Goal: Find specific page/section: Find specific page/section

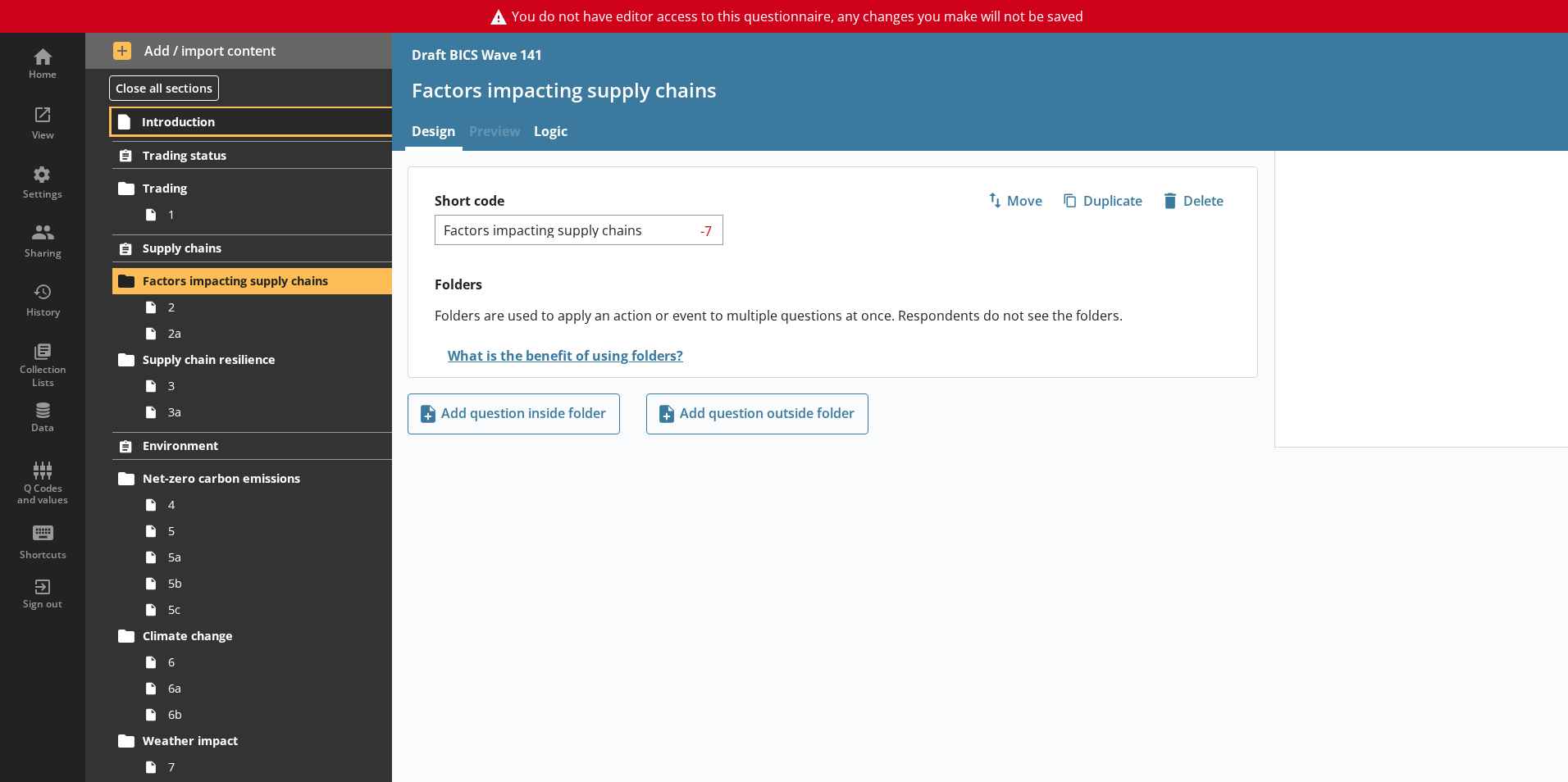
click at [198, 128] on span "Introduction" at bounding box center [243, 122] width 202 height 15
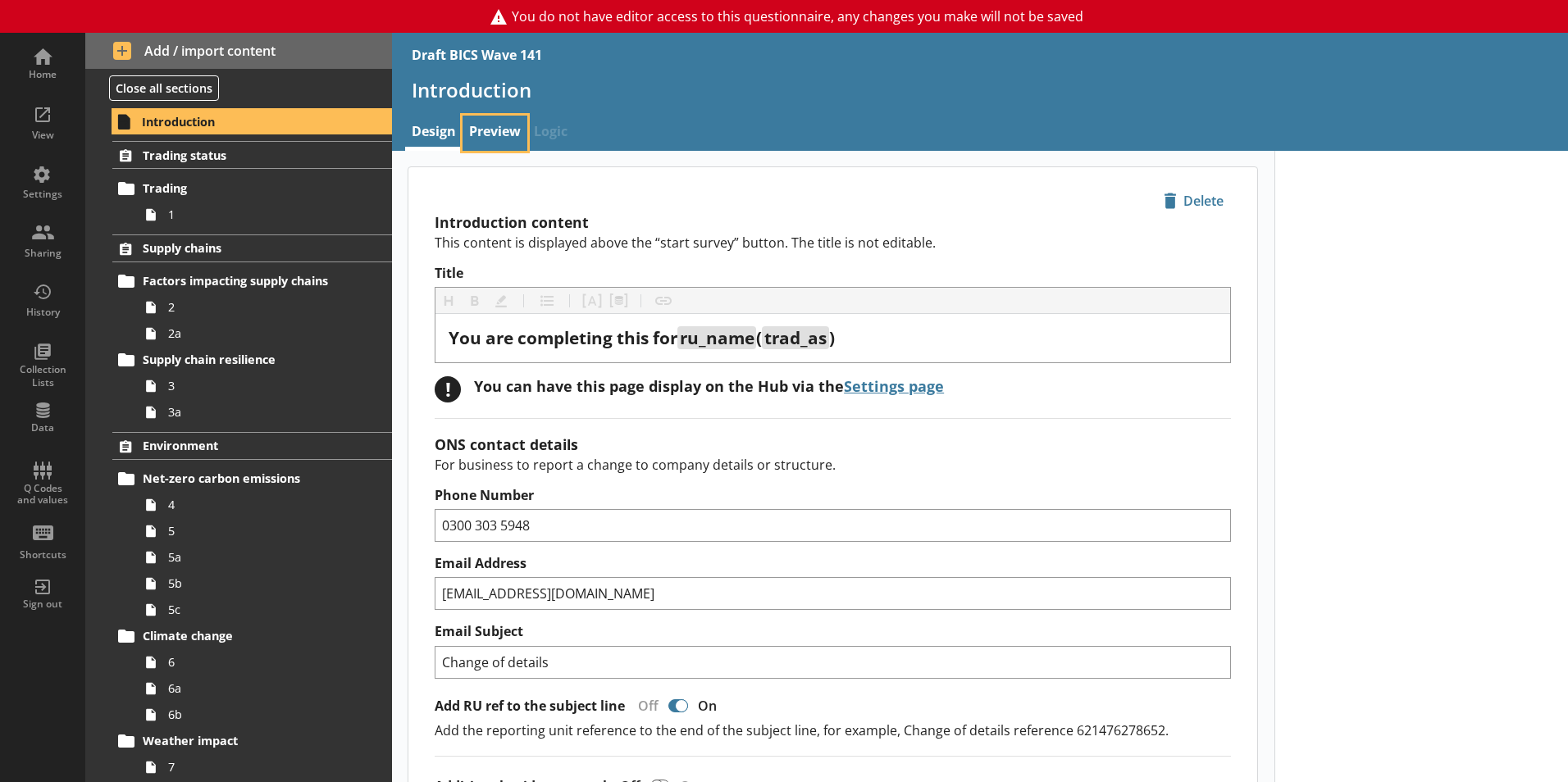
click at [524, 131] on link "Preview" at bounding box center [495, 133] width 65 height 35
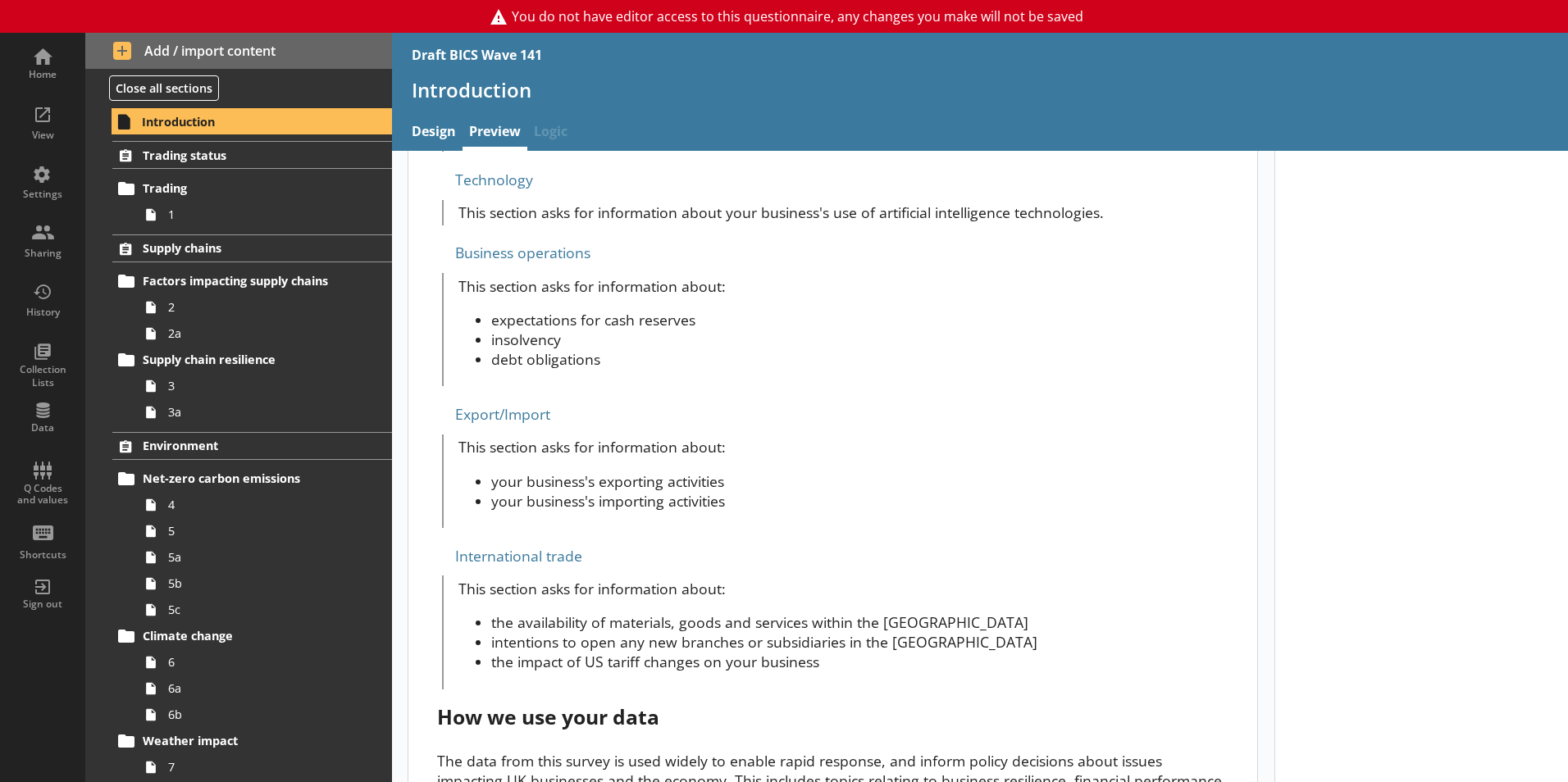
scroll to position [1061, 0]
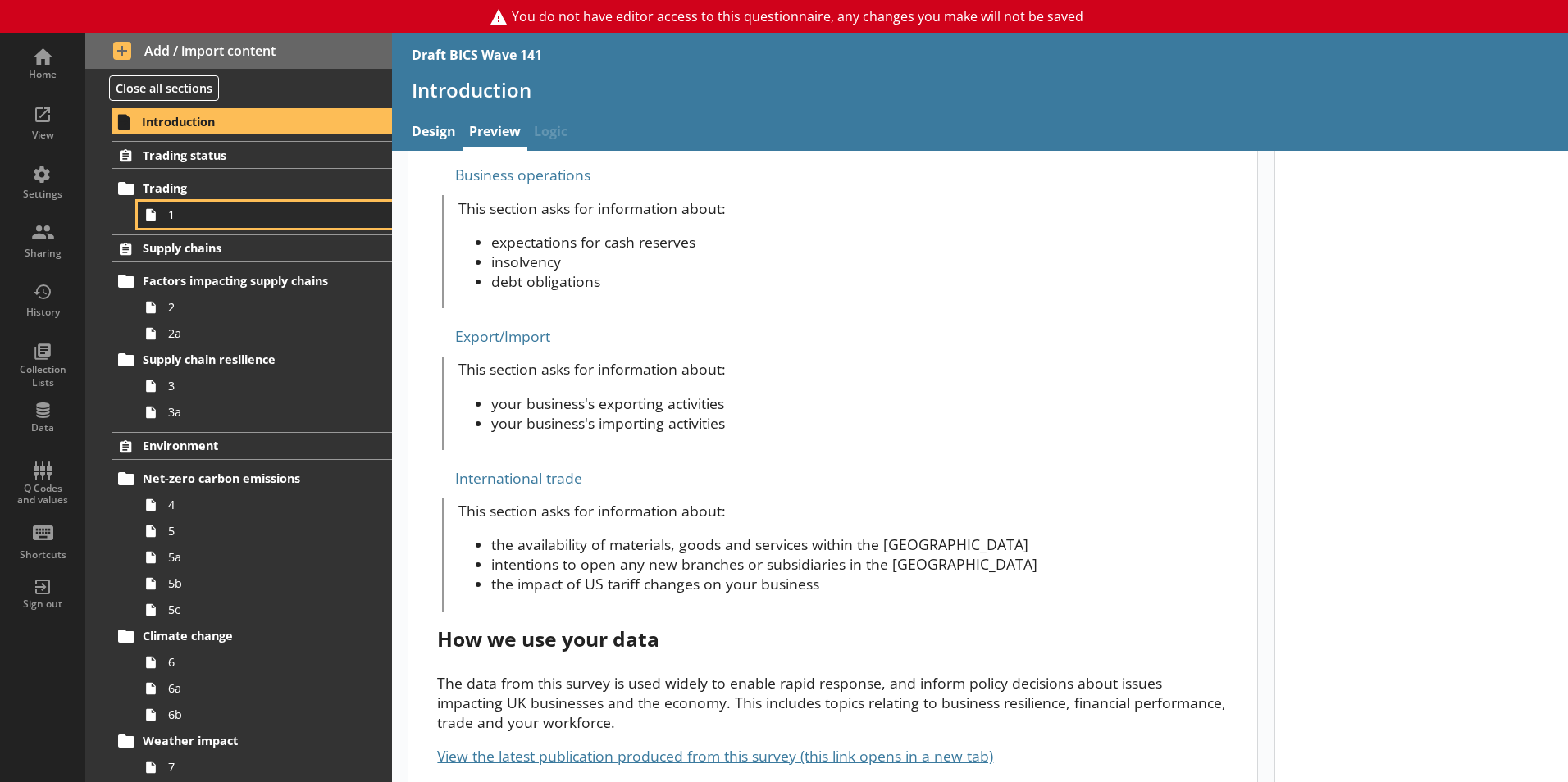
click at [214, 214] on span "1" at bounding box center [259, 214] width 182 height 15
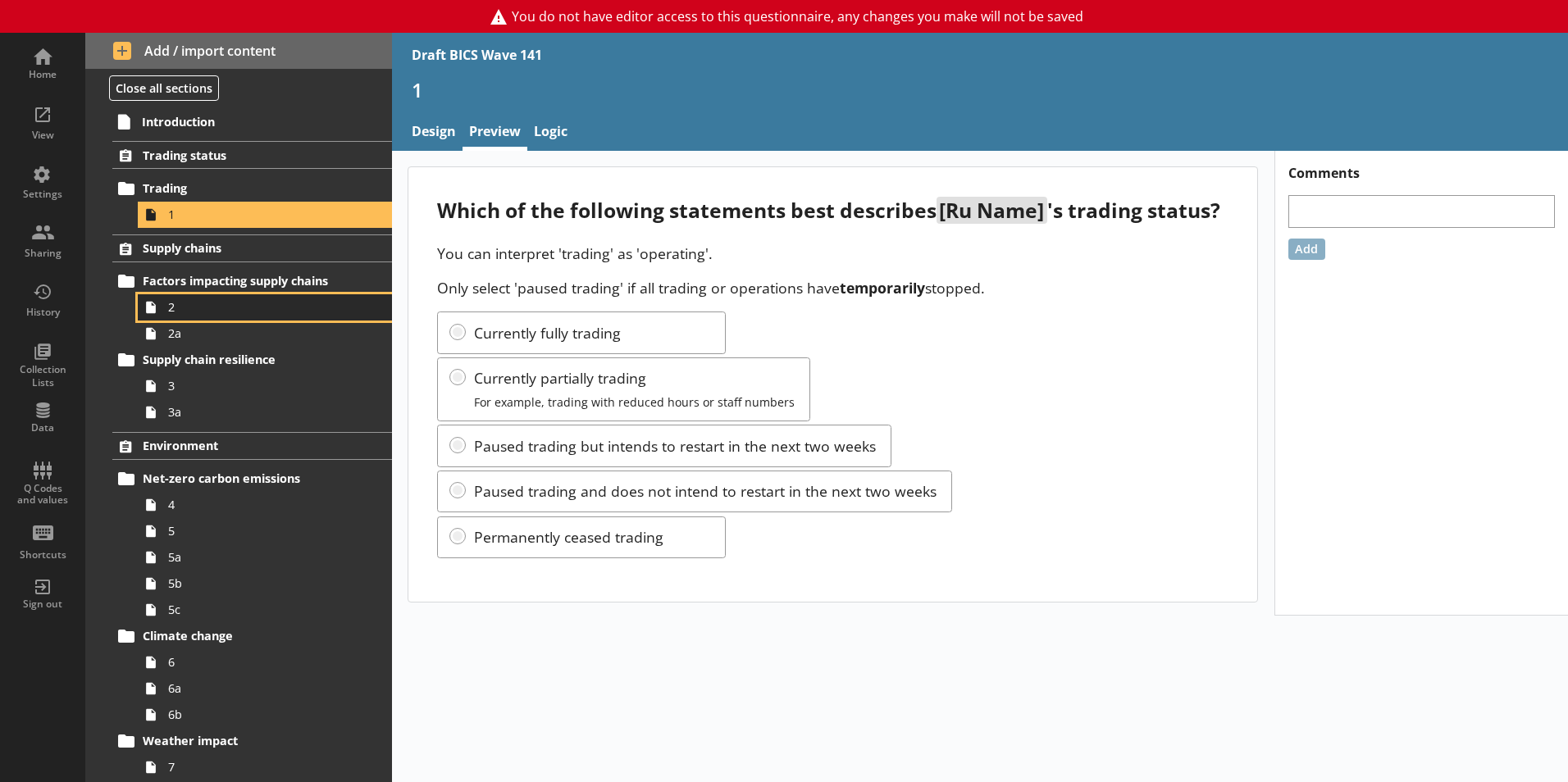
click at [234, 313] on span "2" at bounding box center [259, 307] width 182 height 15
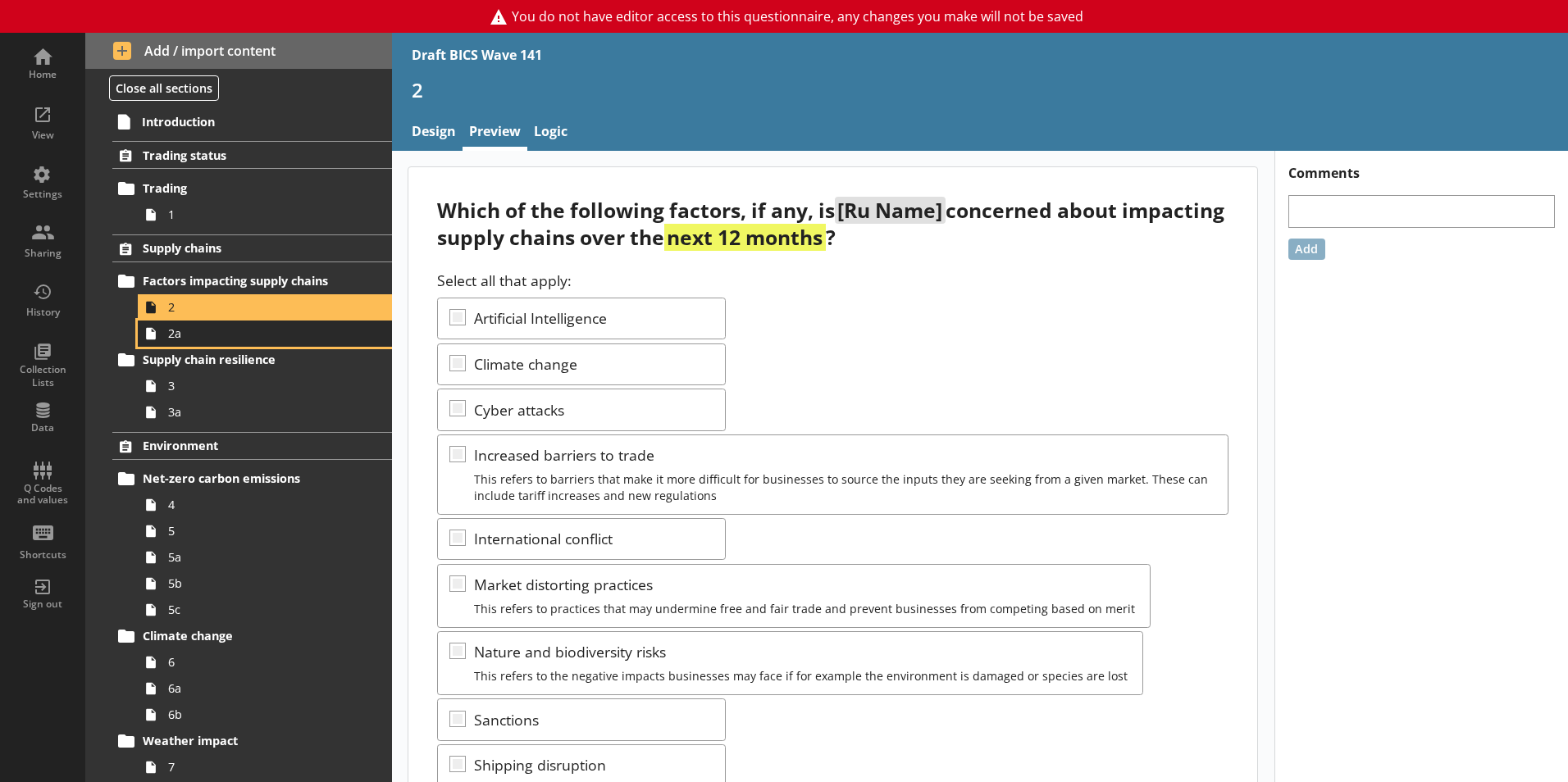
click at [232, 345] on link "2a" at bounding box center [265, 334] width 255 height 26
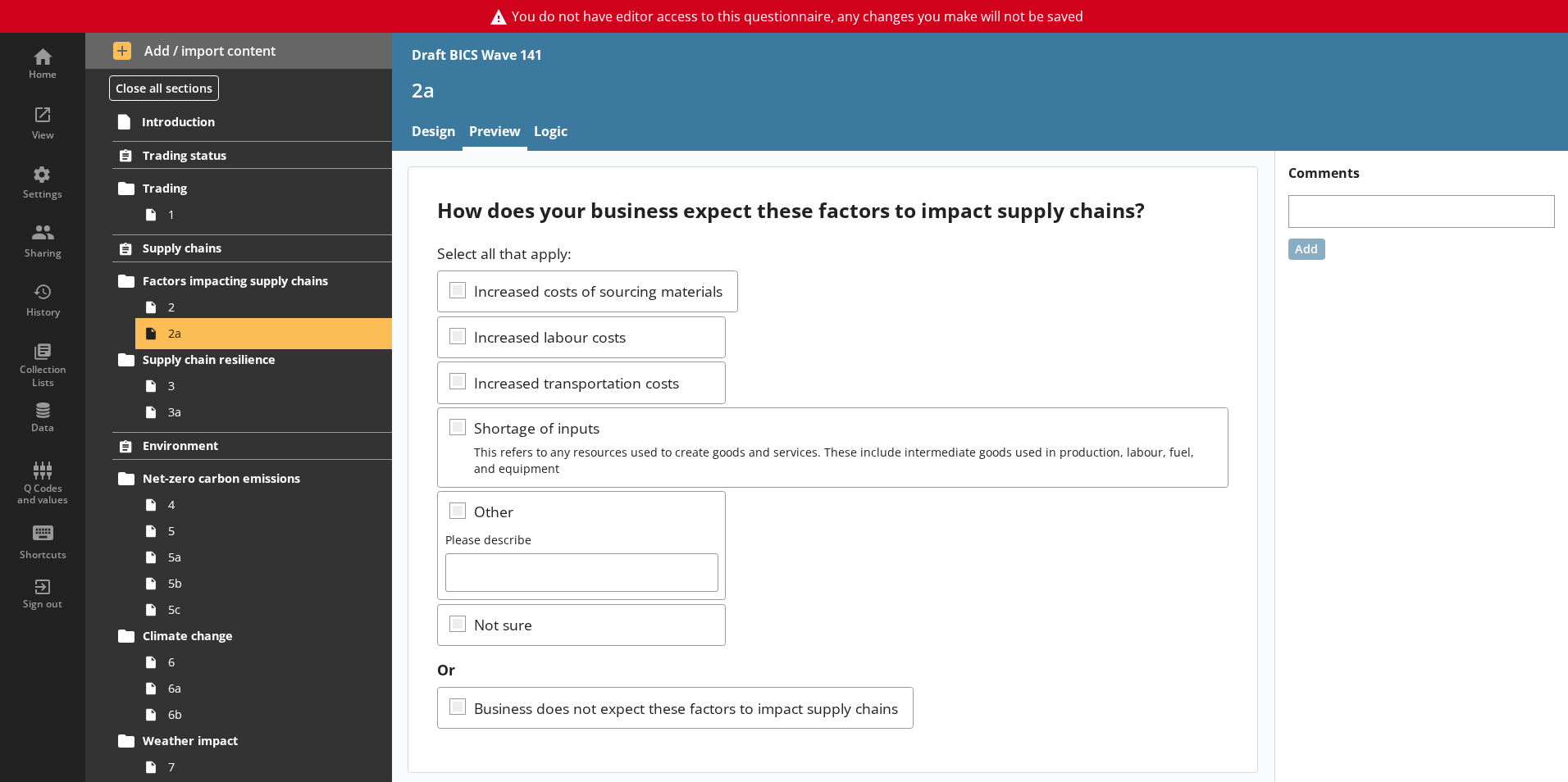
scroll to position [4, 0]
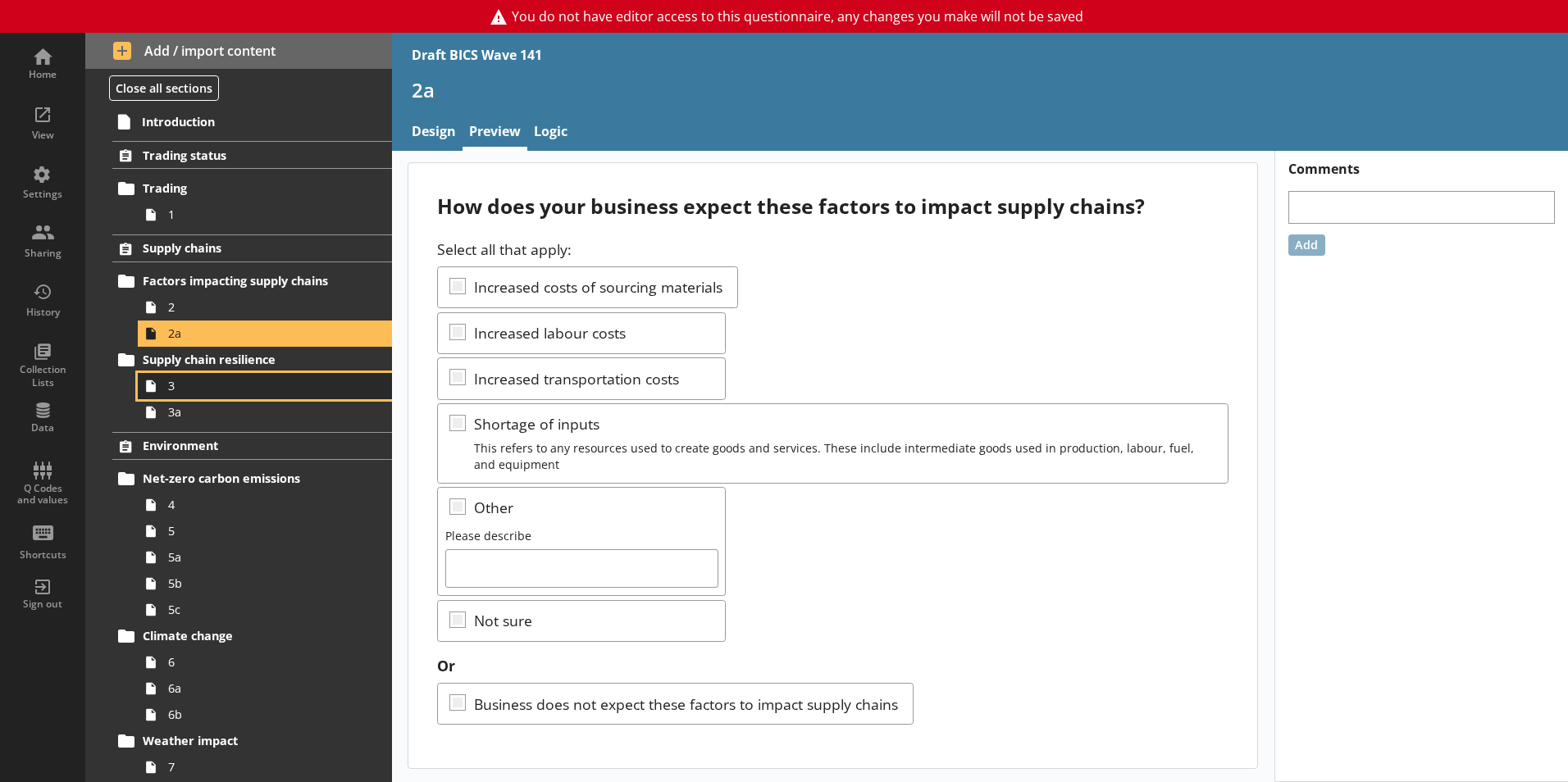
click at [218, 384] on span "3" at bounding box center [259, 385] width 182 height 15
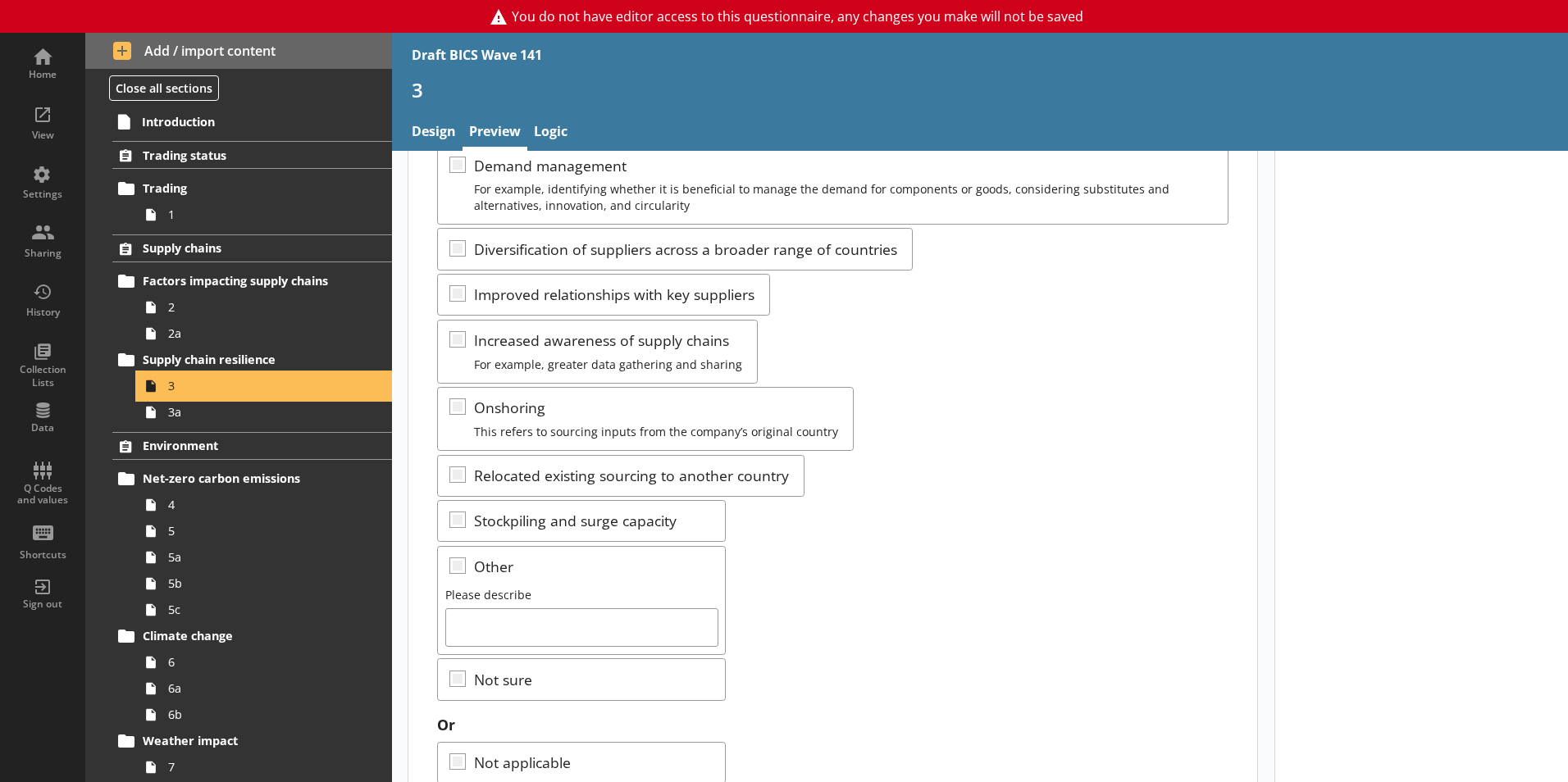
scroll to position [305, 0]
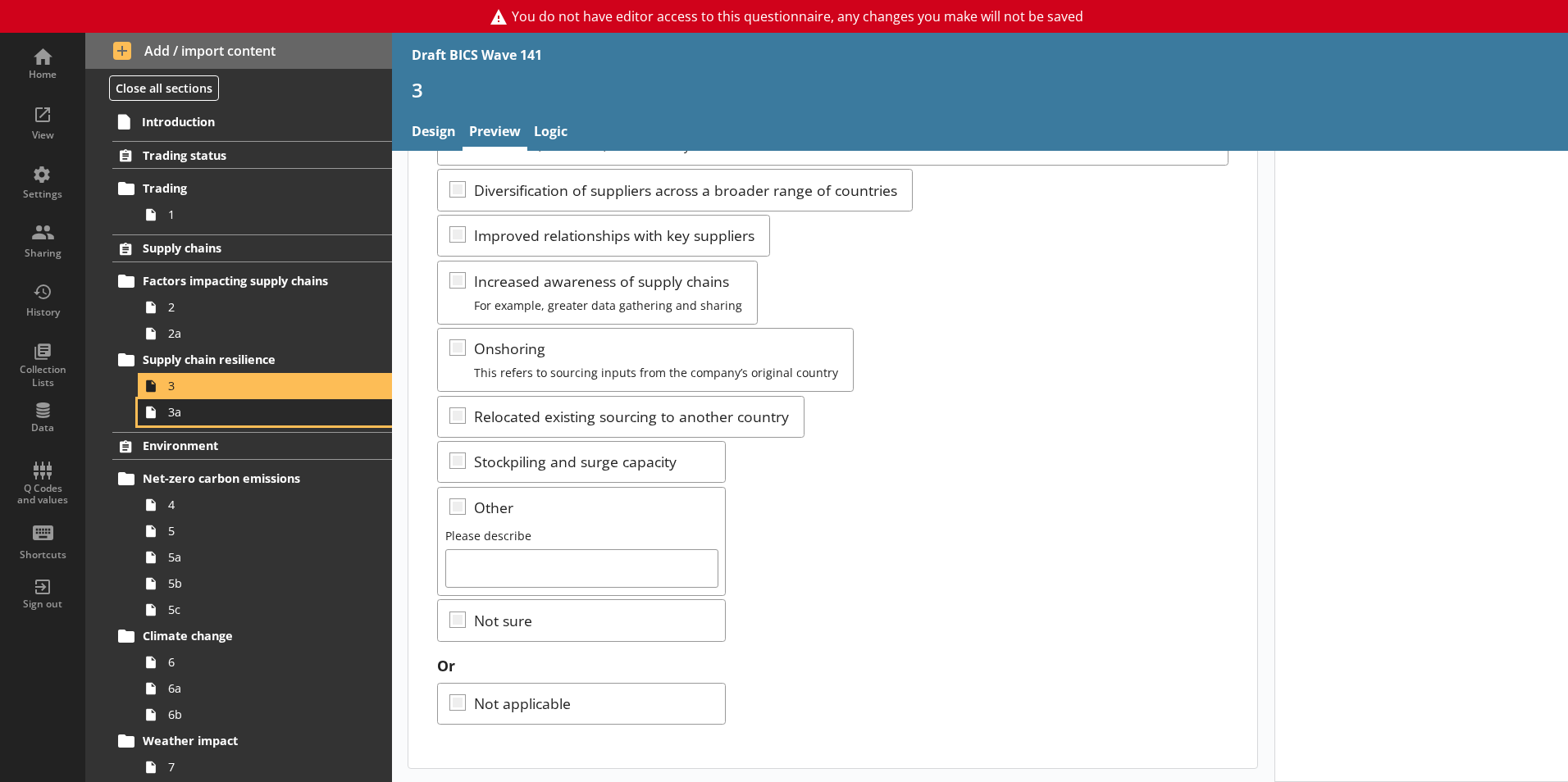
click at [190, 405] on span "3a" at bounding box center [259, 412] width 182 height 15
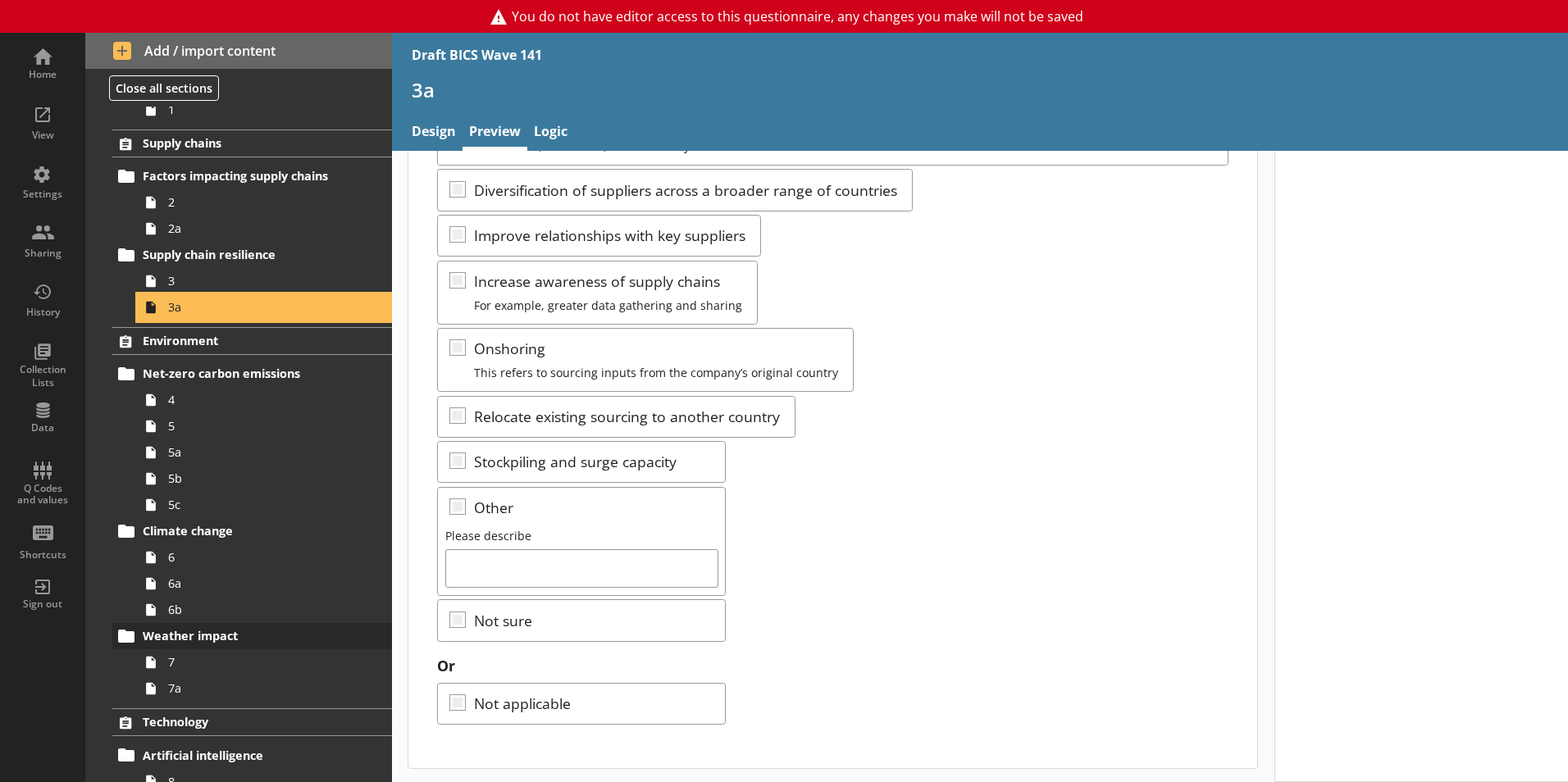
scroll to position [328, 0]
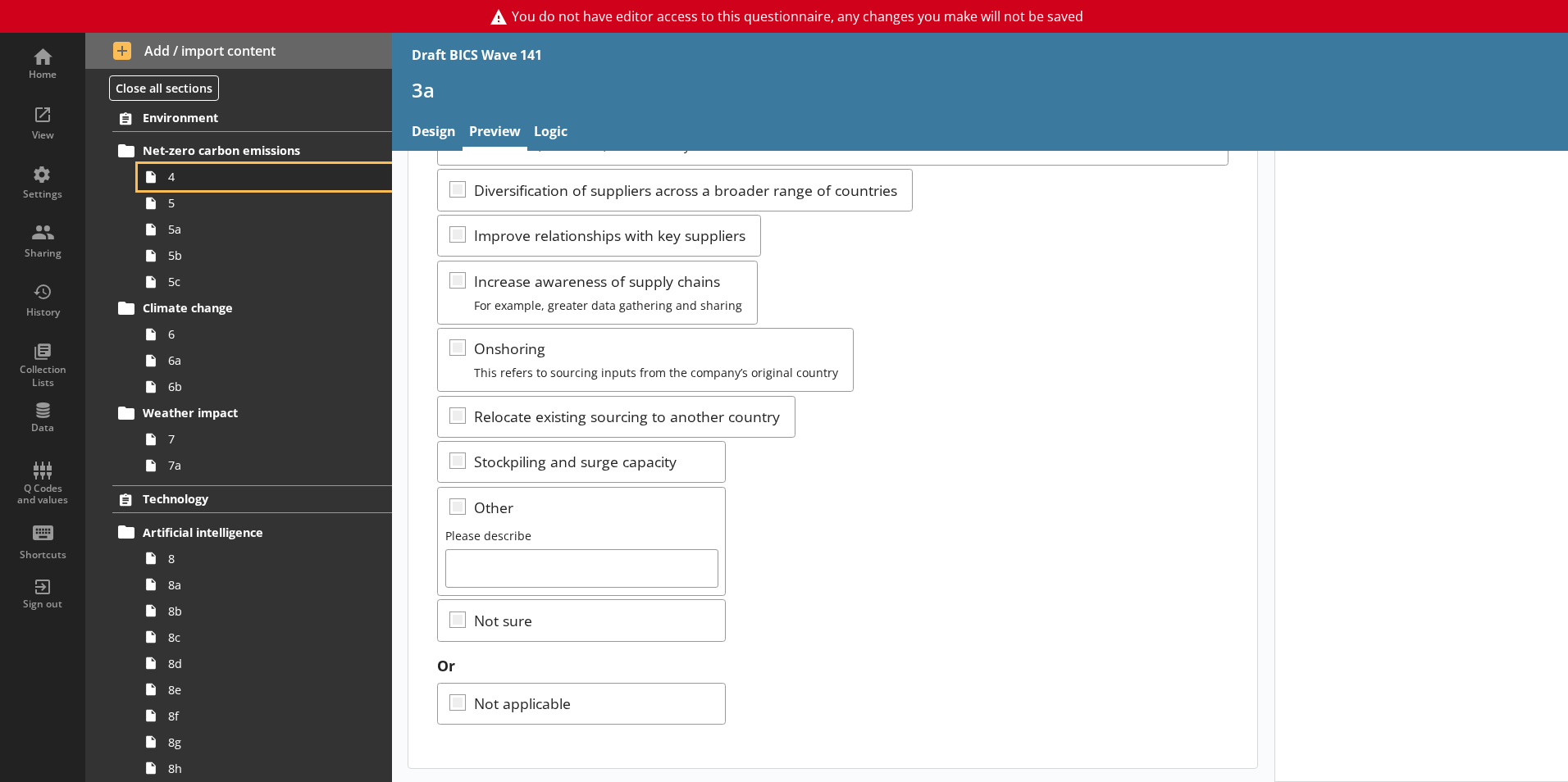
click at [219, 188] on link "4" at bounding box center [265, 177] width 255 height 26
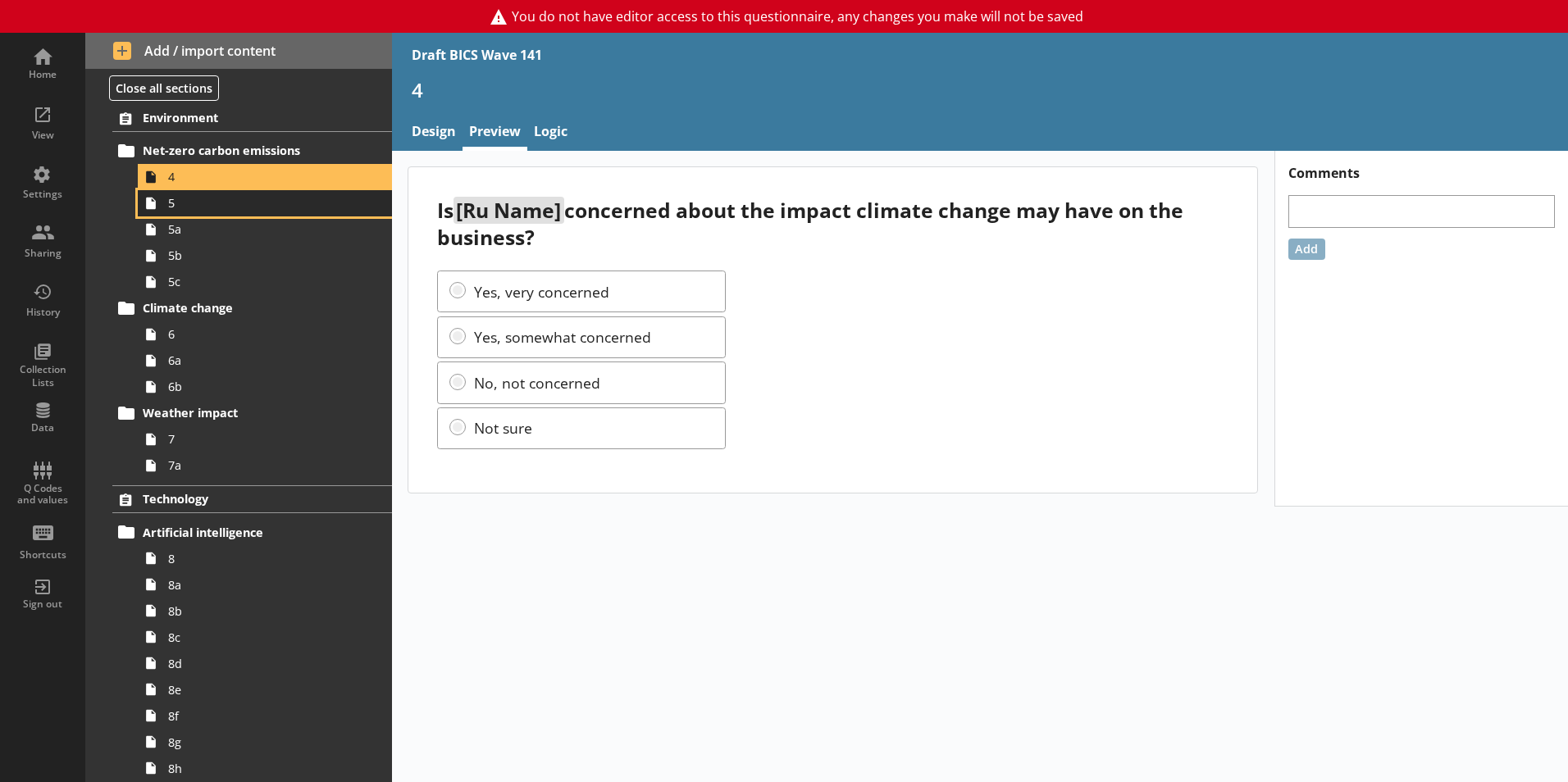
click at [198, 210] on span "5" at bounding box center [259, 203] width 182 height 15
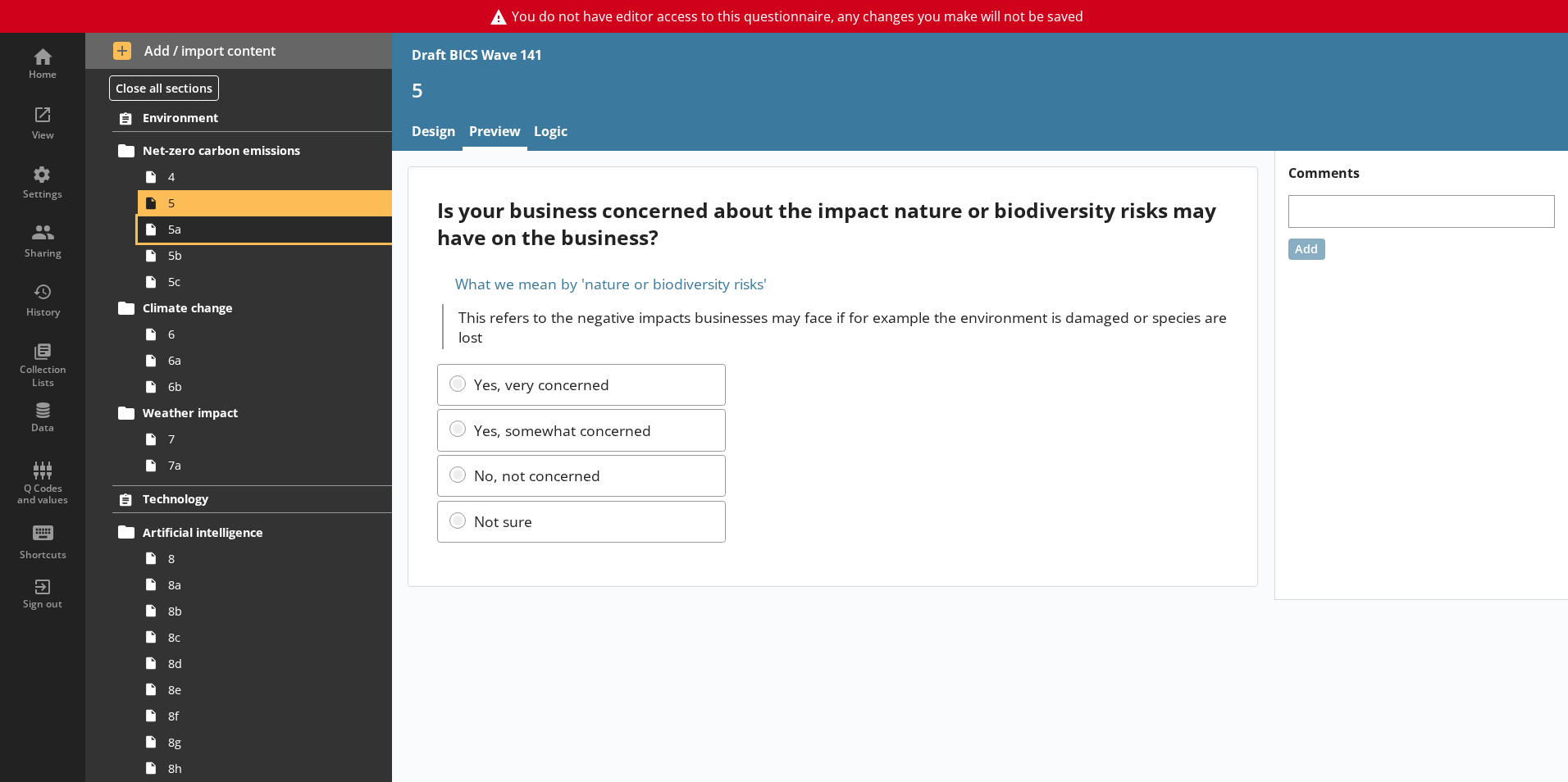
click at [206, 234] on span "5a" at bounding box center [259, 229] width 182 height 15
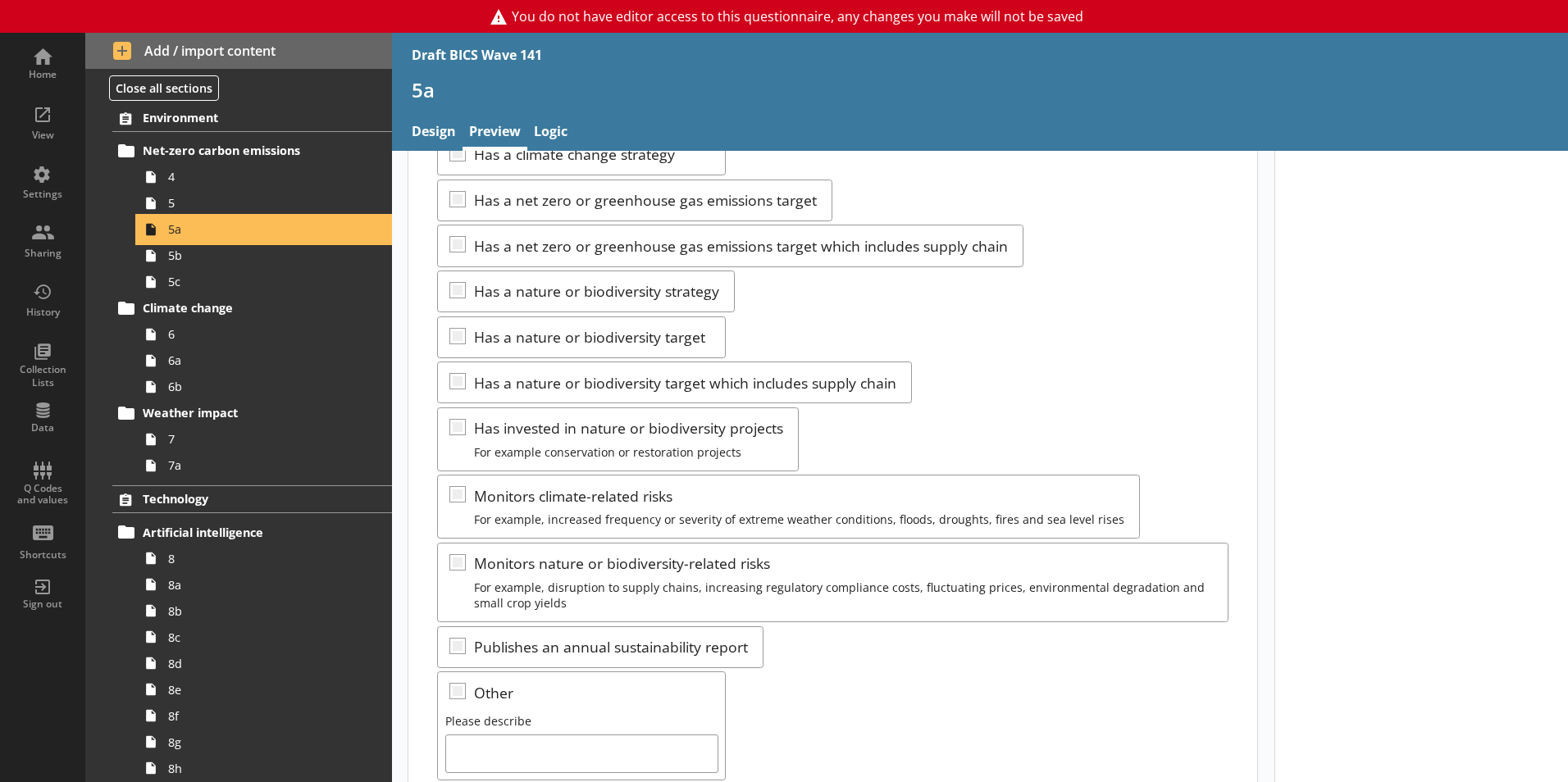
scroll to position [82, 0]
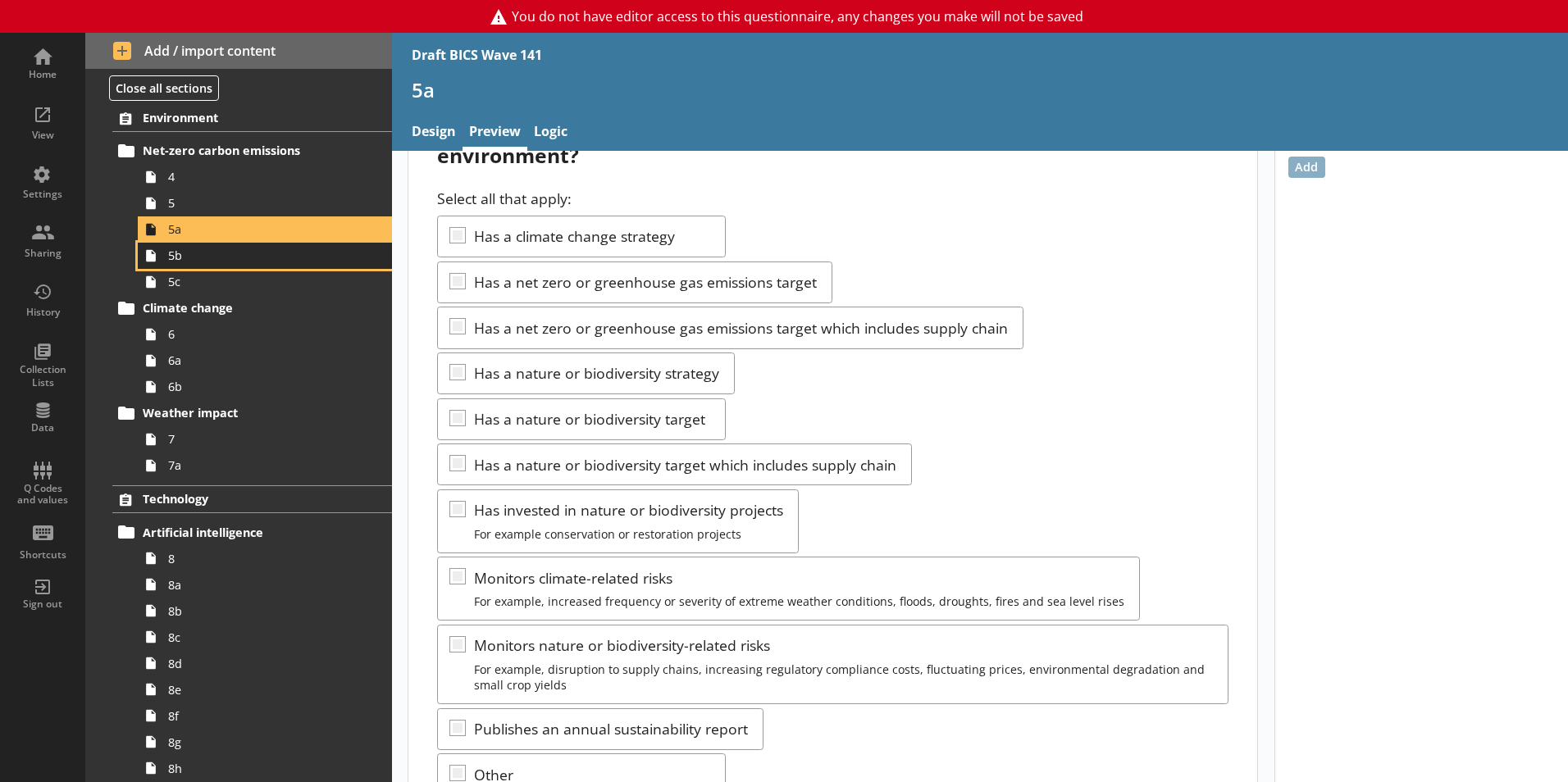
click at [190, 260] on span "5b" at bounding box center [259, 255] width 182 height 15
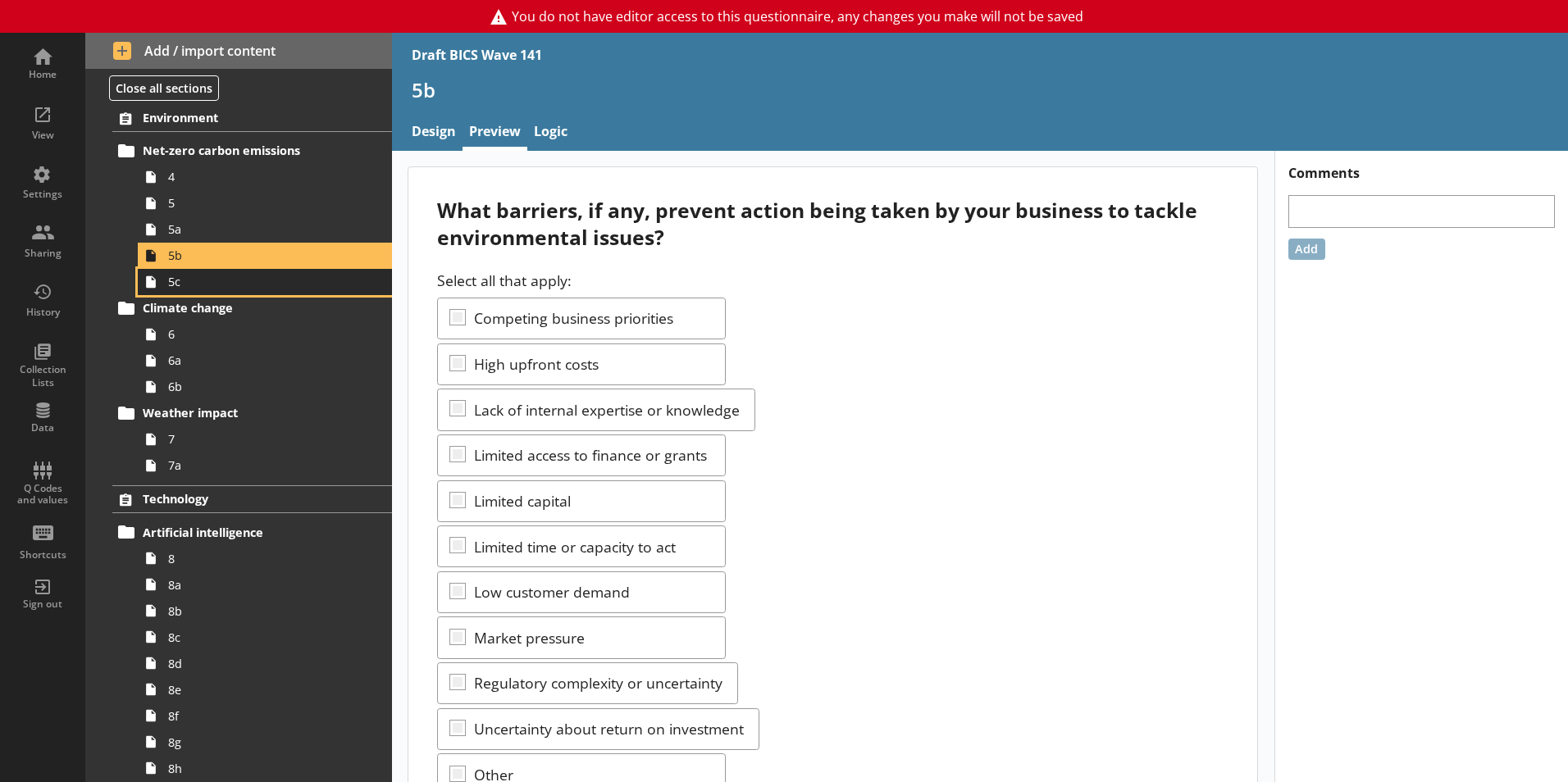
click at [209, 280] on span "5c" at bounding box center [259, 282] width 182 height 15
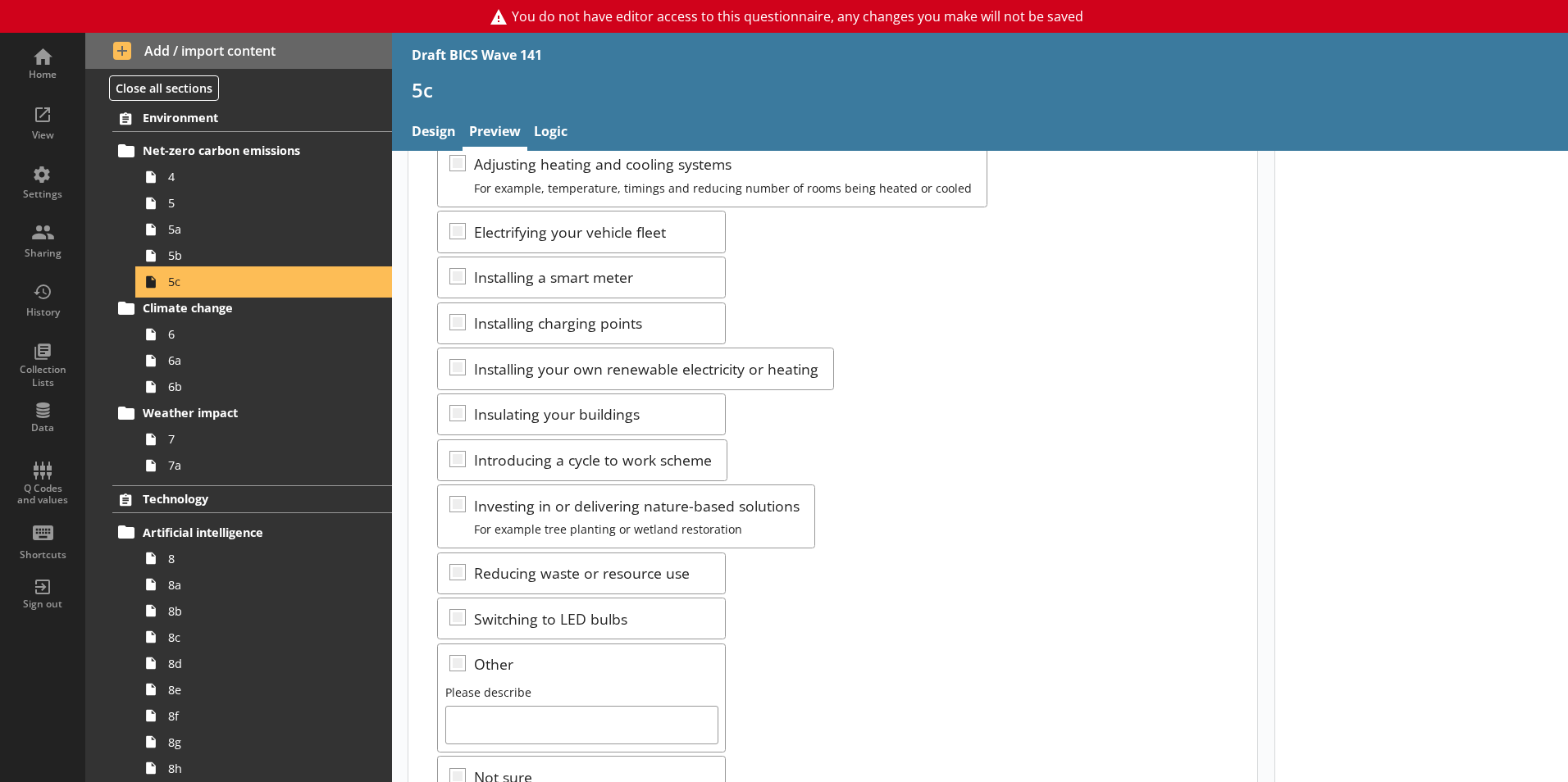
scroll to position [164, 0]
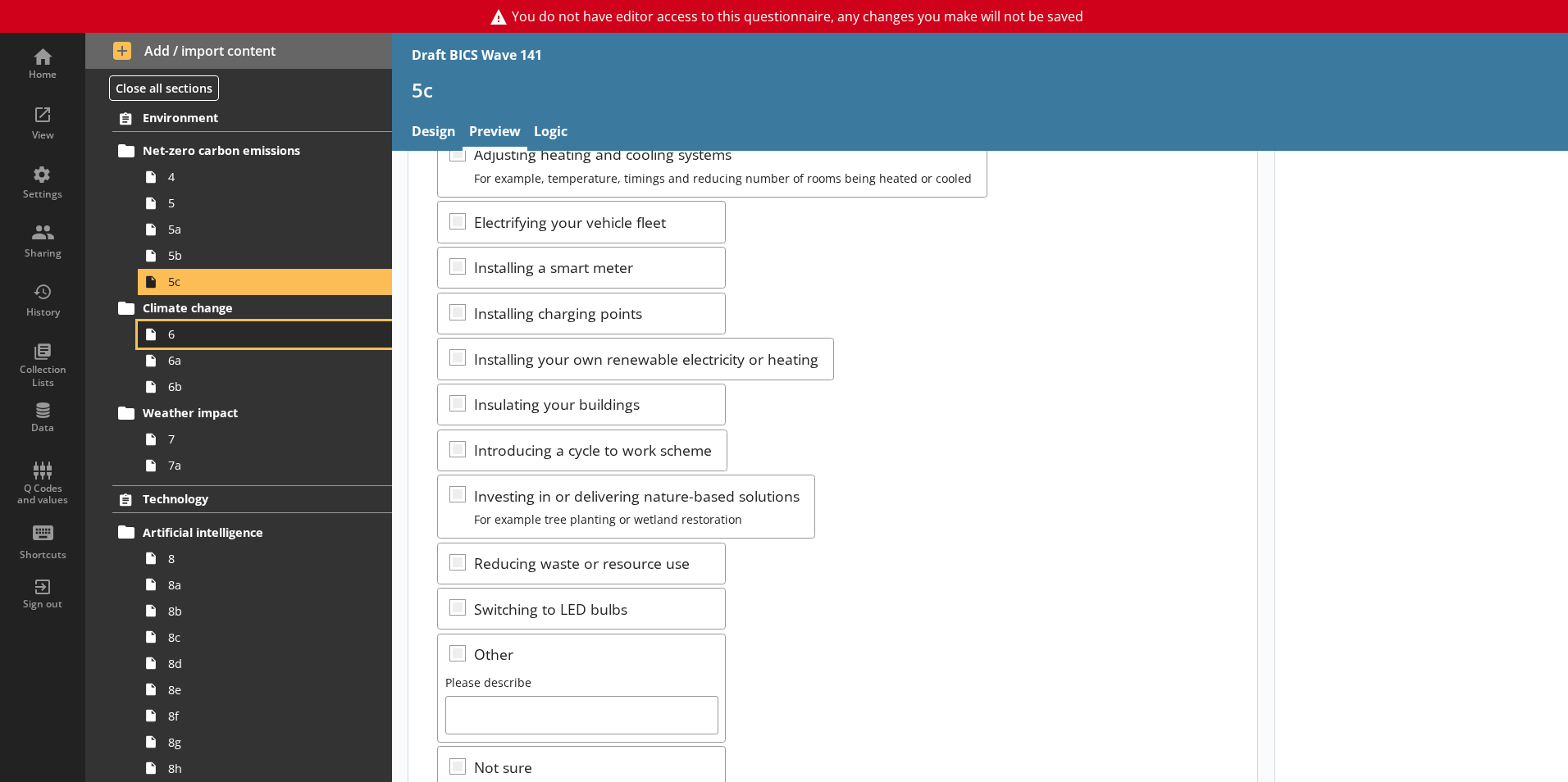
click at [232, 345] on link "6" at bounding box center [265, 334] width 255 height 26
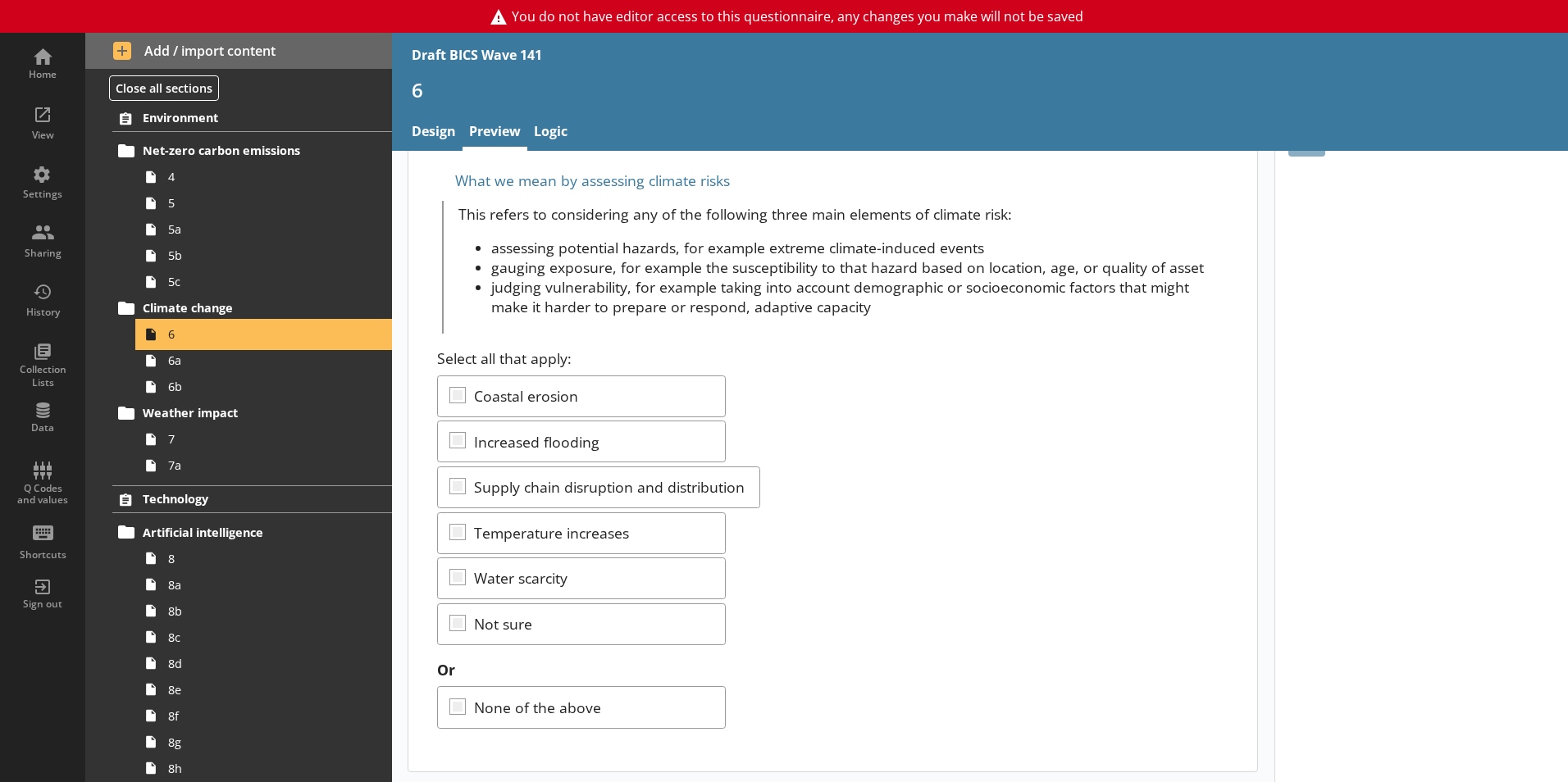
scroll to position [106, 0]
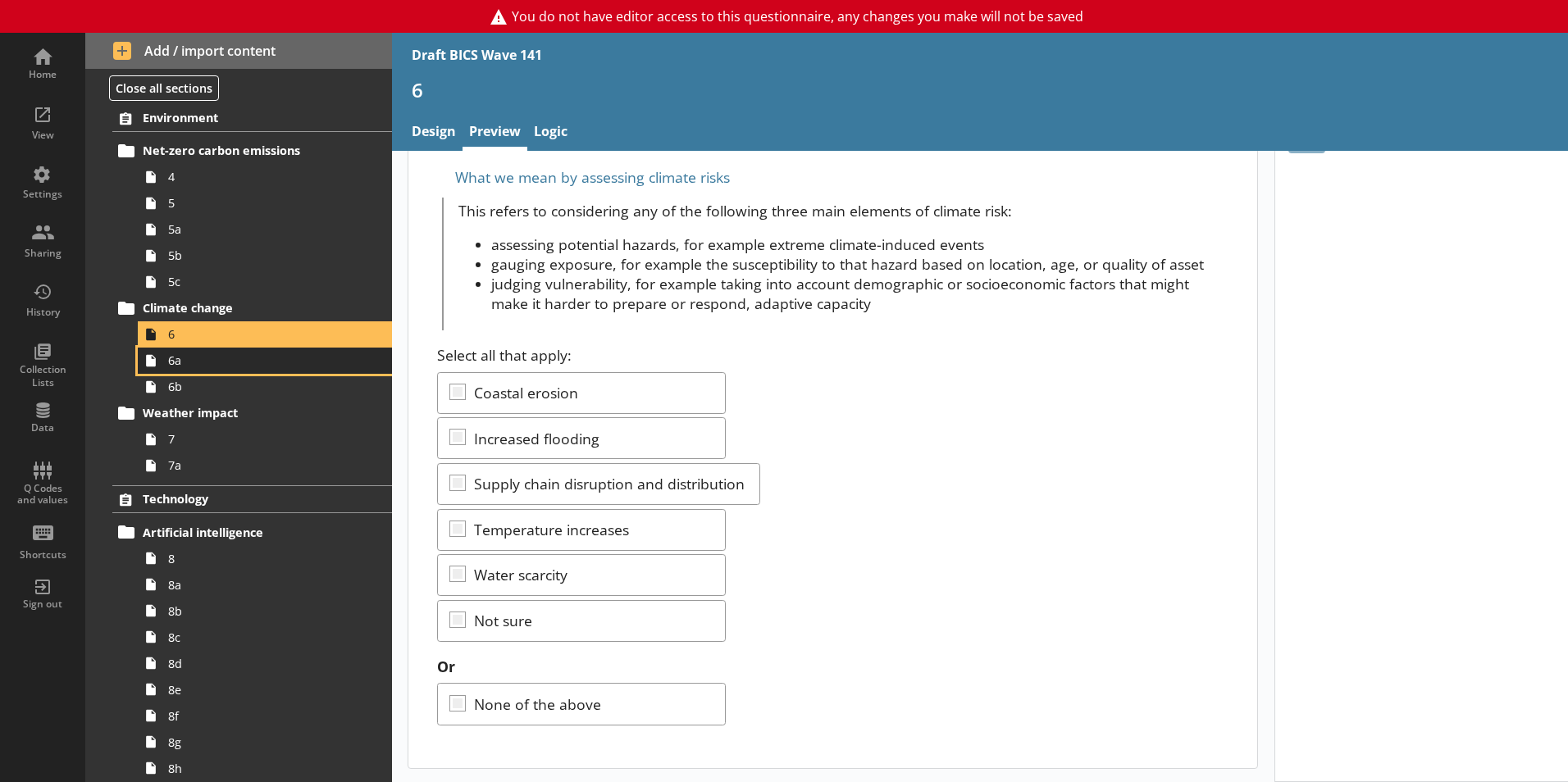
click at [183, 364] on span "6a" at bounding box center [259, 360] width 182 height 15
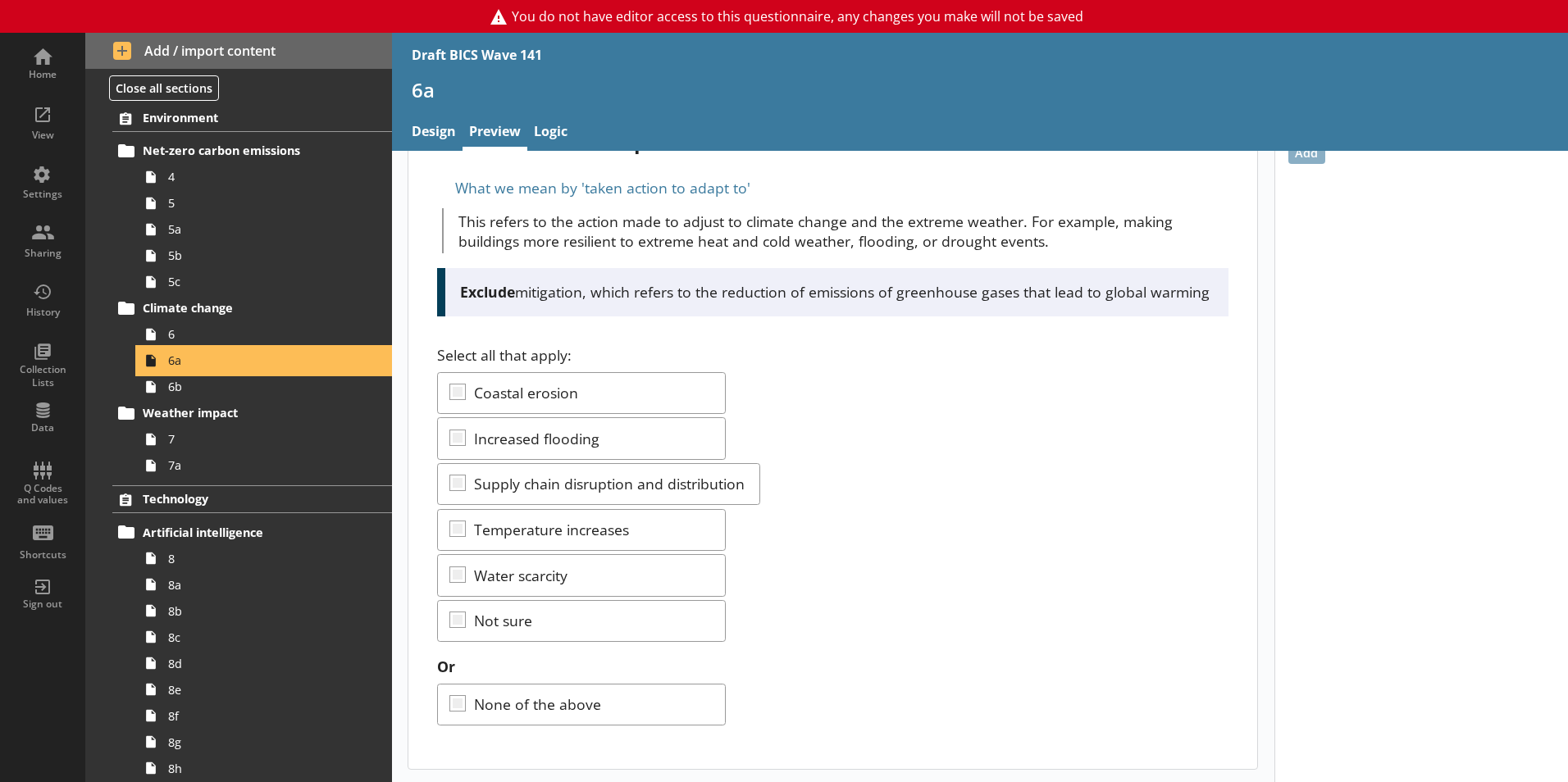
scroll to position [116, 0]
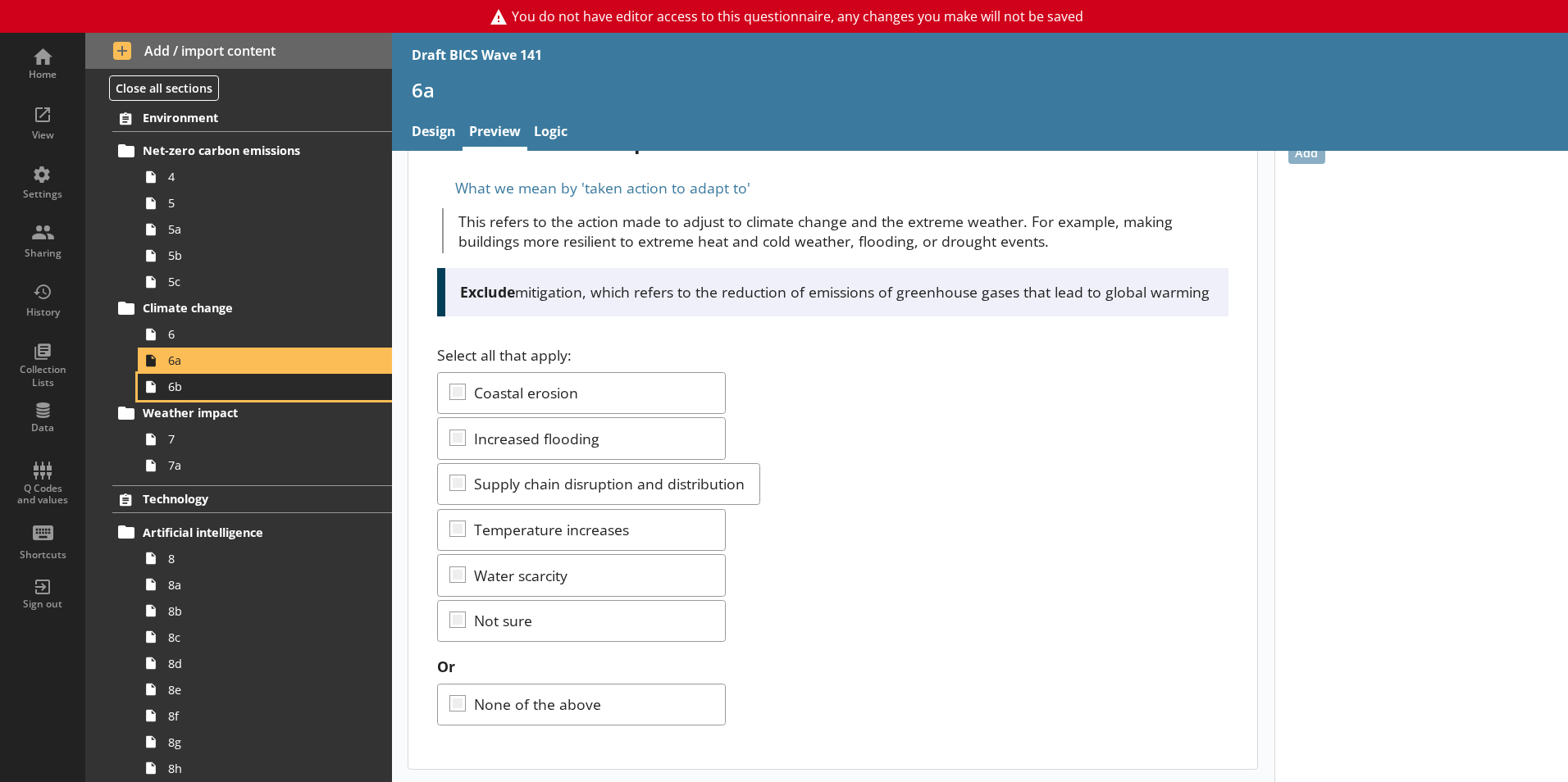
click at [246, 391] on span "6b" at bounding box center [259, 386] width 182 height 15
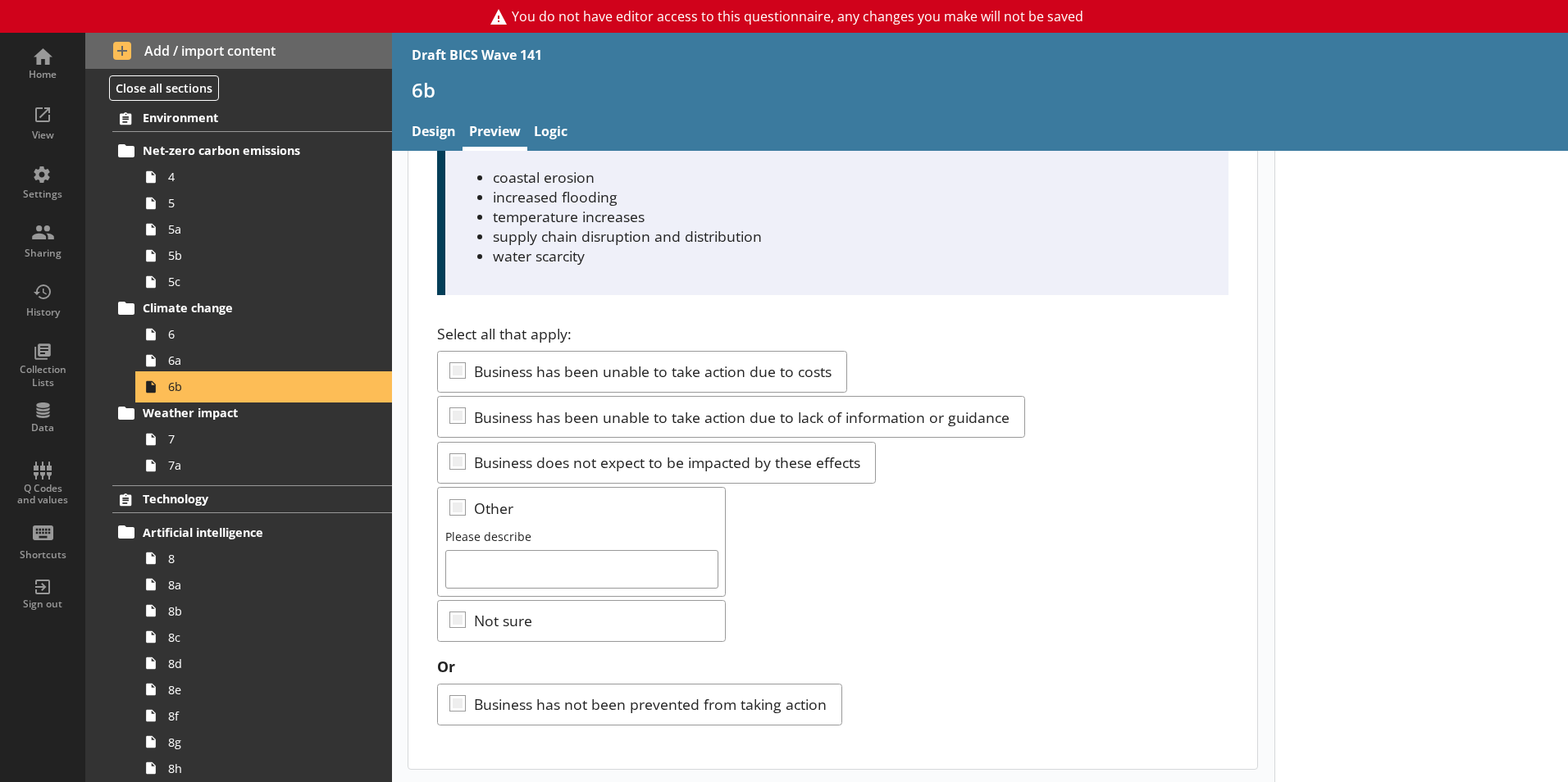
scroll to position [152, 0]
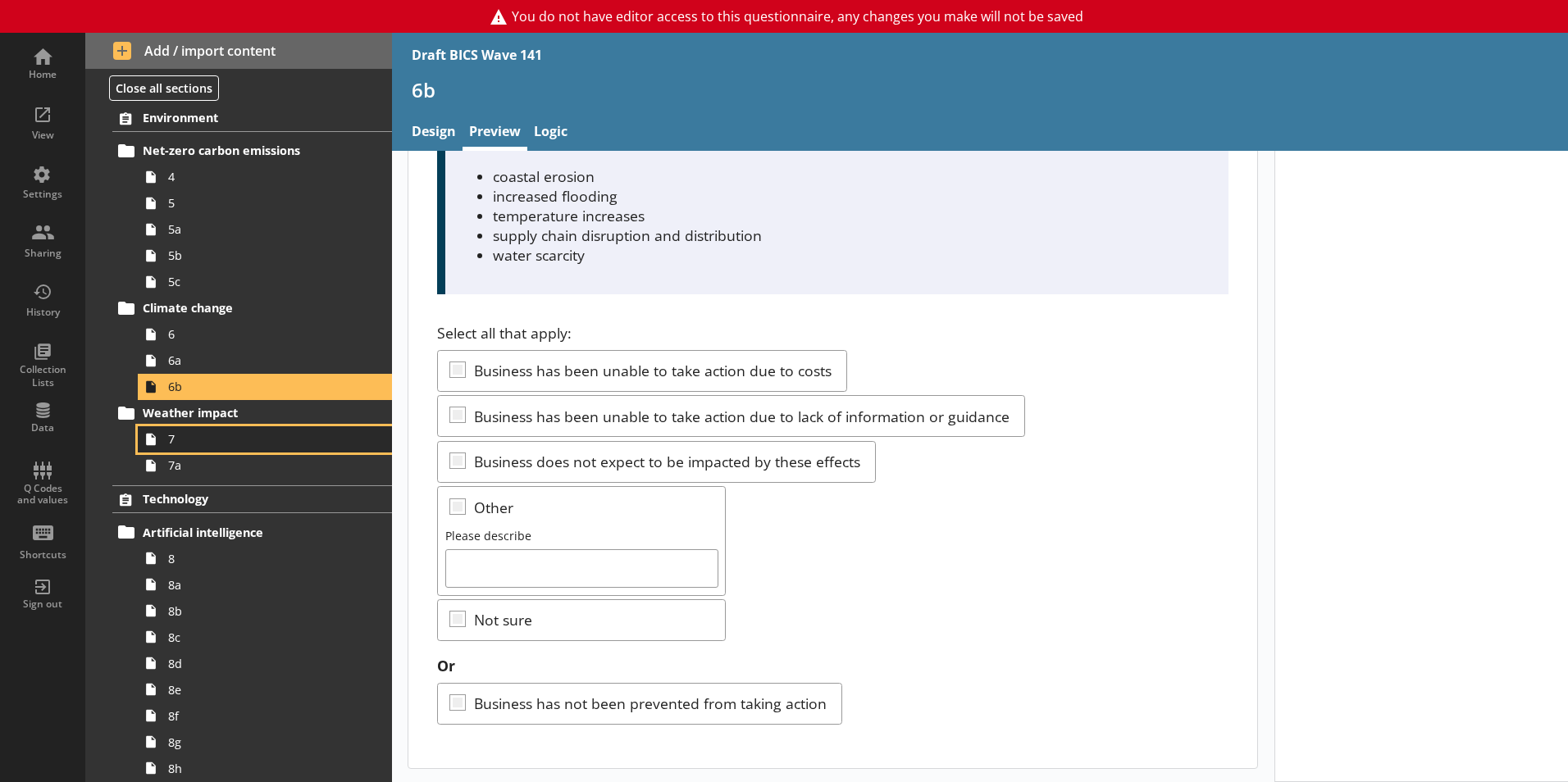
click at [224, 443] on span "7" at bounding box center [259, 439] width 182 height 15
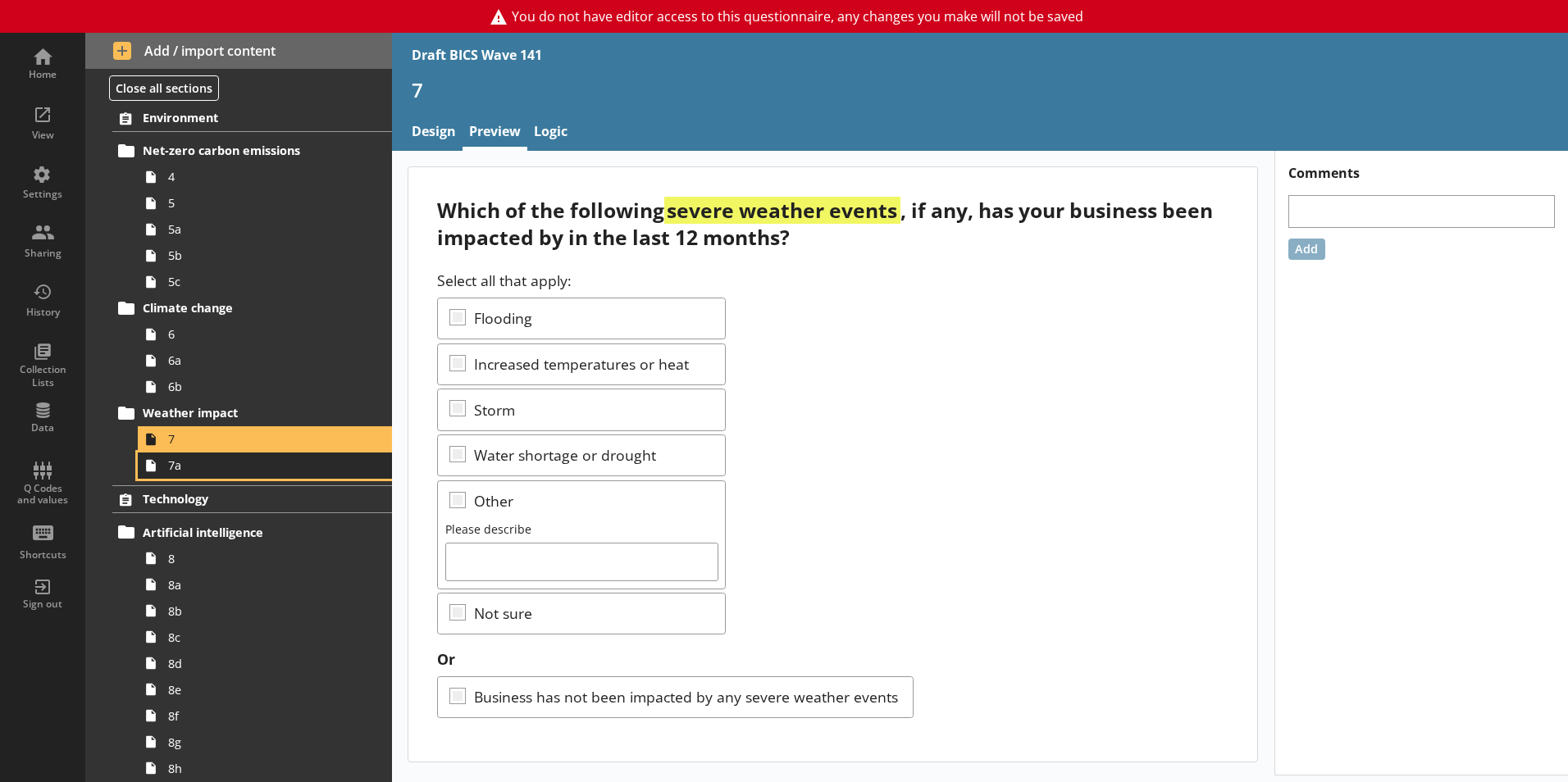
click at [225, 473] on span "7a" at bounding box center [259, 465] width 182 height 15
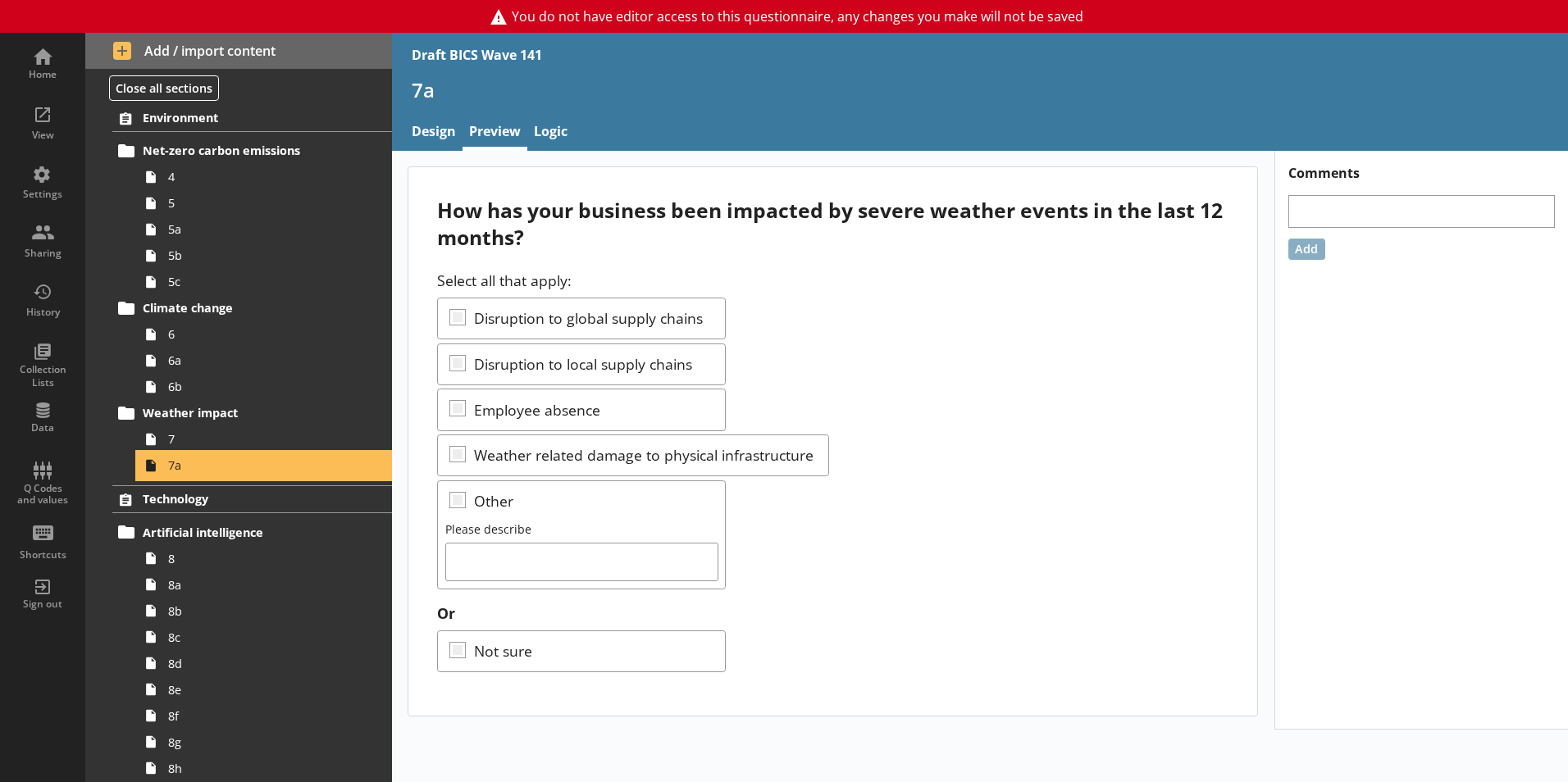
scroll to position [656, 0]
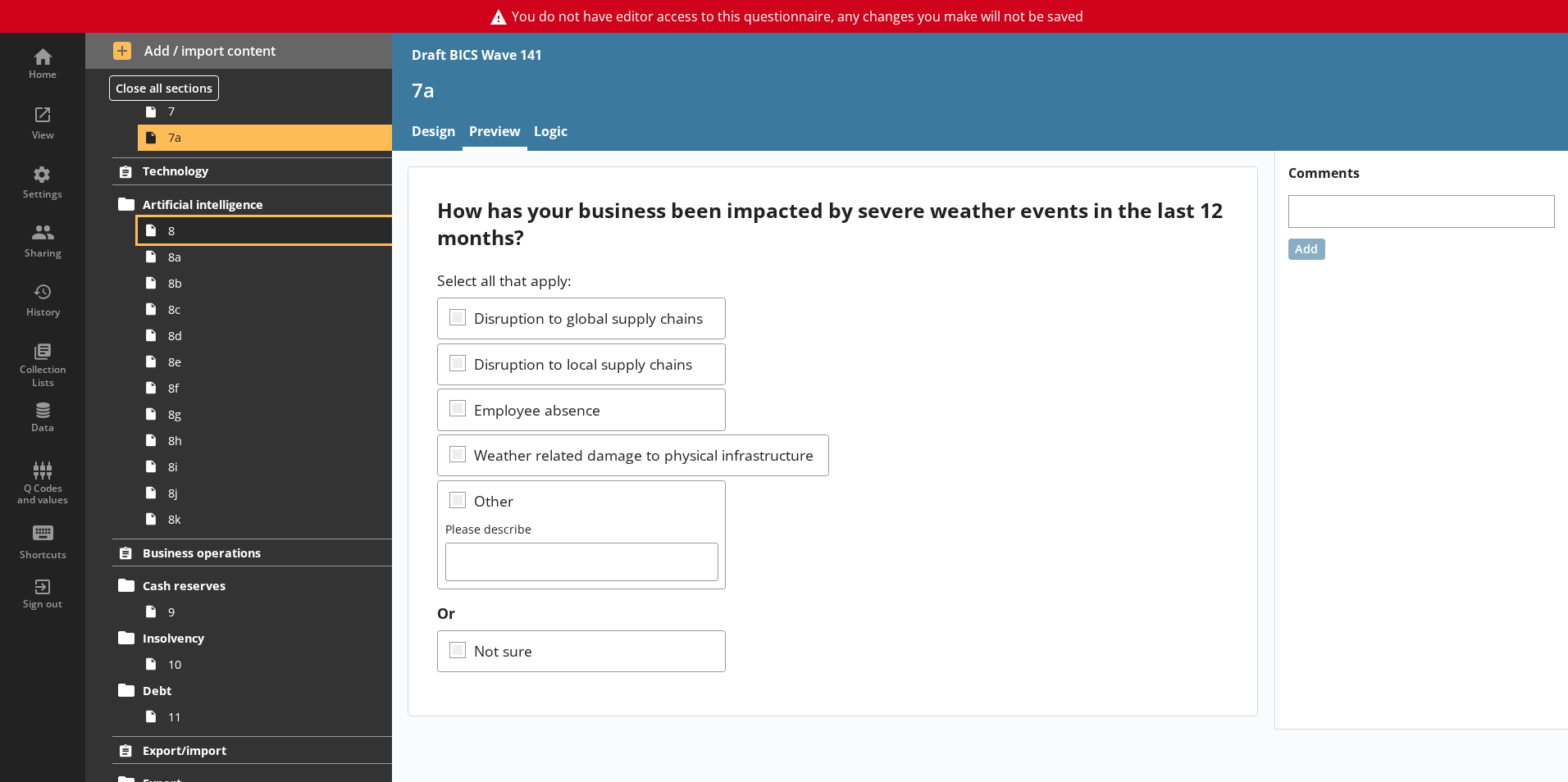
click at [218, 230] on span "8" at bounding box center [259, 231] width 182 height 15
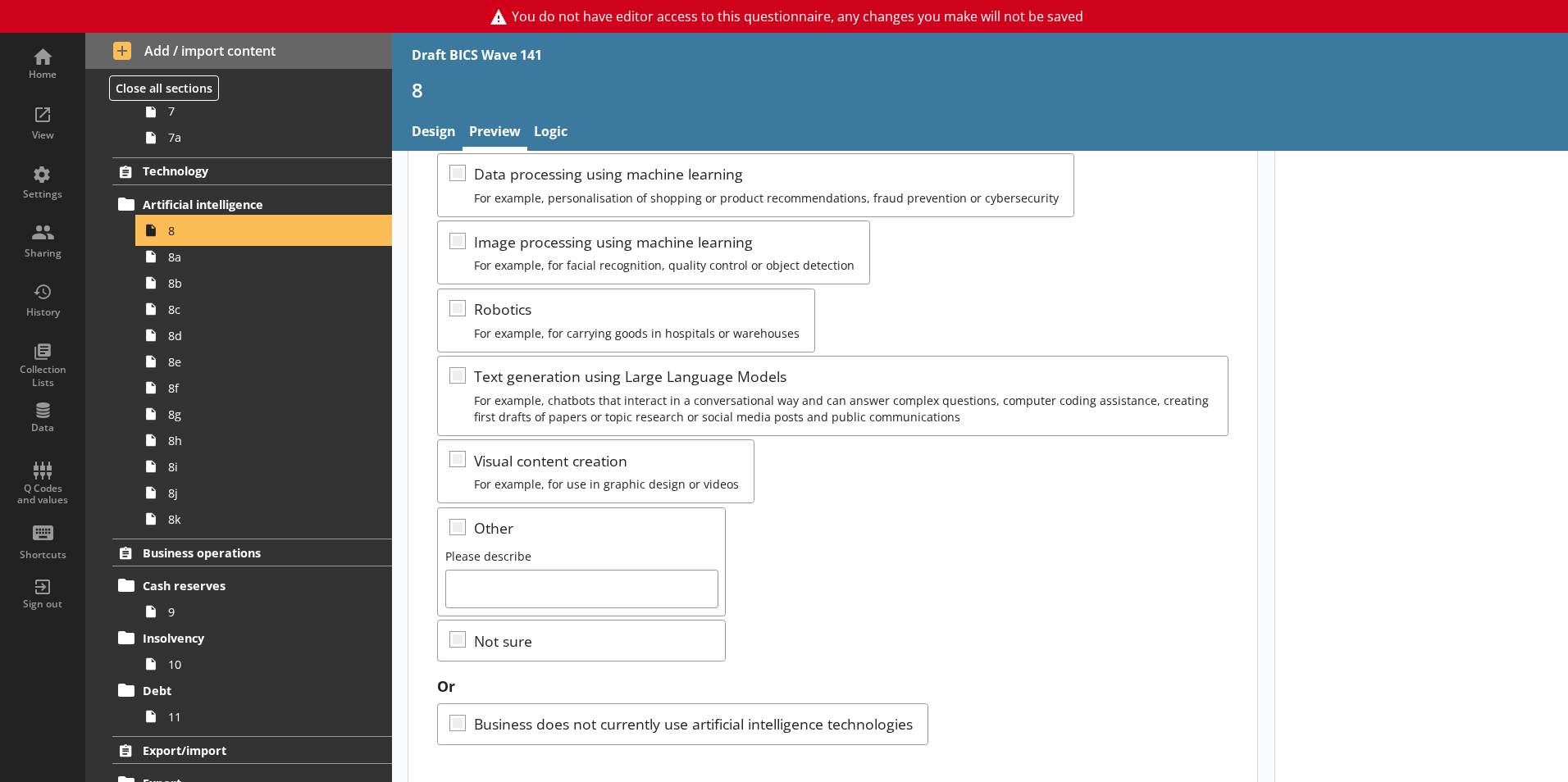
scroll to position [303, 0]
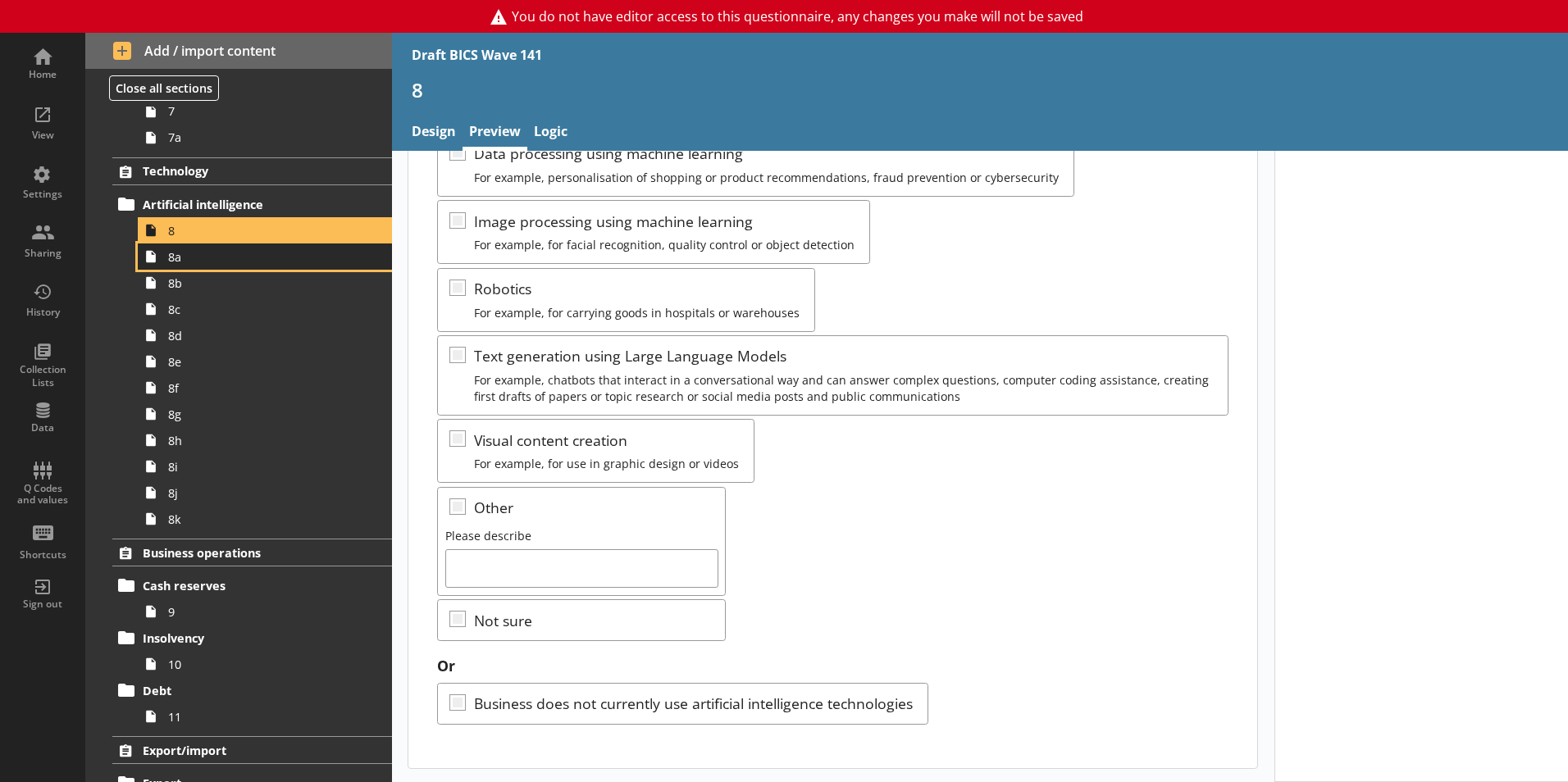
click at [161, 265] on icon at bounding box center [151, 256] width 26 height 26
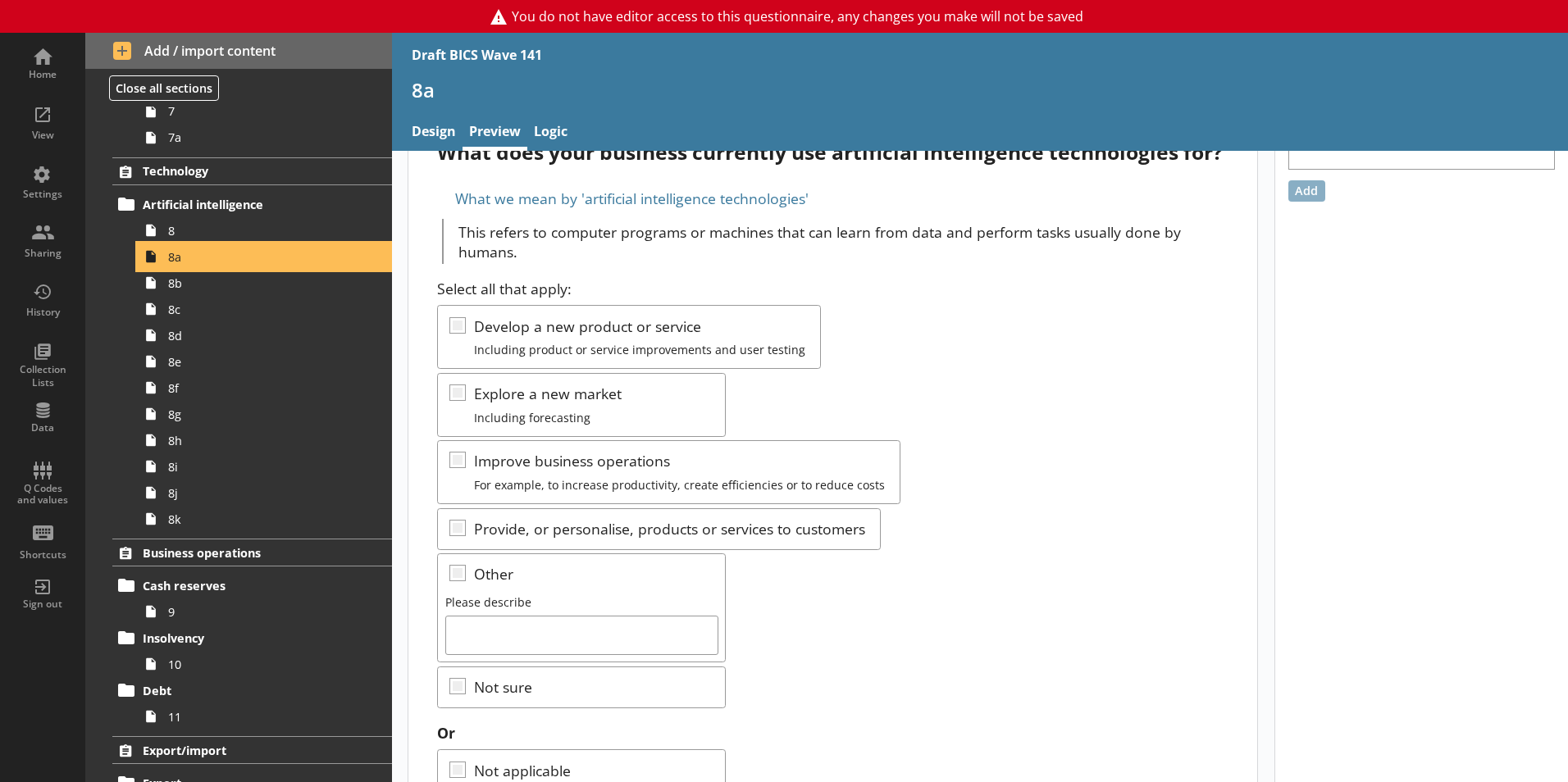
scroll to position [124, 0]
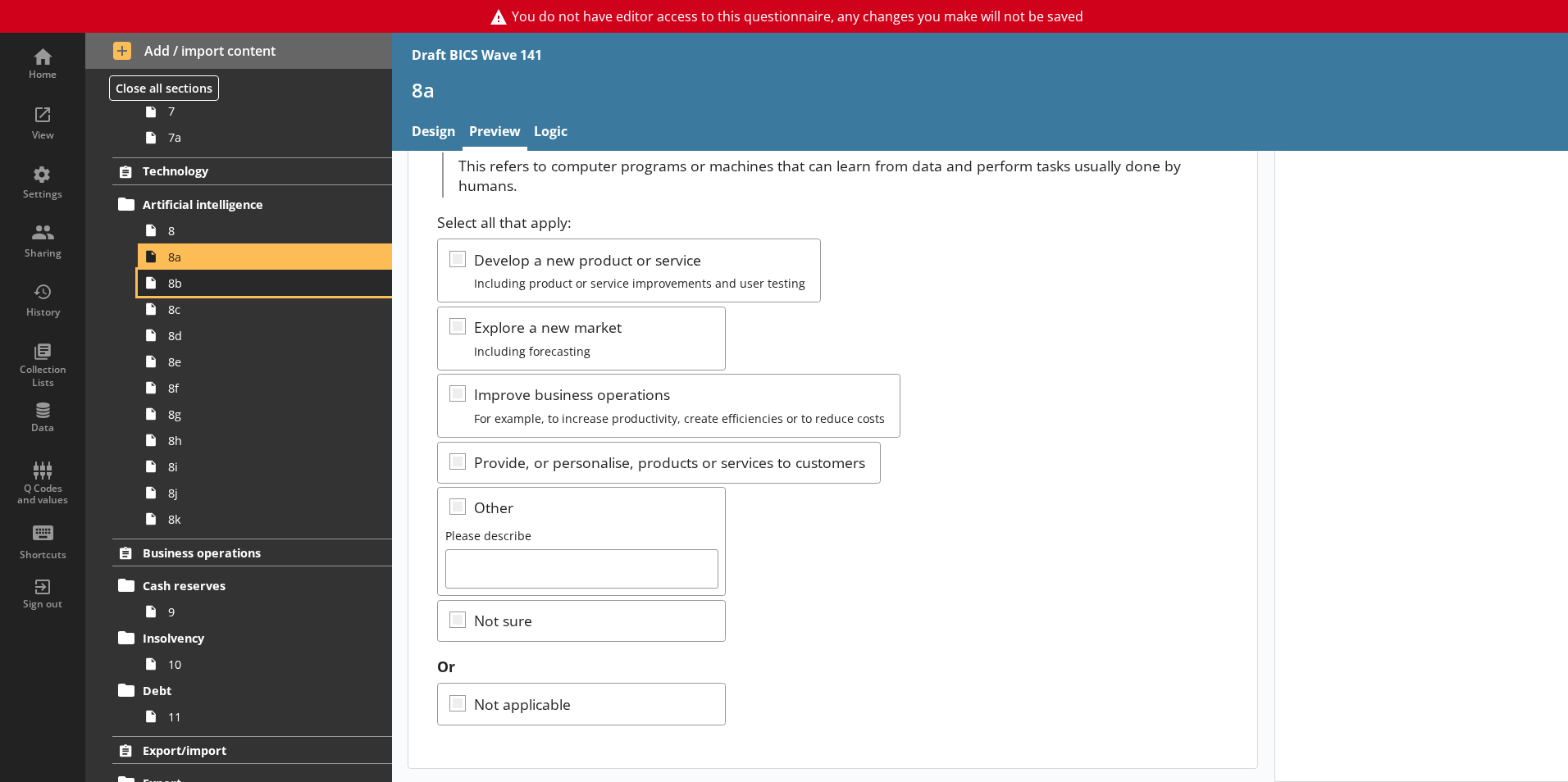
click at [232, 290] on span "8b" at bounding box center [259, 283] width 182 height 15
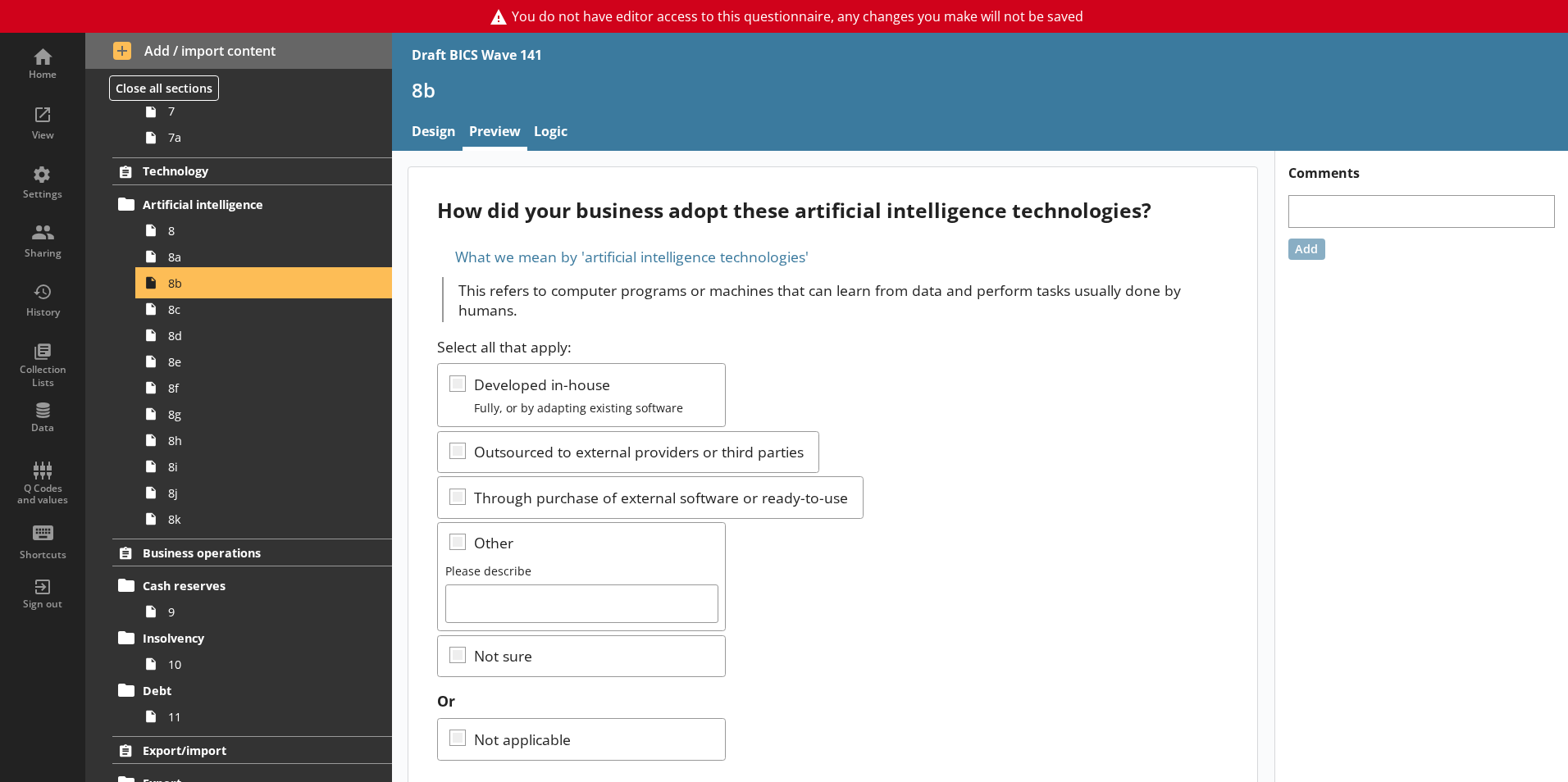
scroll to position [35, 0]
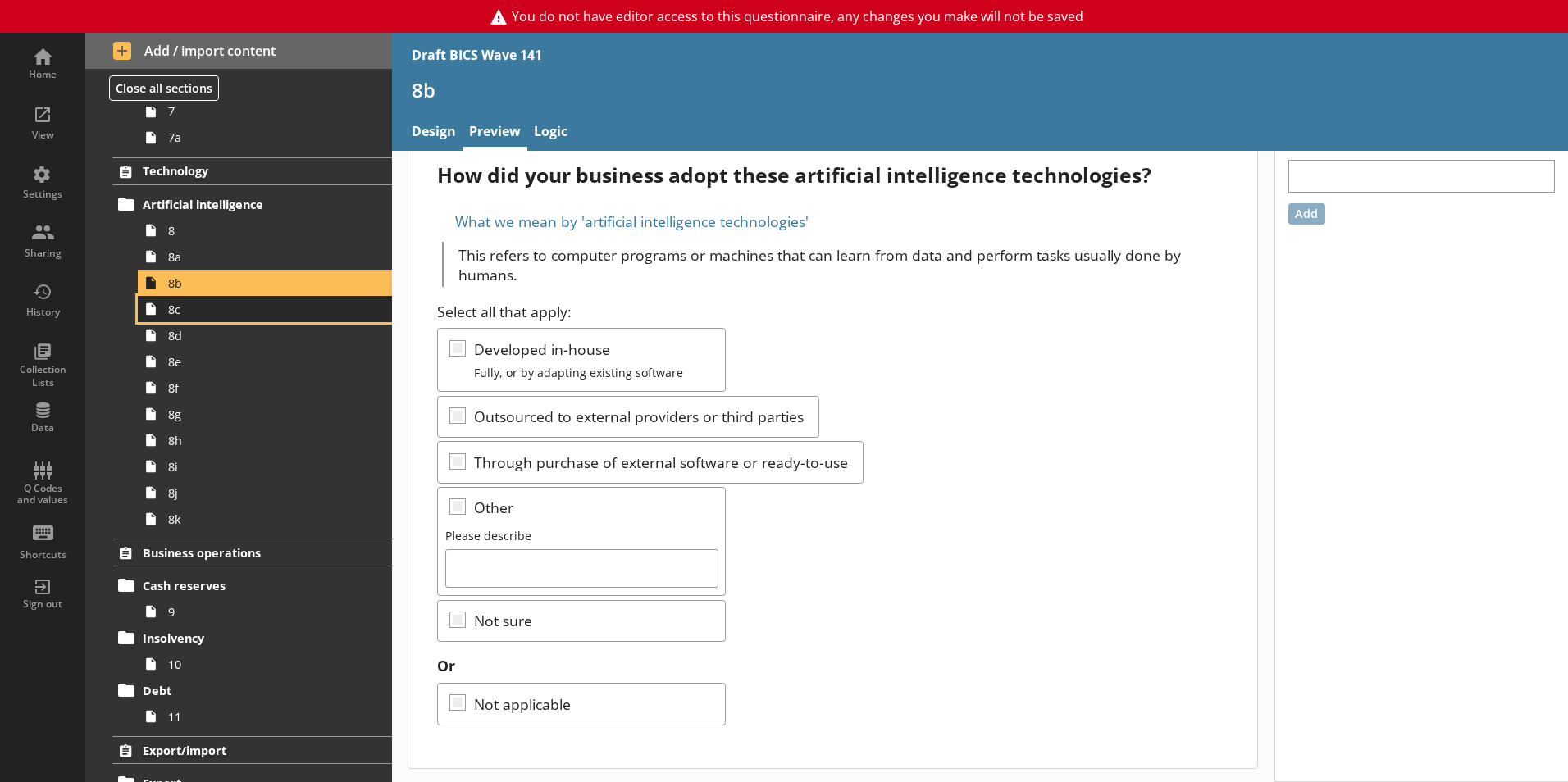
click at [205, 312] on span "8c" at bounding box center [259, 309] width 182 height 15
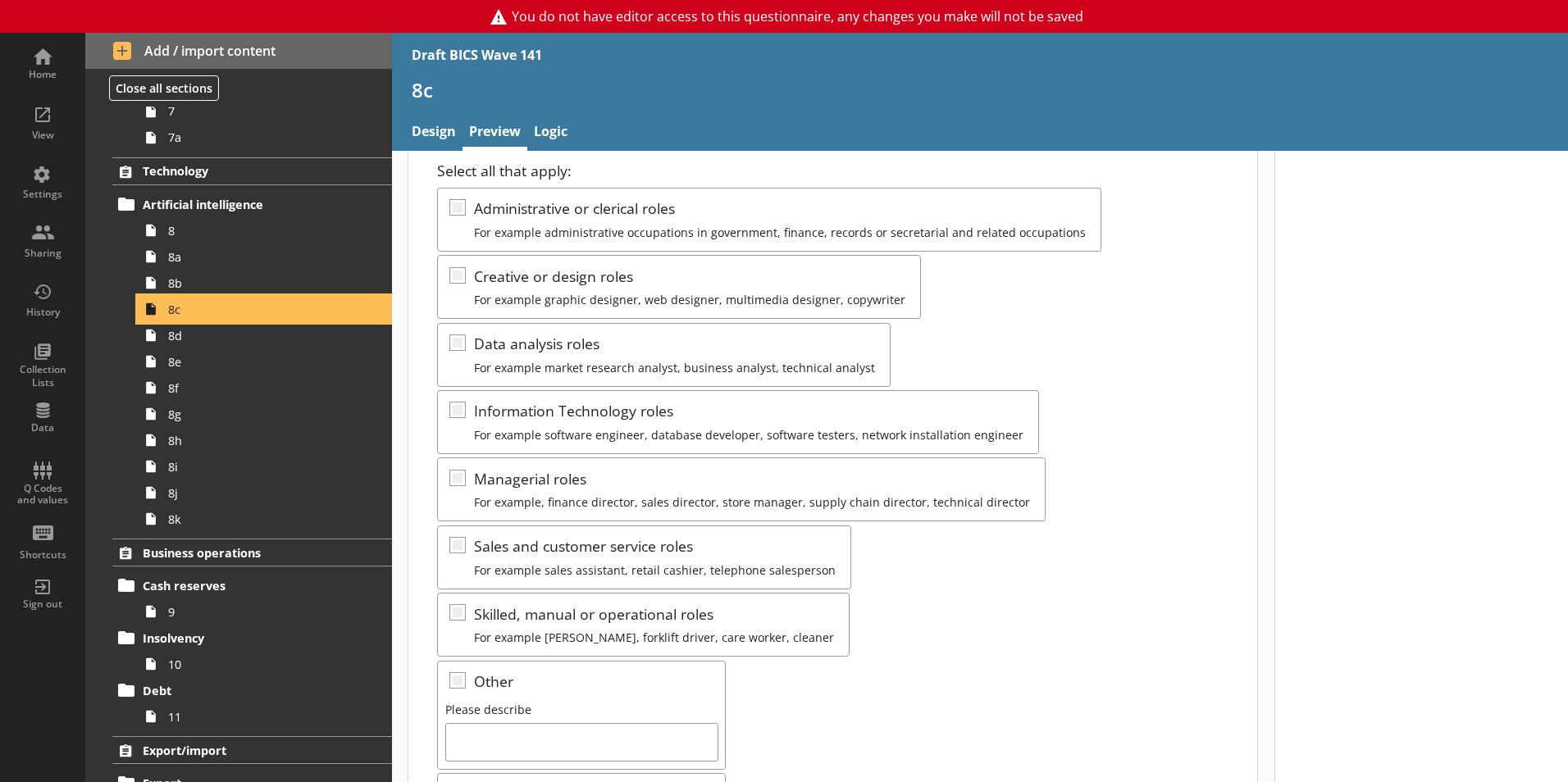
scroll to position [82, 0]
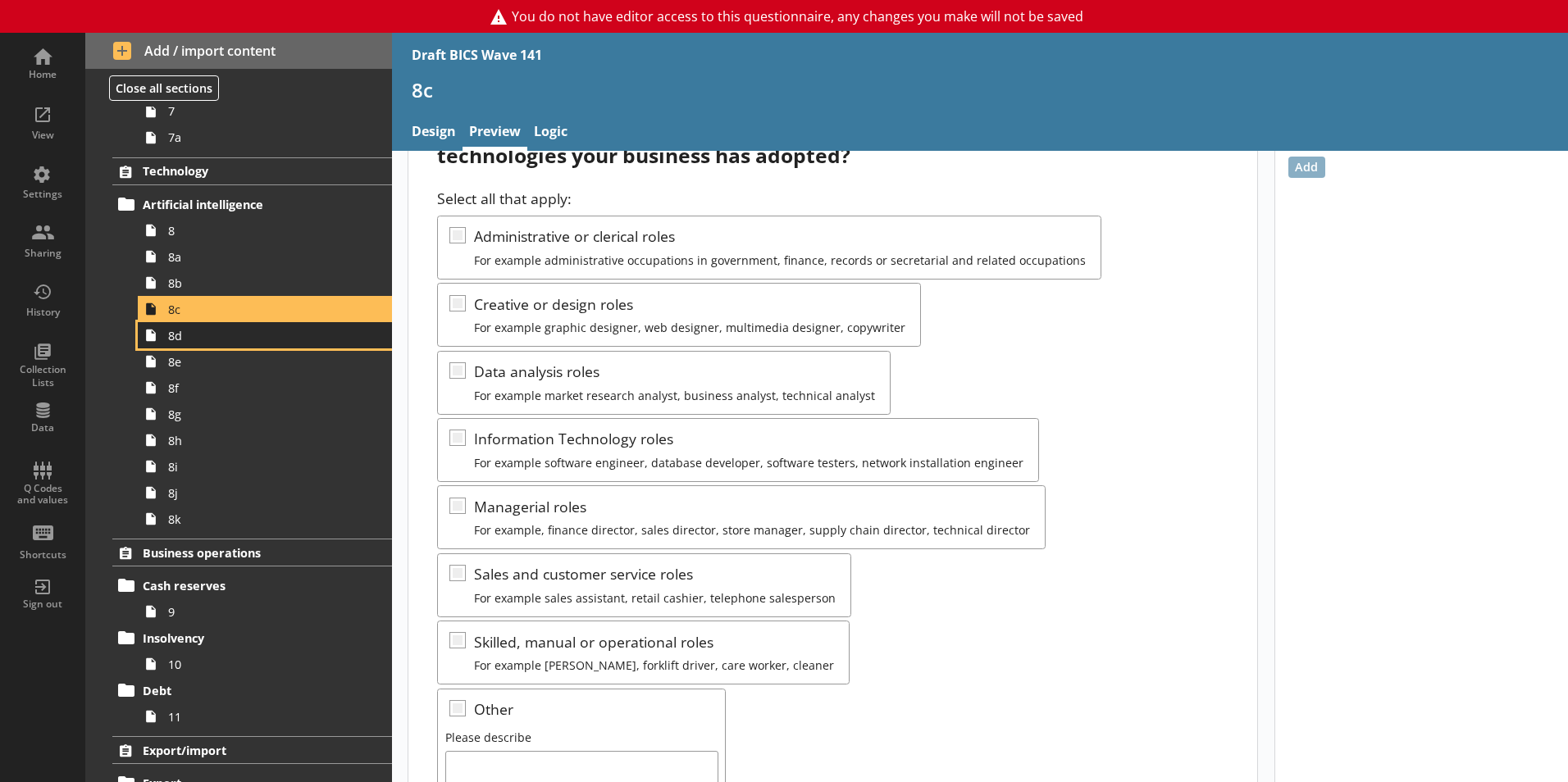
click at [212, 345] on link "8d" at bounding box center [265, 335] width 255 height 26
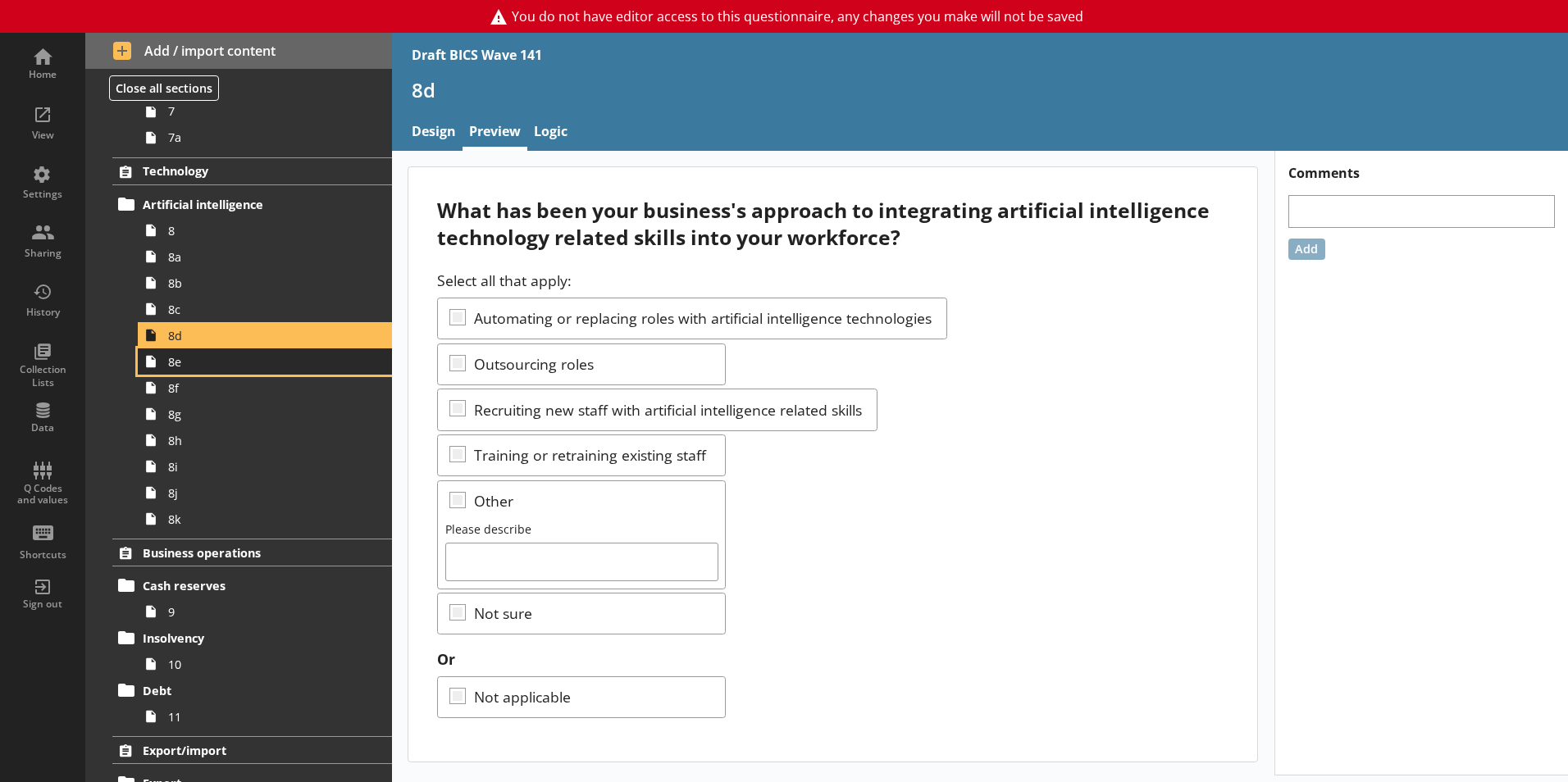
click at [240, 370] on link "8e" at bounding box center [265, 361] width 255 height 26
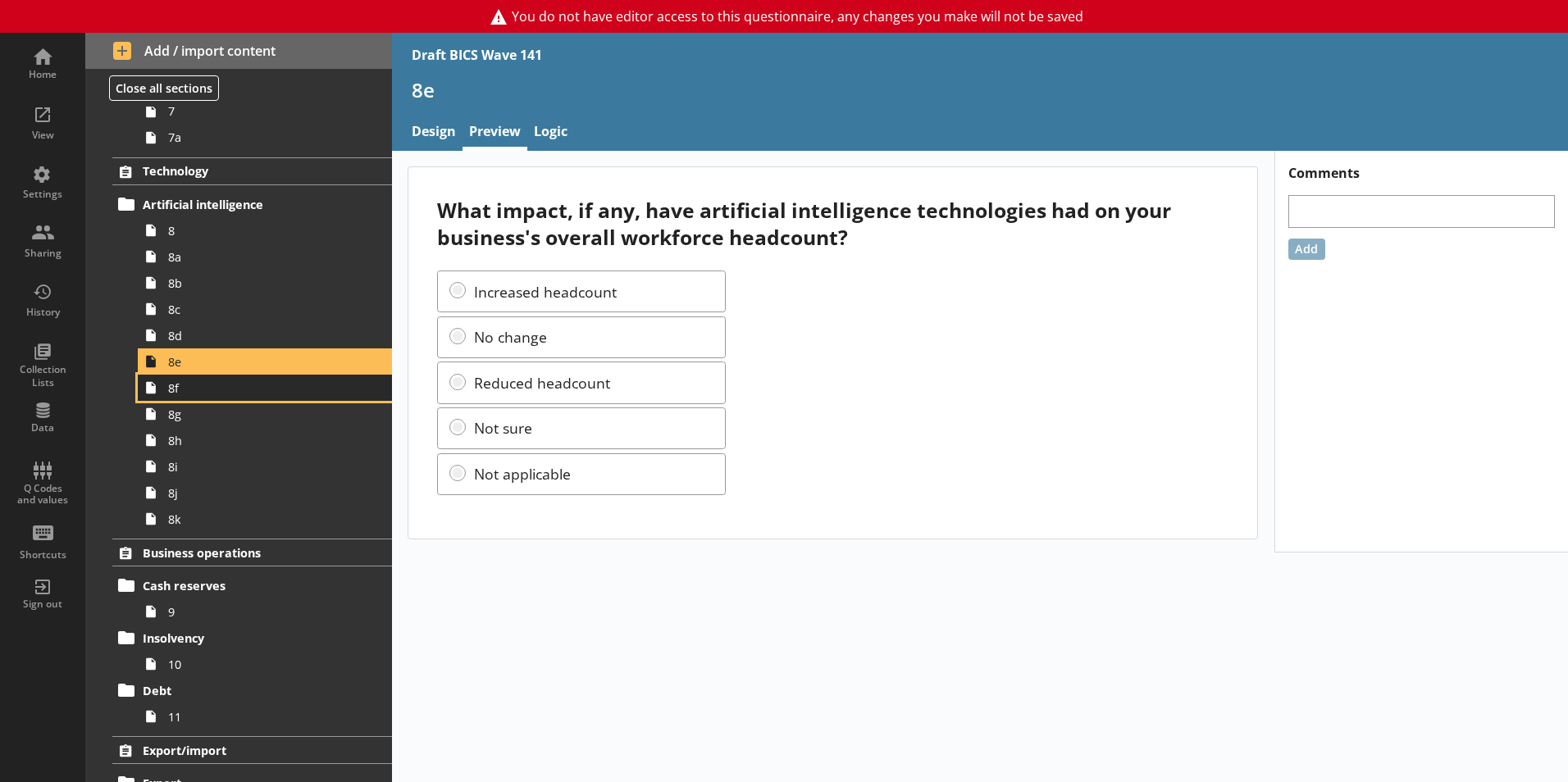
click at [232, 391] on span "8f" at bounding box center [259, 388] width 182 height 15
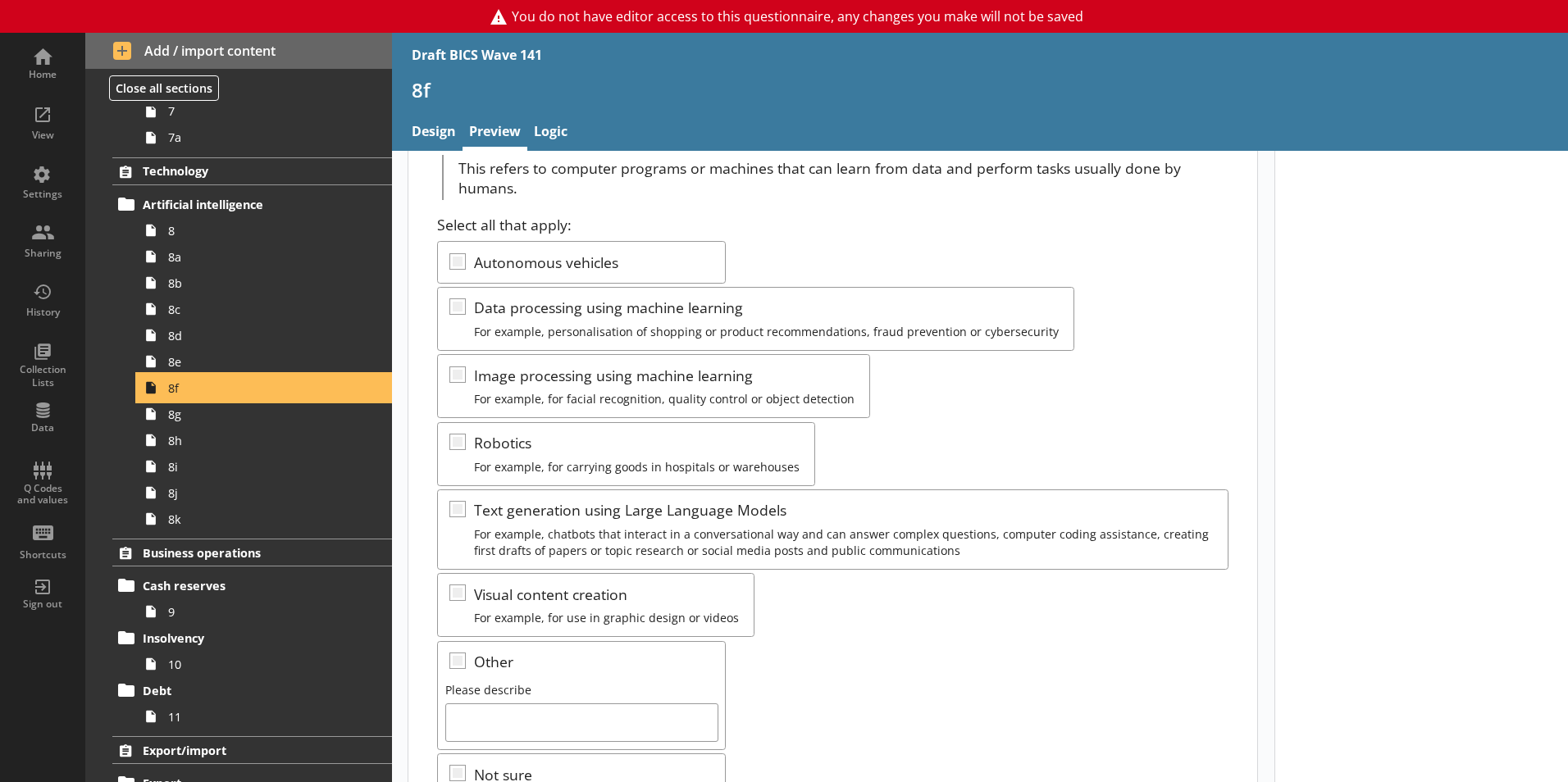
scroll to position [164, 0]
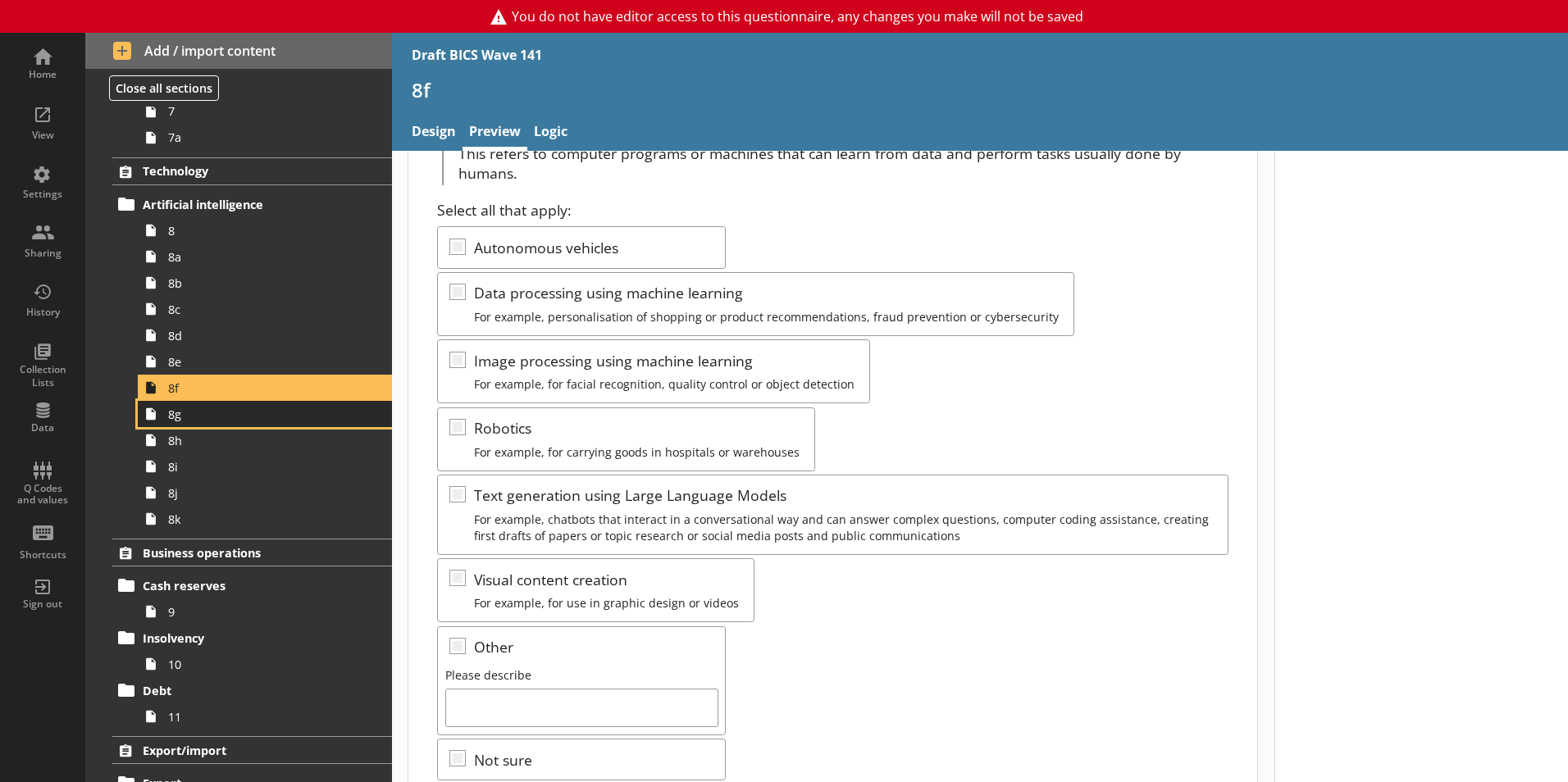
click at [238, 418] on span "8g" at bounding box center [259, 414] width 182 height 15
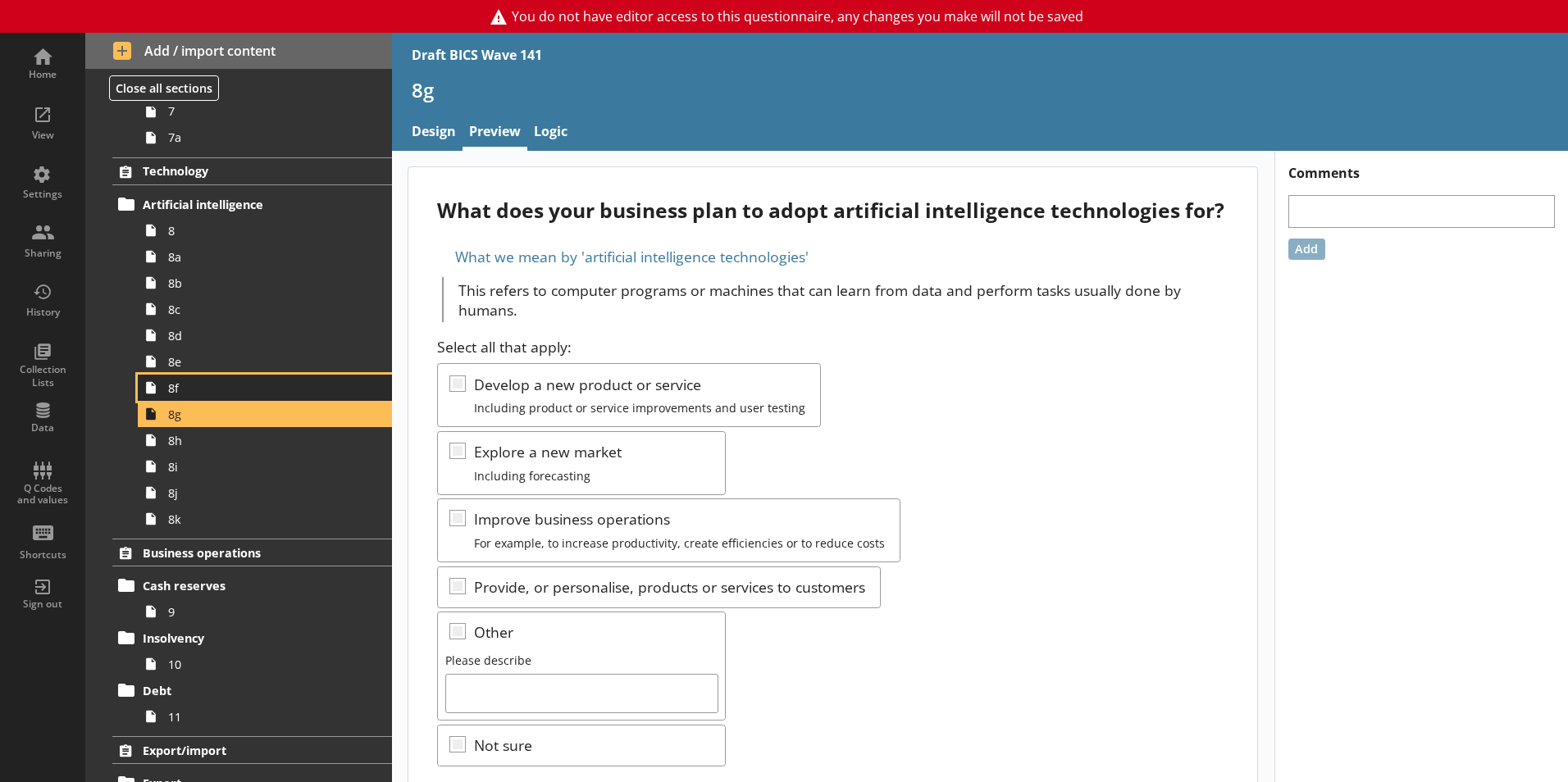
click at [237, 397] on link "8f" at bounding box center [265, 387] width 255 height 26
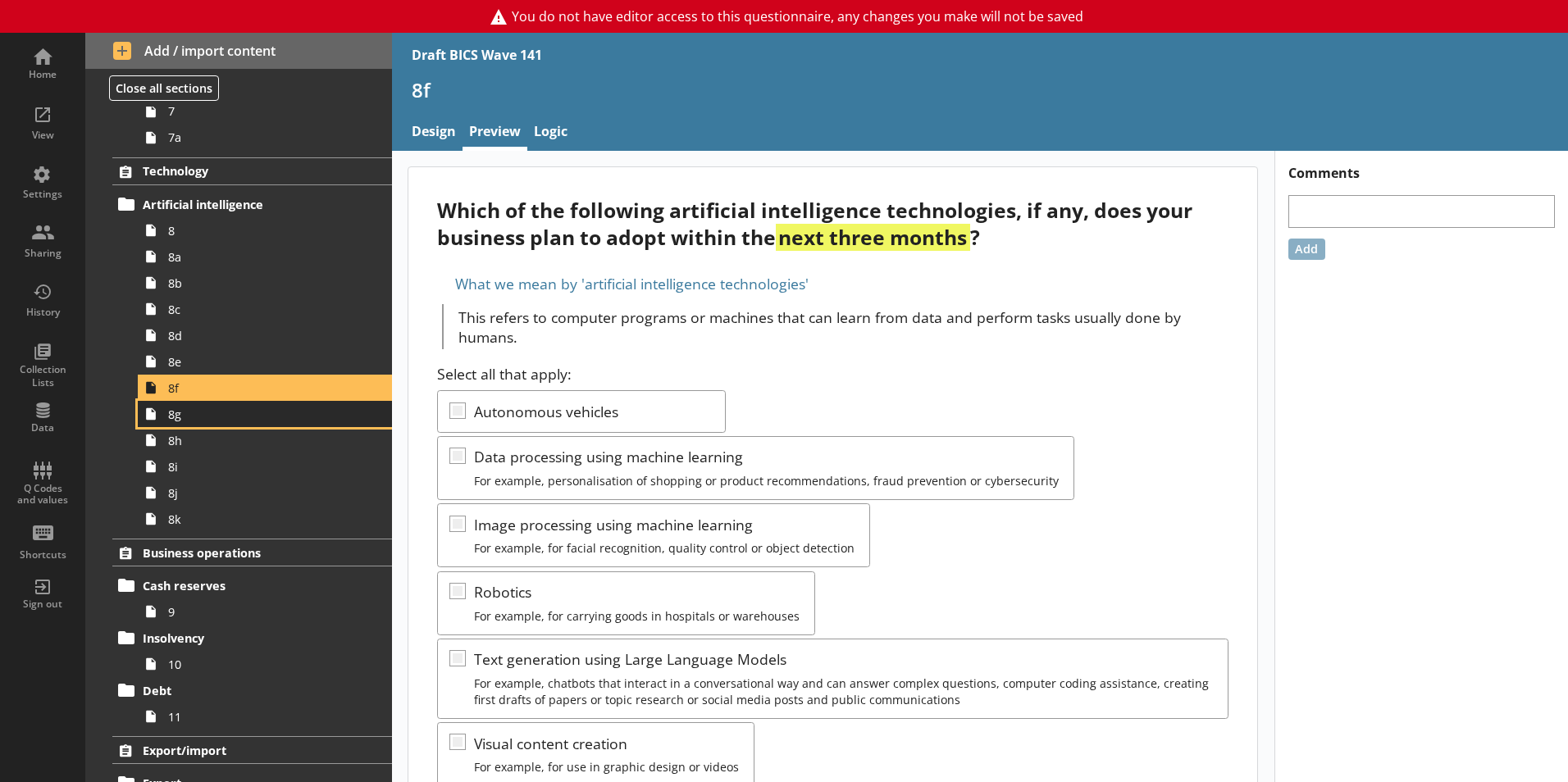
click at [237, 424] on link "8g" at bounding box center [265, 414] width 255 height 26
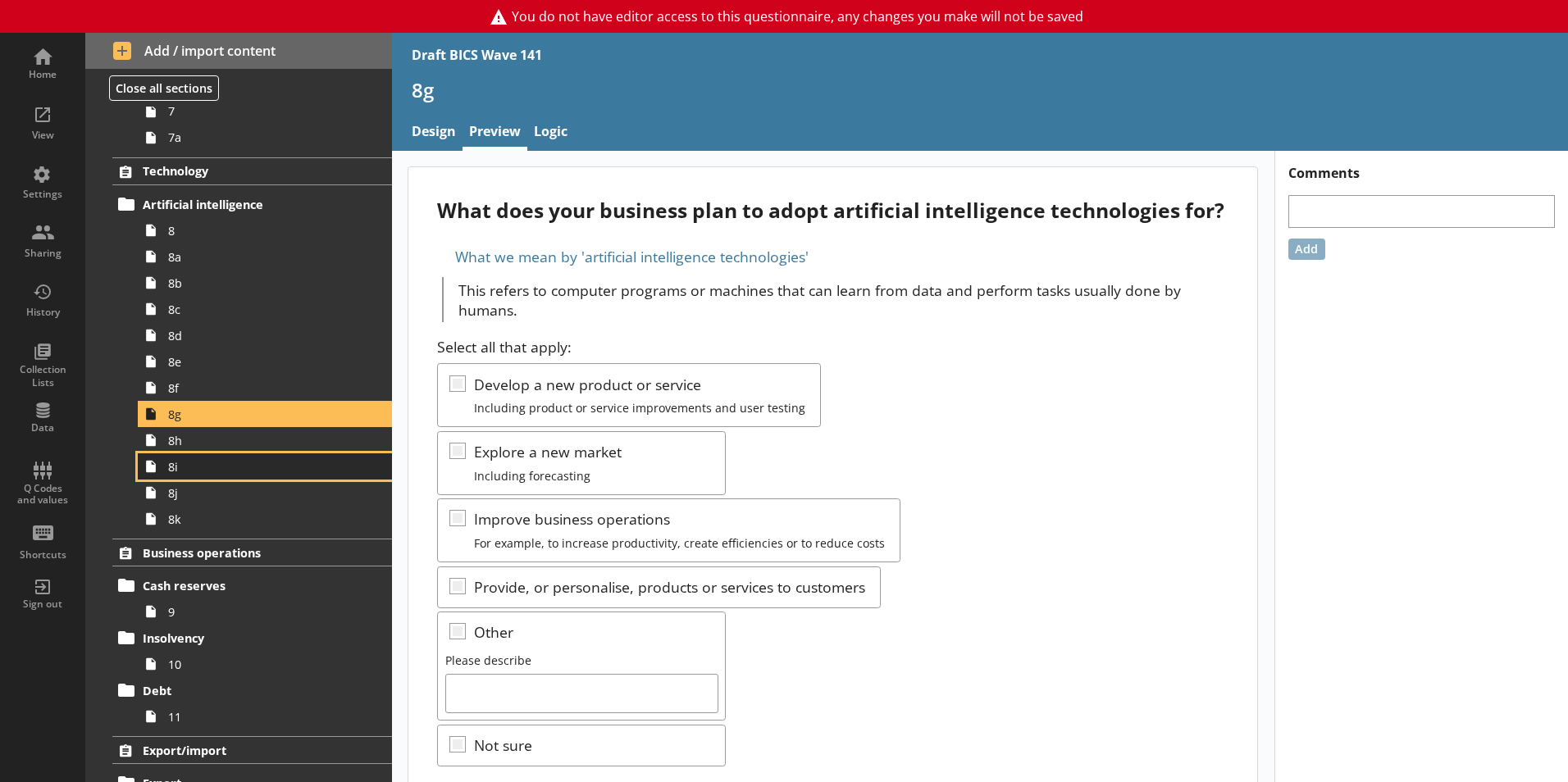
click at [233, 454] on link "8i" at bounding box center [265, 466] width 255 height 26
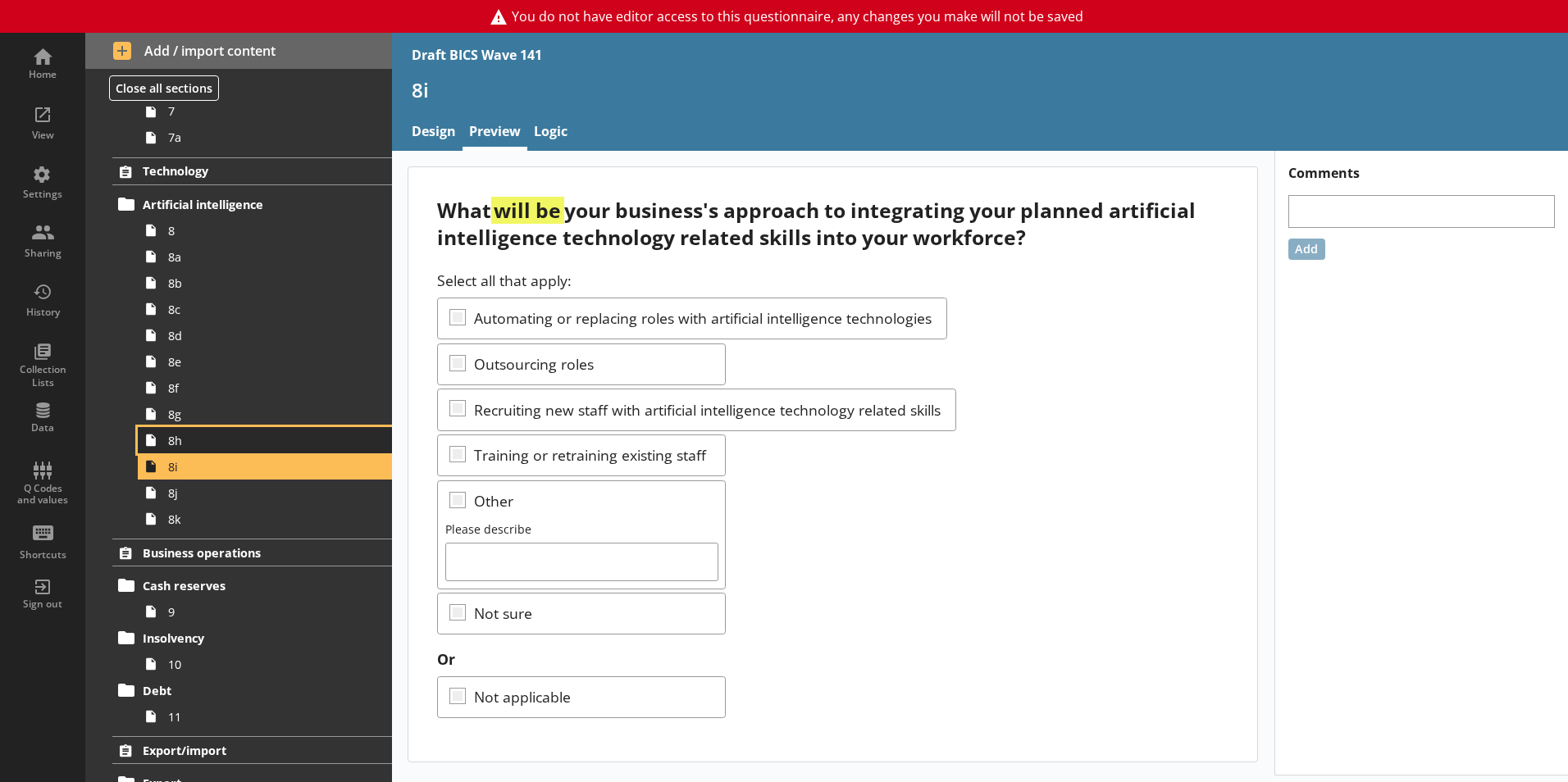
click at [235, 433] on span "8h" at bounding box center [259, 441] width 182 height 15
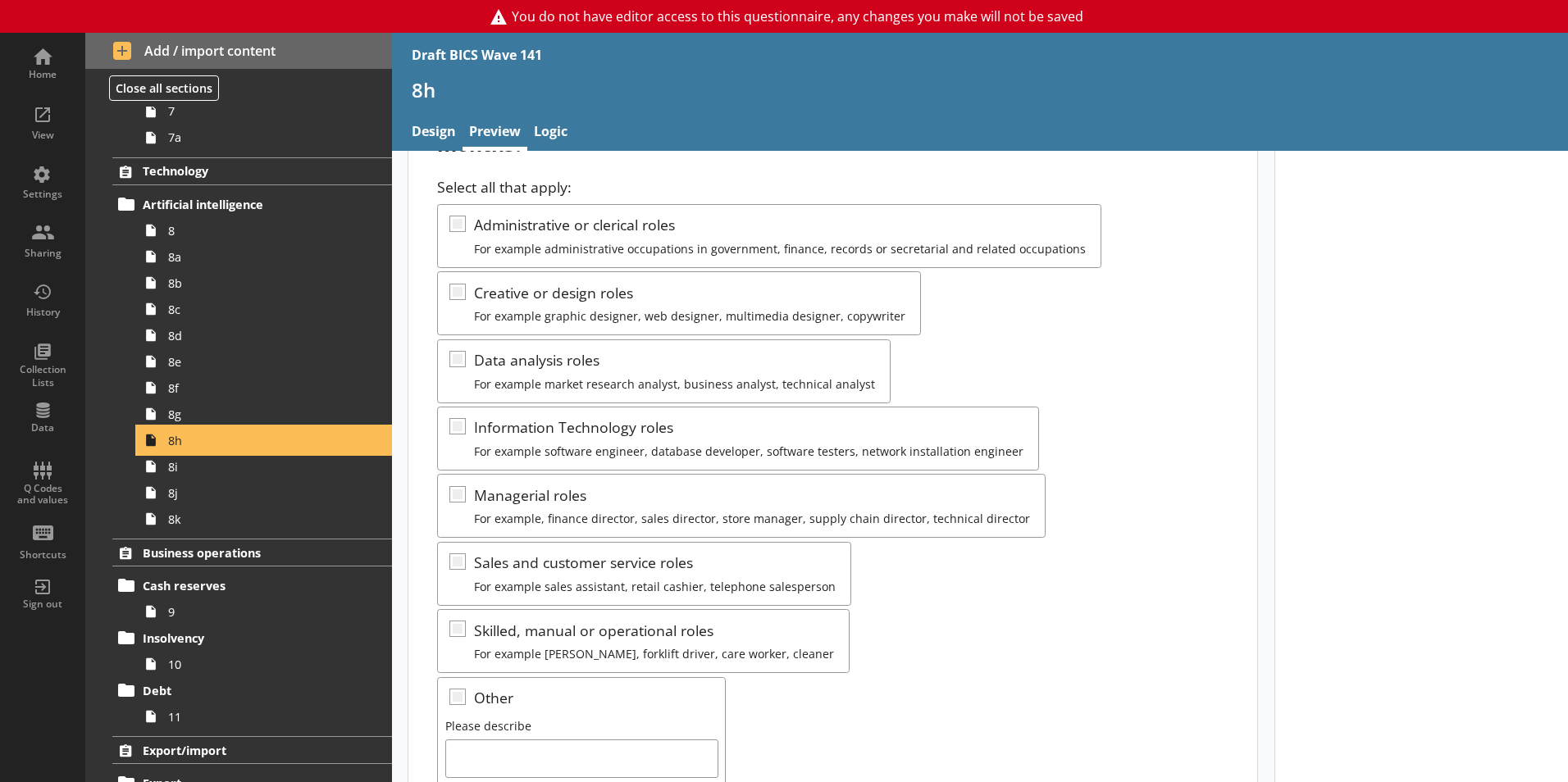
scroll to position [82, 0]
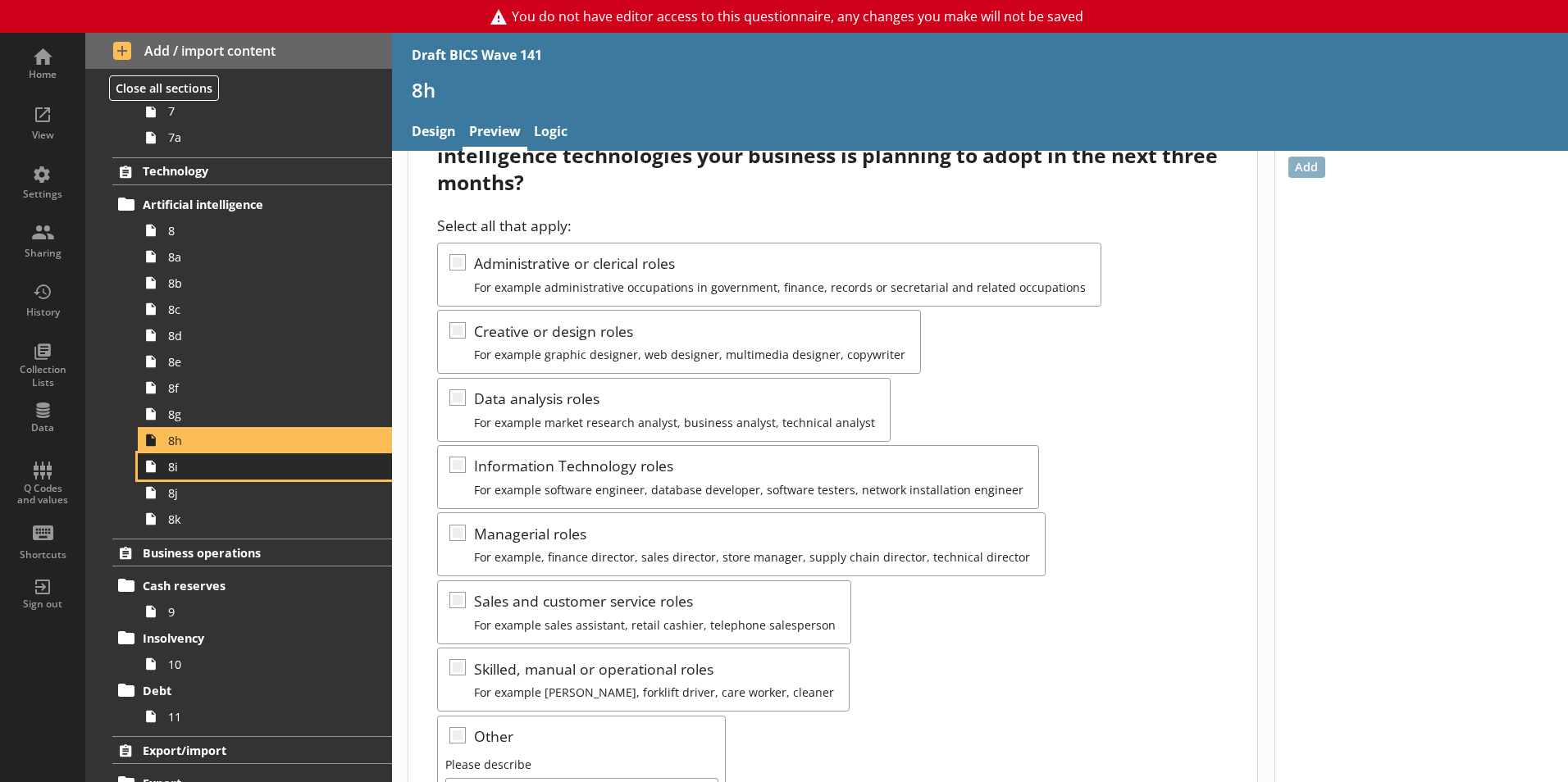
click at [237, 473] on span "8i" at bounding box center [259, 466] width 182 height 15
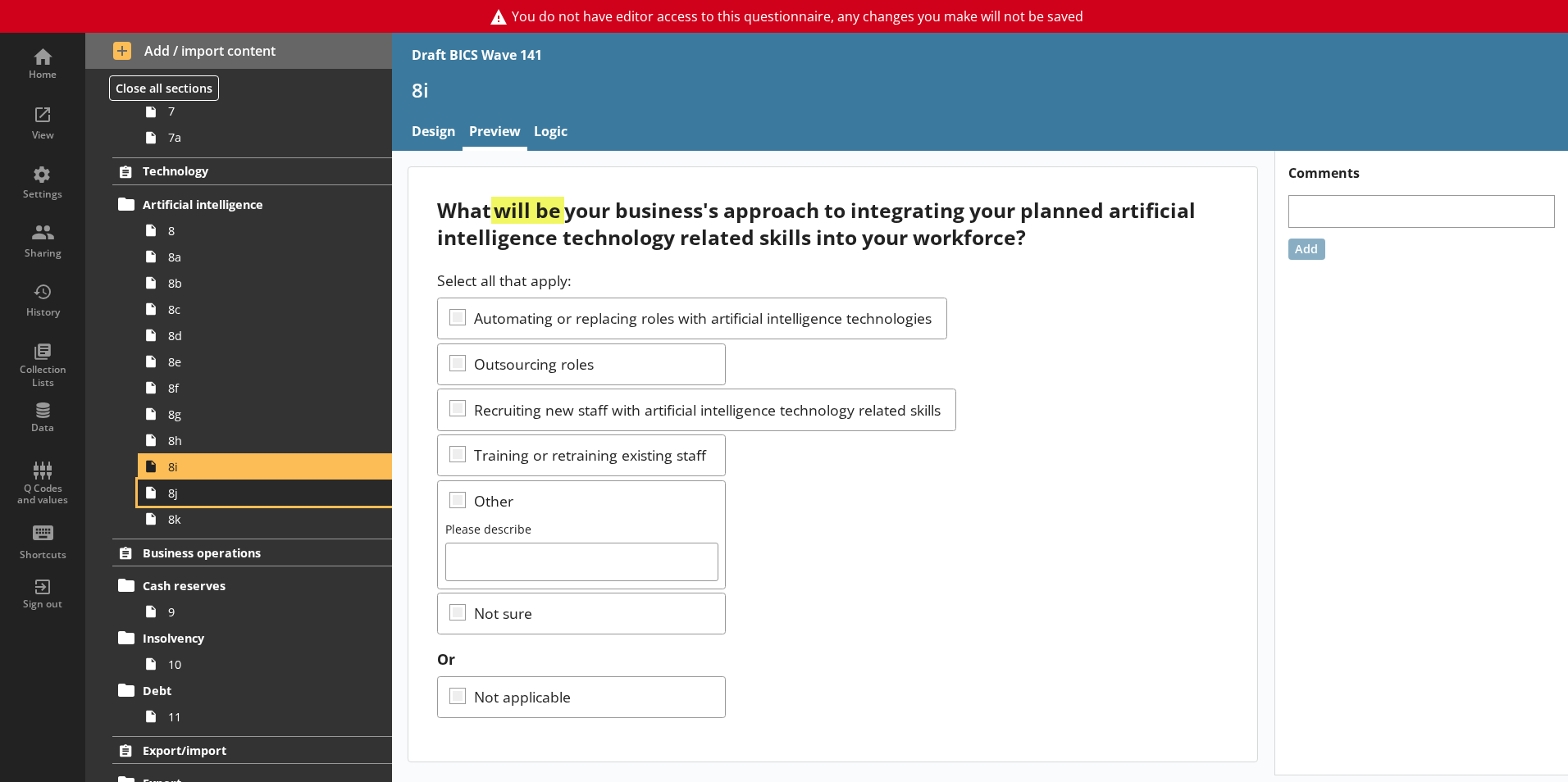
click at [223, 504] on link "8j" at bounding box center [265, 493] width 255 height 26
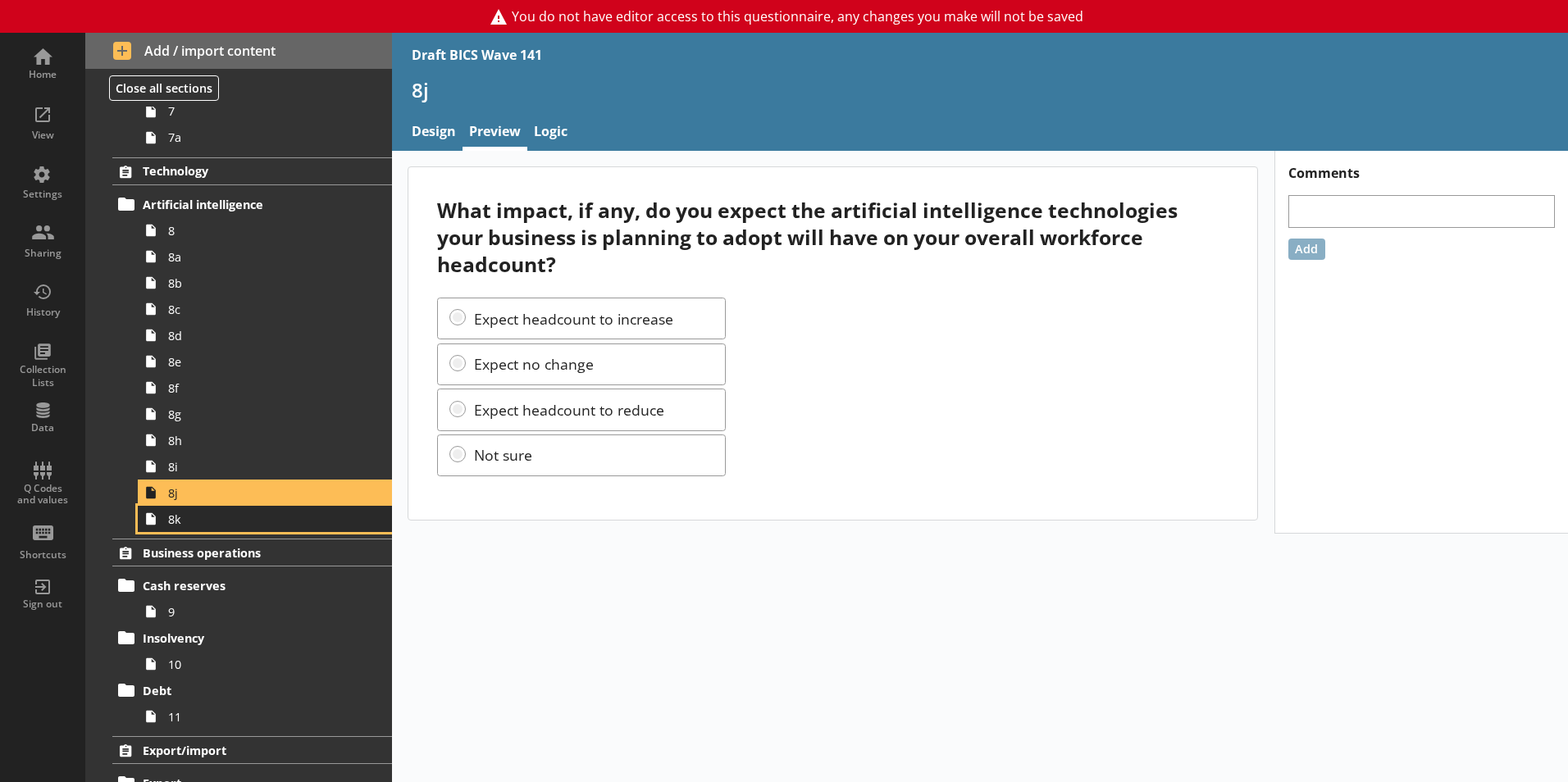
click at [224, 518] on span "8k" at bounding box center [259, 519] width 182 height 15
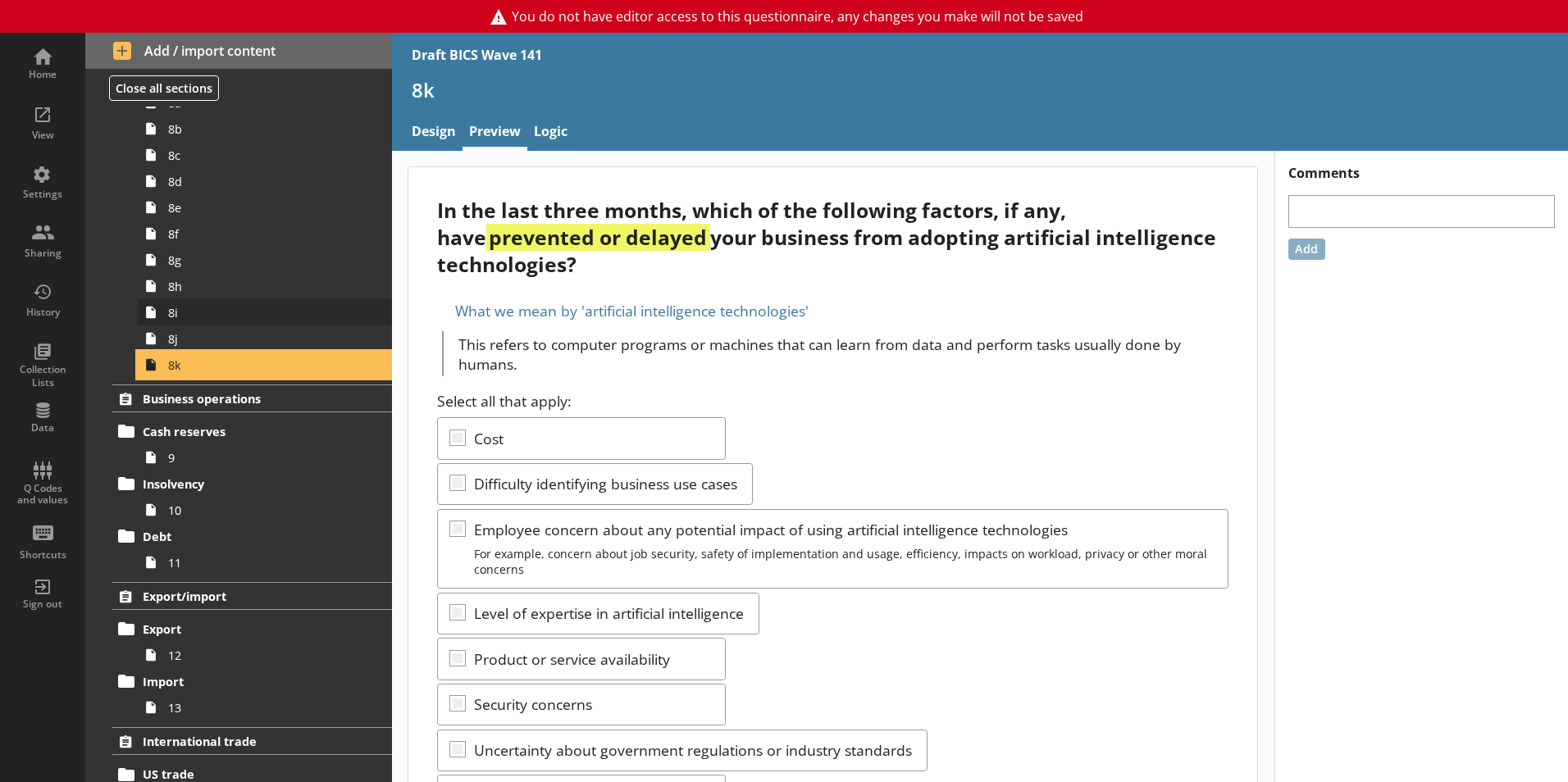
scroll to position [819, 0]
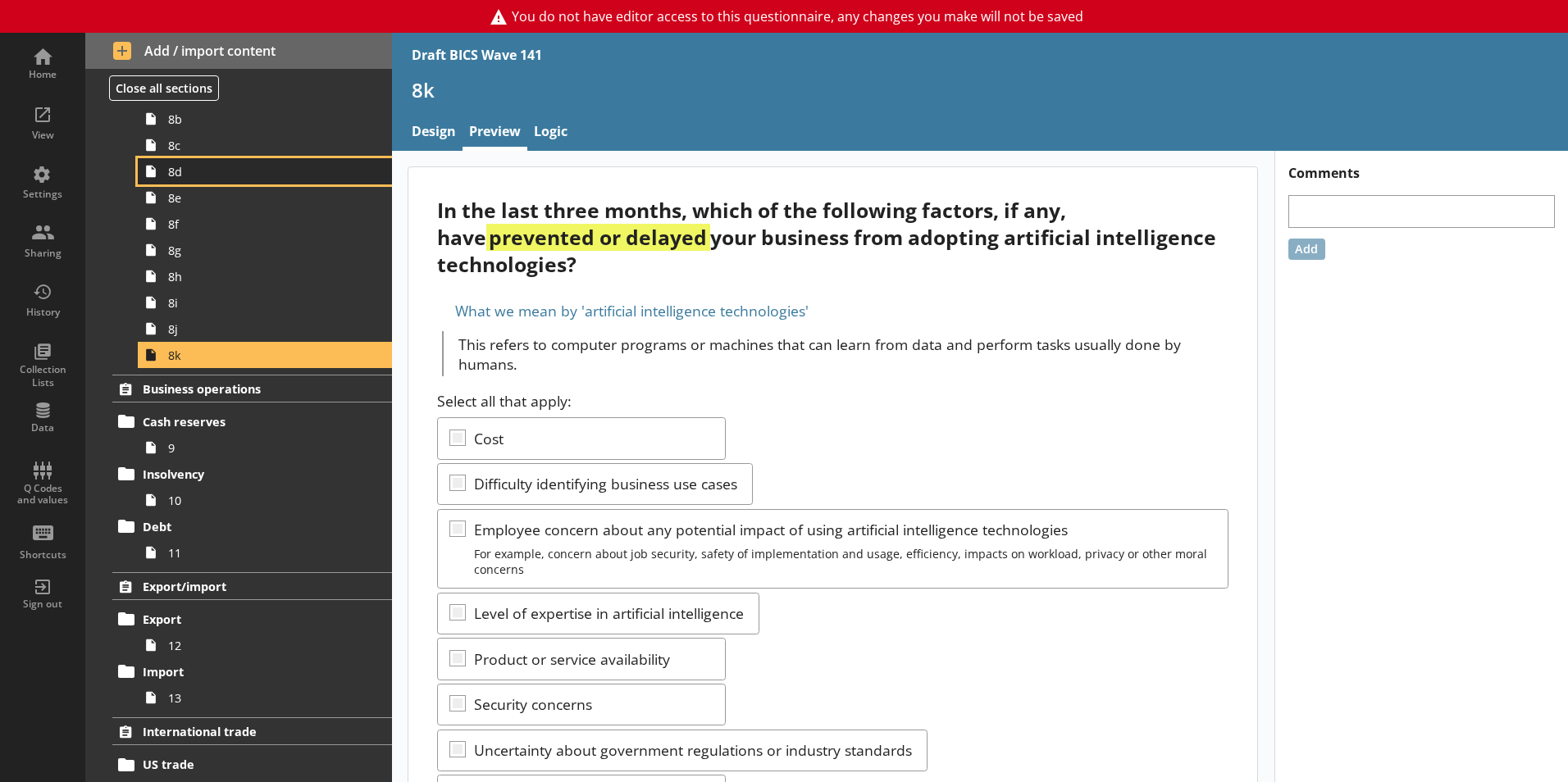
click at [215, 168] on span "8d" at bounding box center [259, 172] width 182 height 15
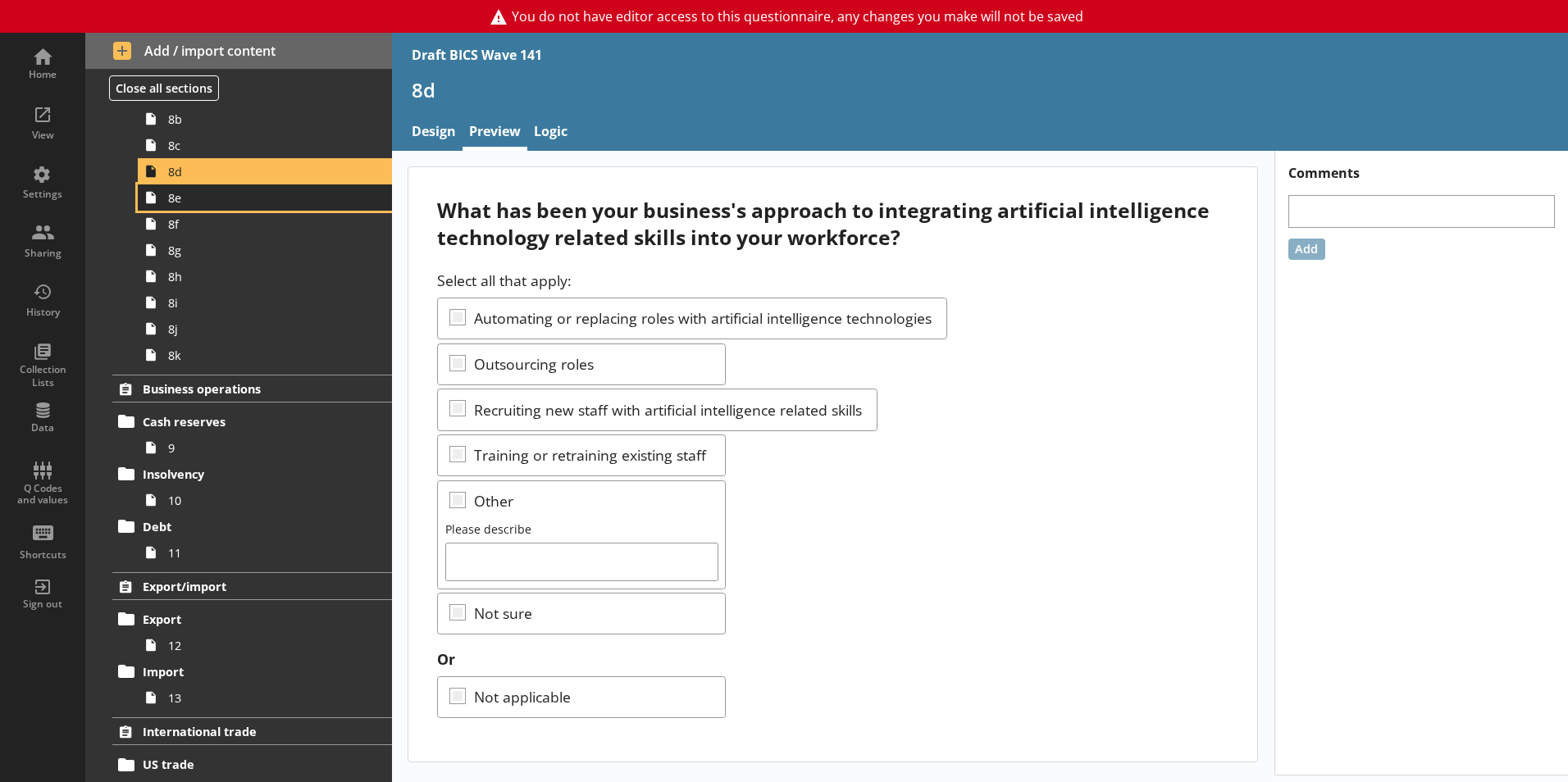
click at [212, 196] on span "8e" at bounding box center [259, 197] width 182 height 15
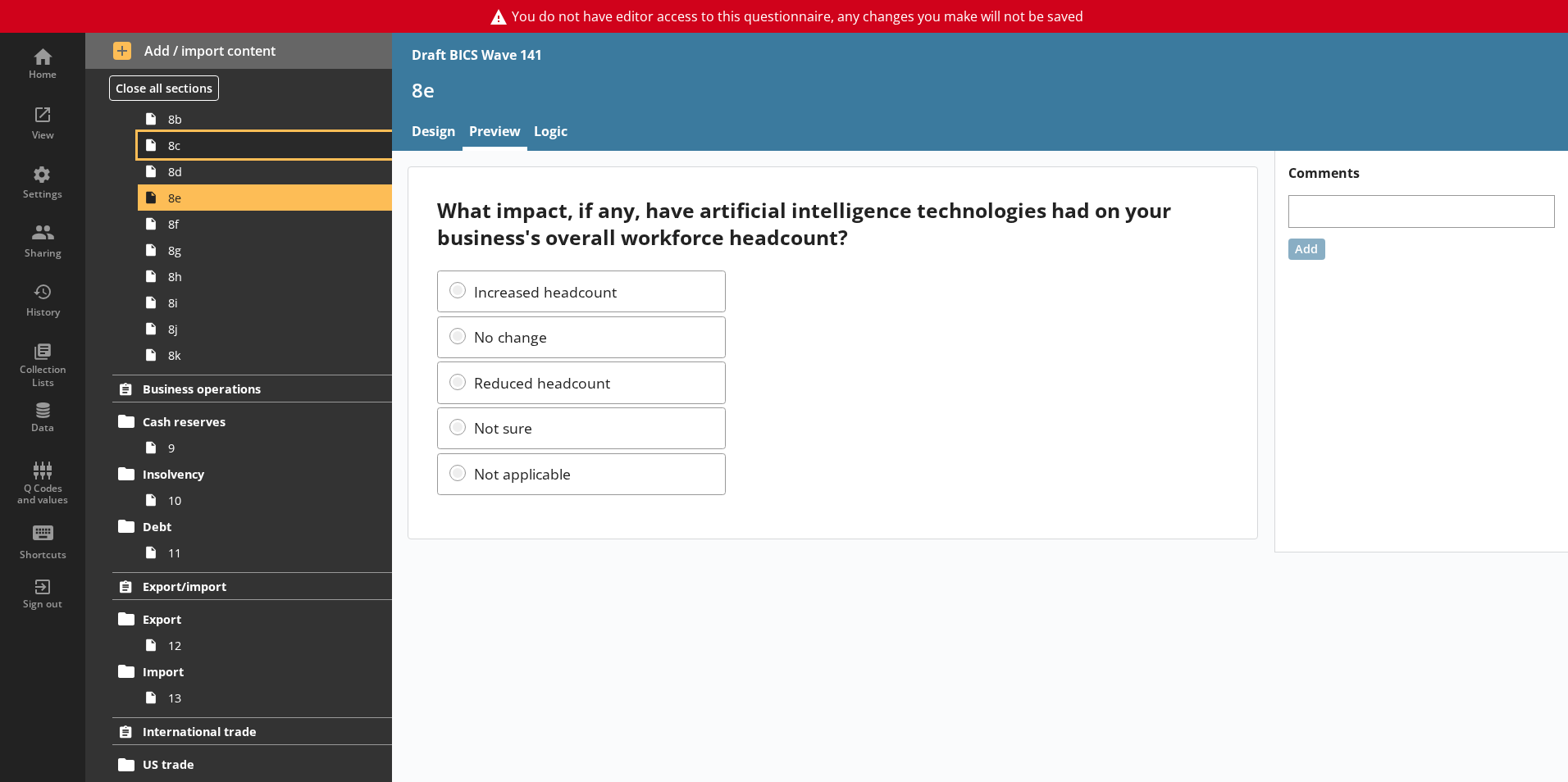
click at [220, 140] on span "8c" at bounding box center [259, 146] width 182 height 15
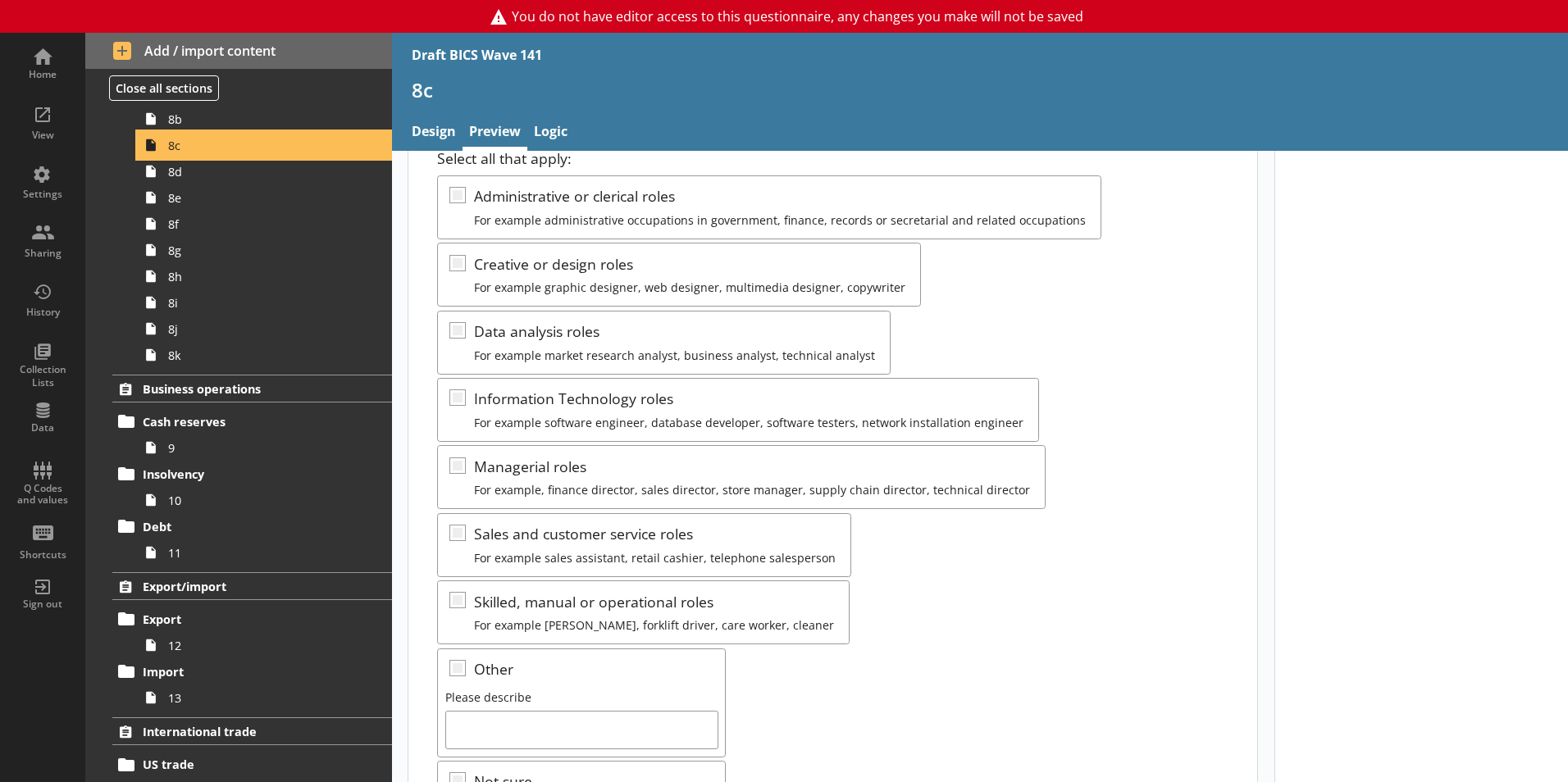
scroll to position [82, 0]
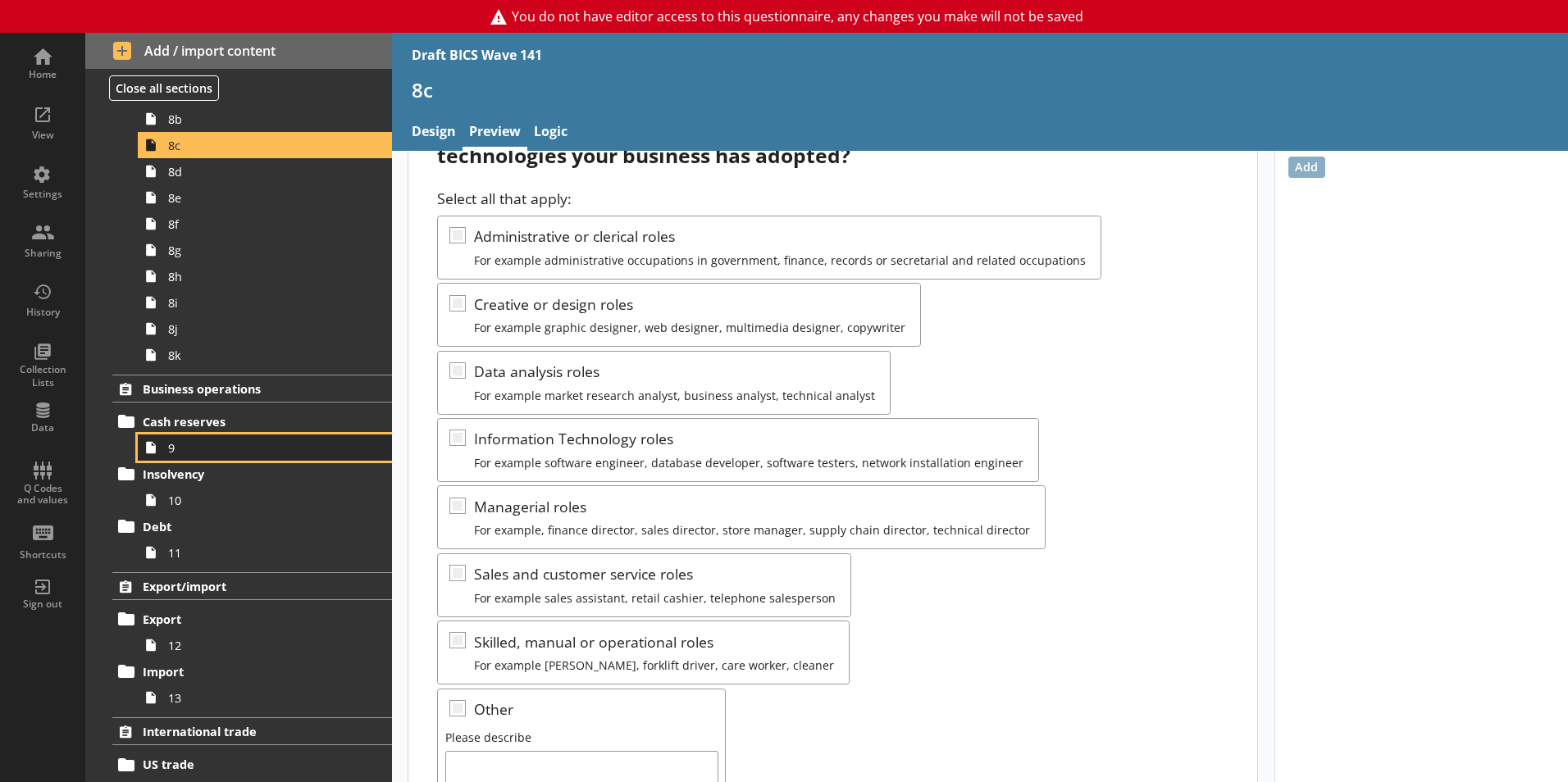
click at [217, 455] on span "9" at bounding box center [259, 448] width 182 height 15
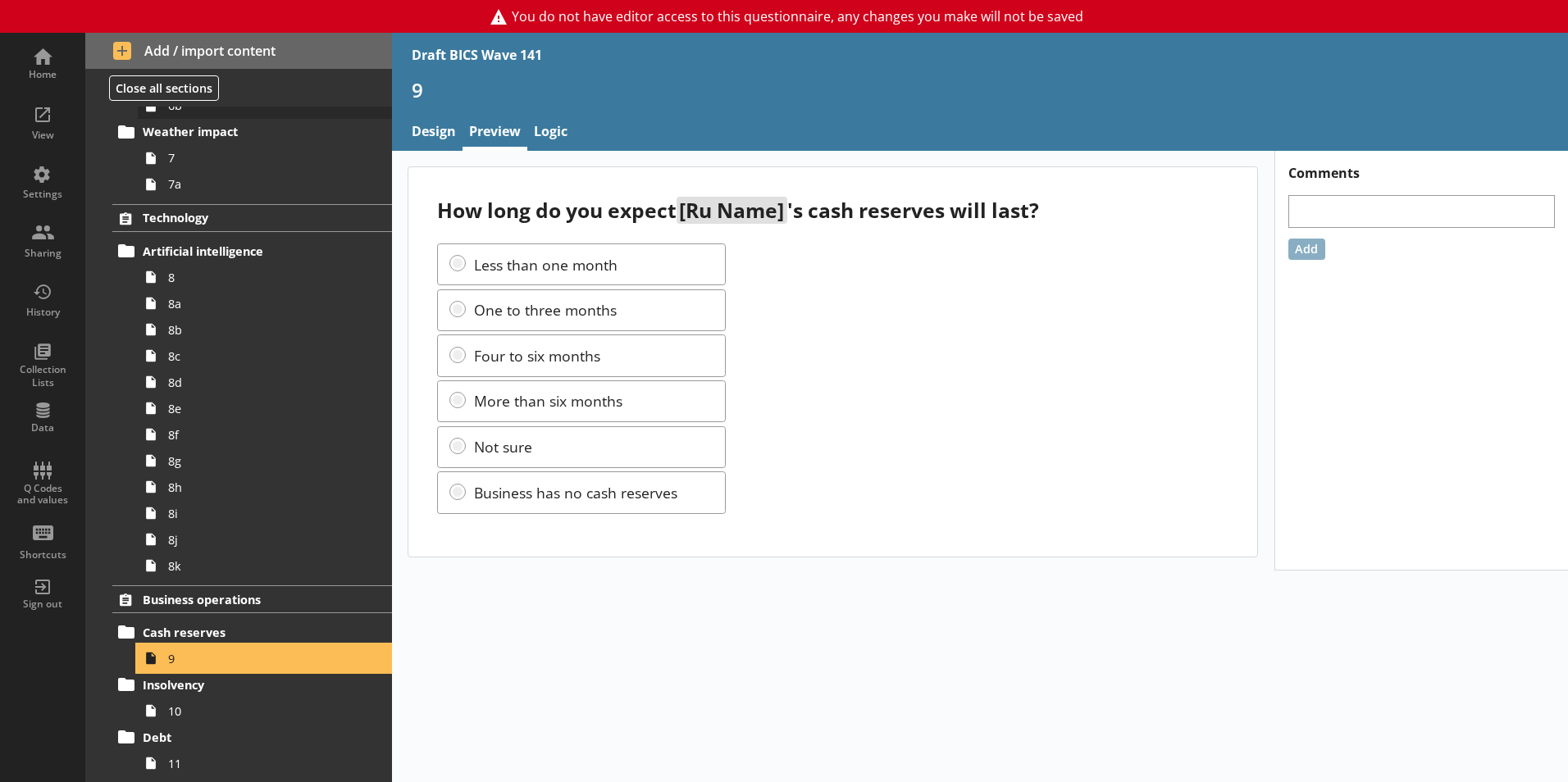
scroll to position [410, 0]
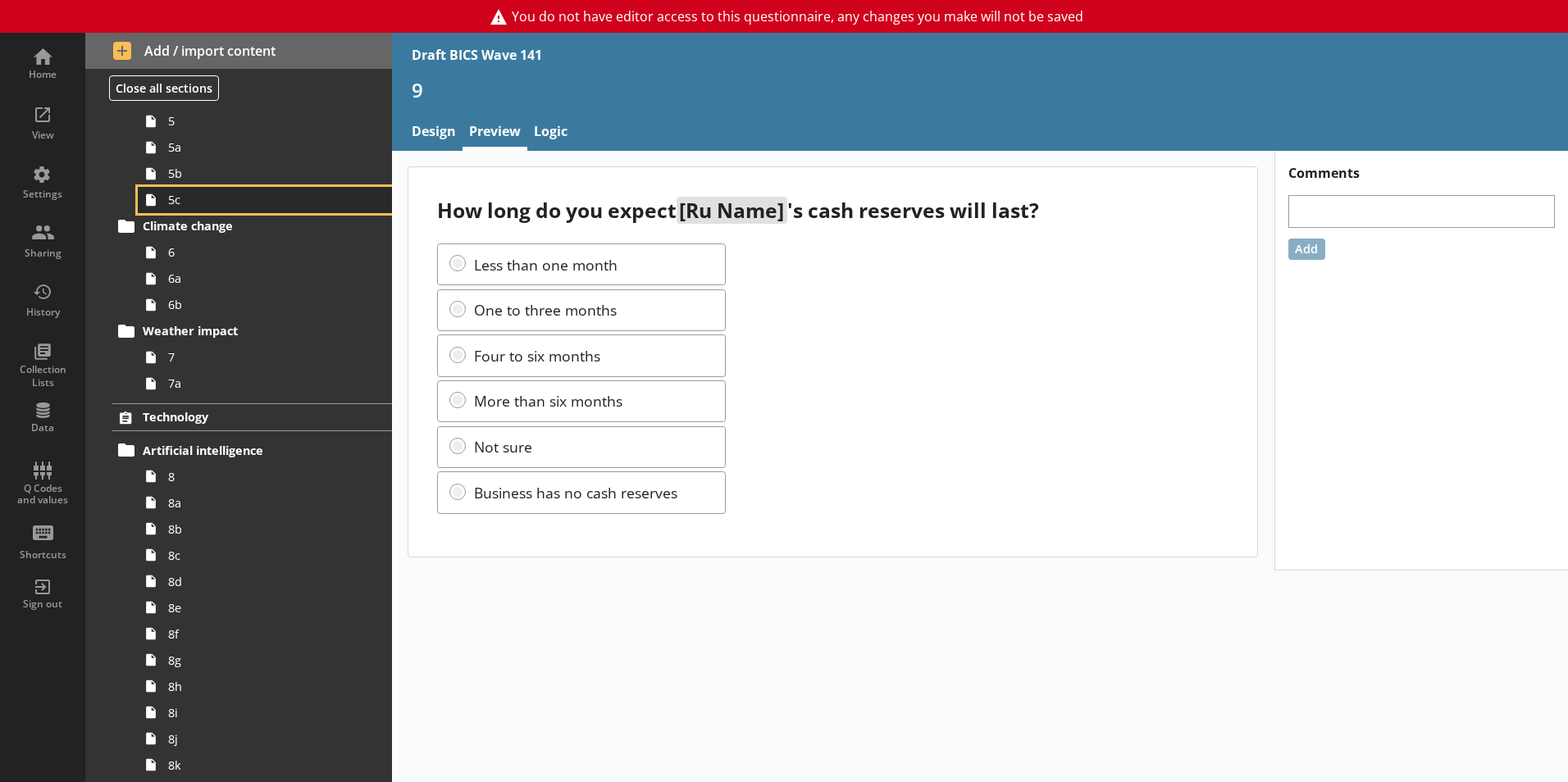
click at [249, 201] on span "5c" at bounding box center [259, 199] width 182 height 15
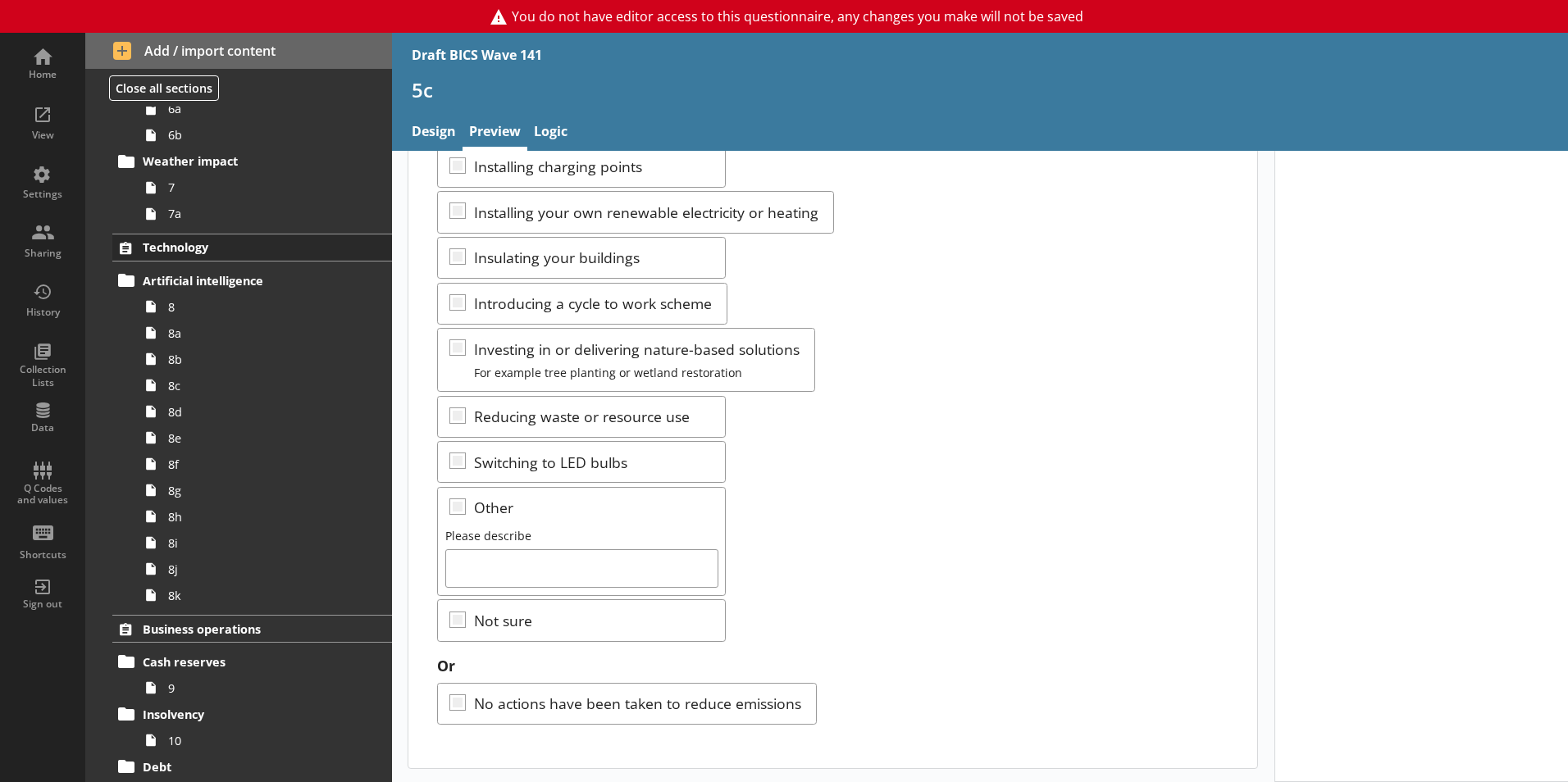
scroll to position [819, 0]
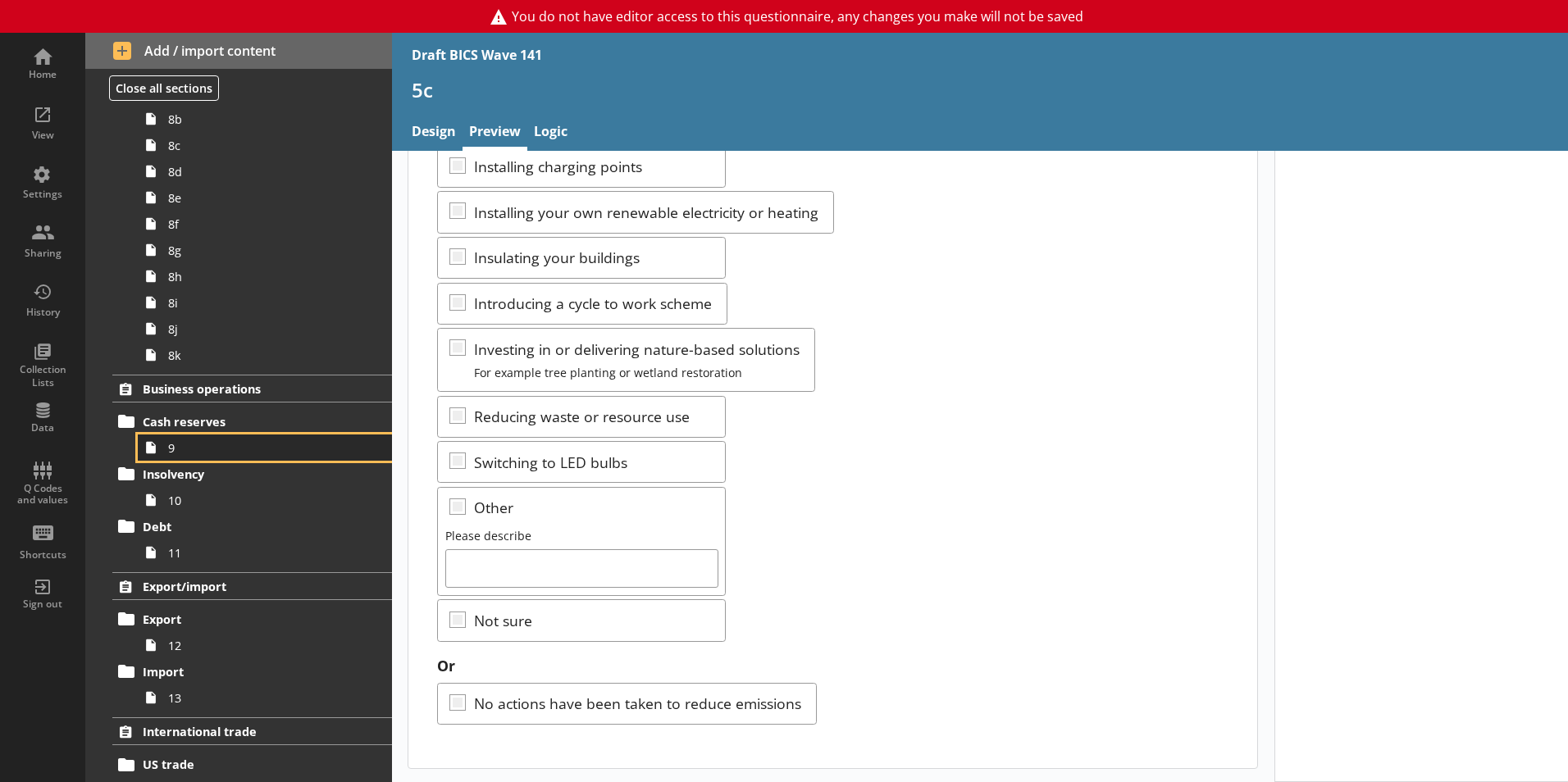
click at [220, 459] on link "9" at bounding box center [265, 448] width 255 height 26
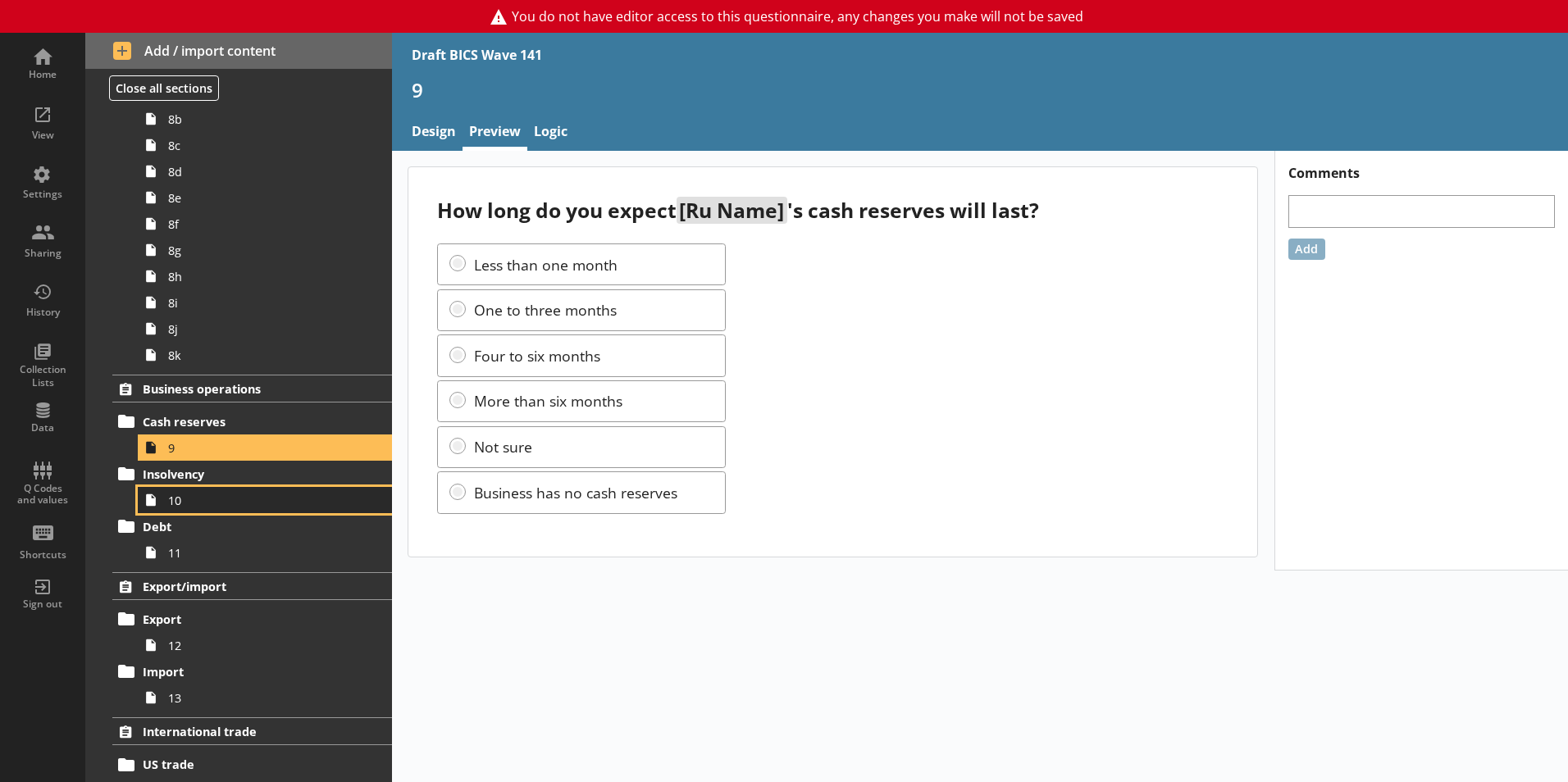
click at [215, 508] on link "10" at bounding box center [265, 499] width 255 height 26
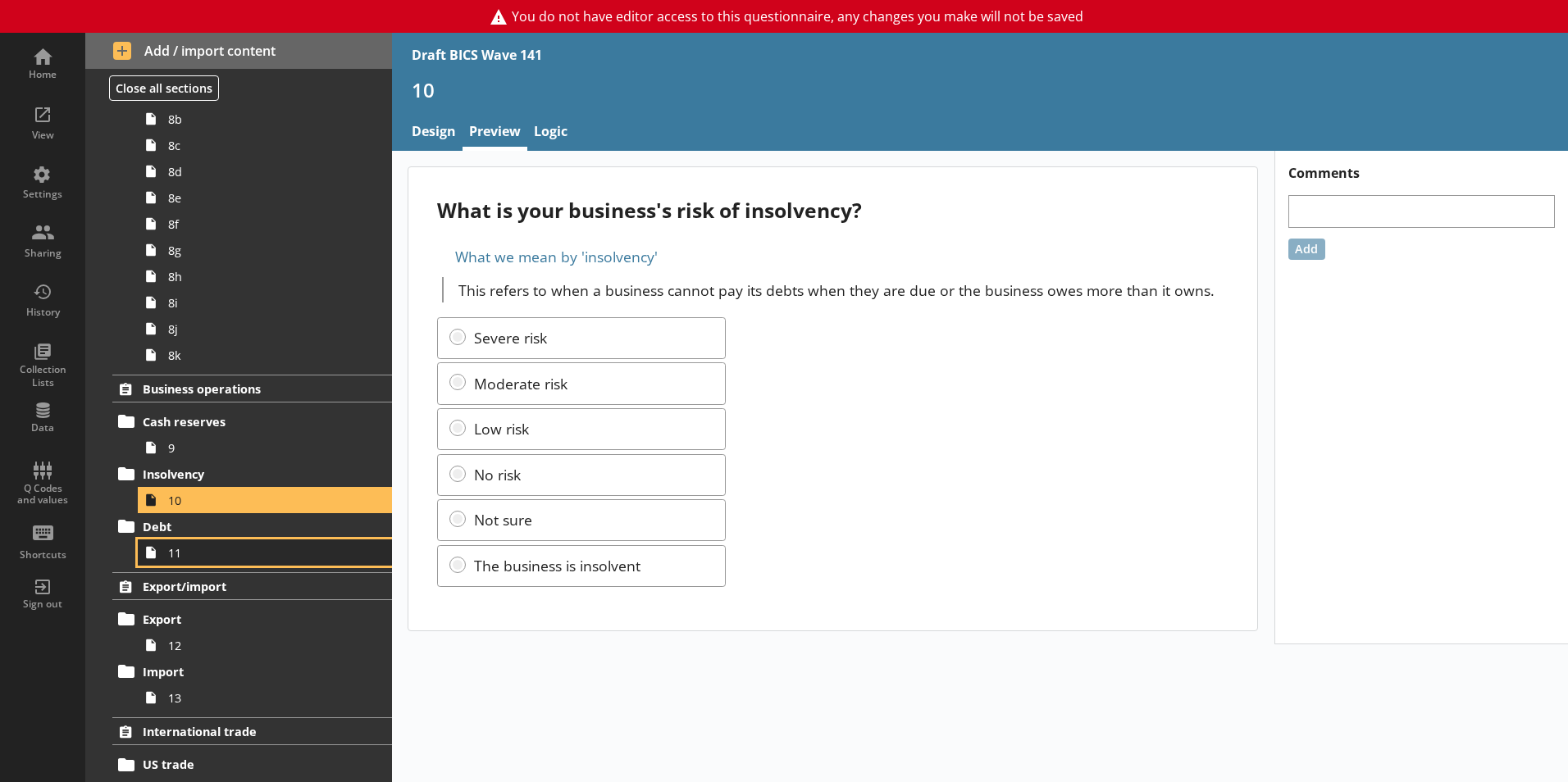
click at [237, 561] on link "11" at bounding box center [265, 552] width 255 height 26
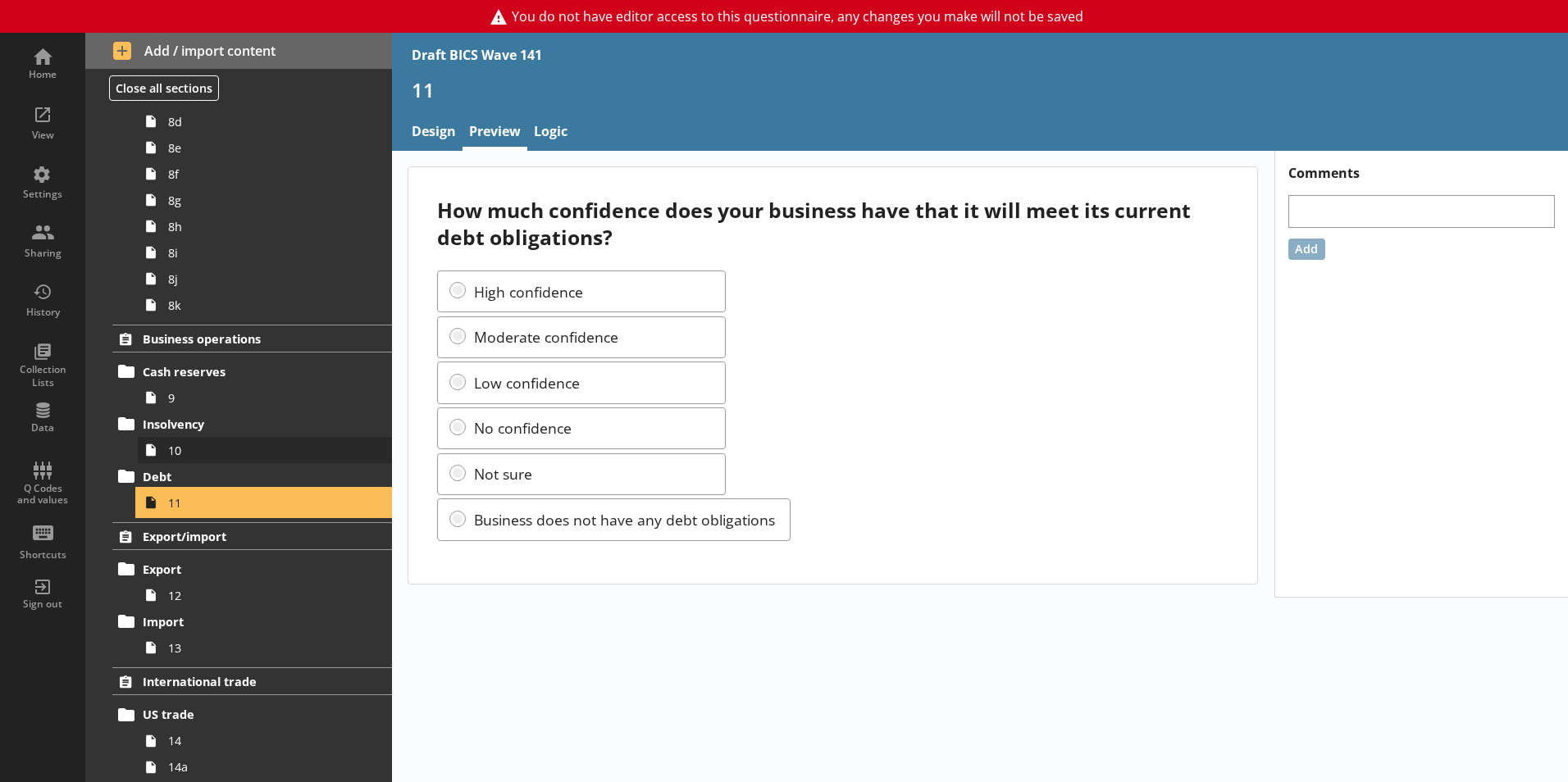
scroll to position [1065, 0]
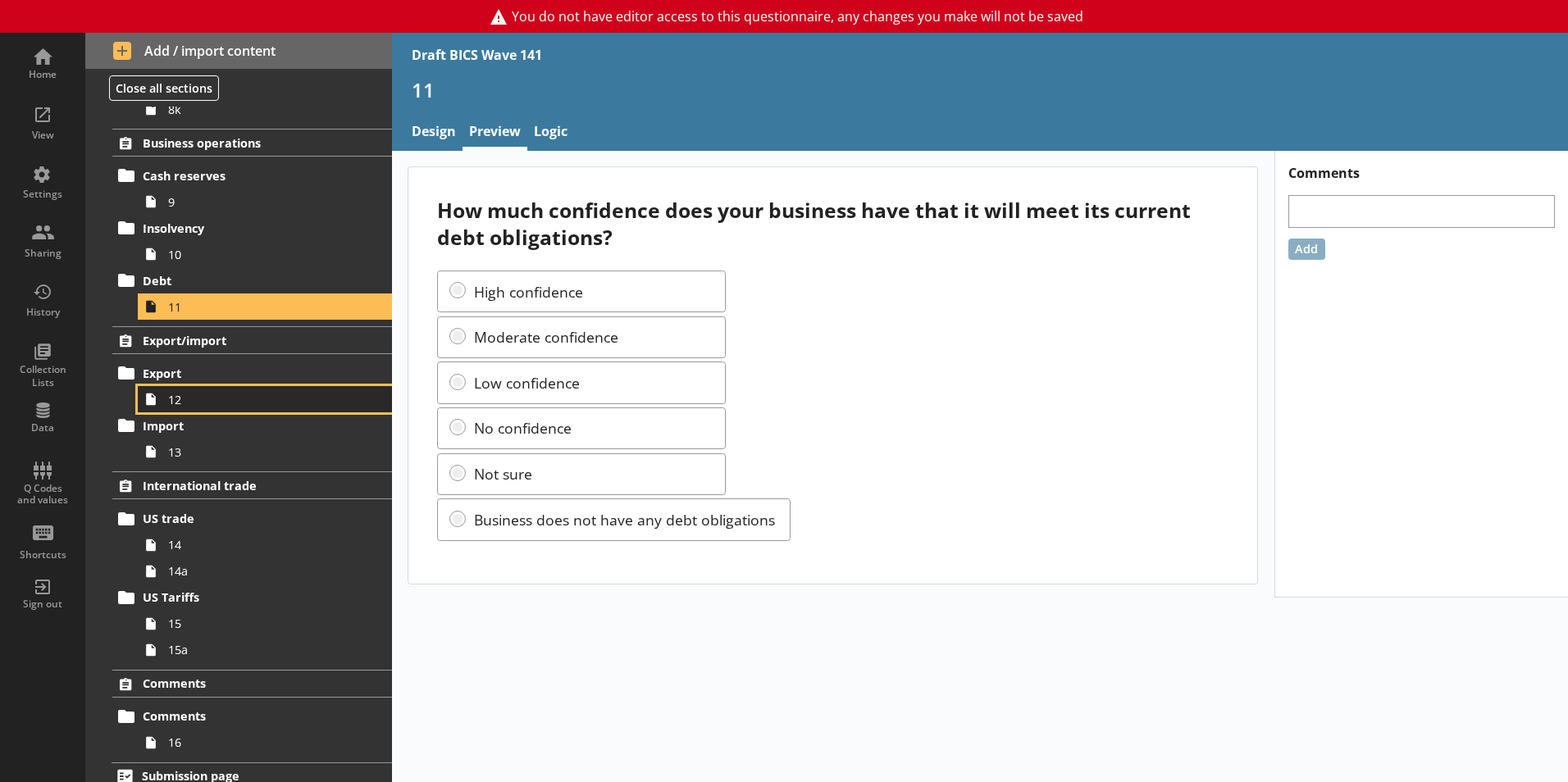
click at [203, 408] on link "12" at bounding box center [265, 399] width 255 height 26
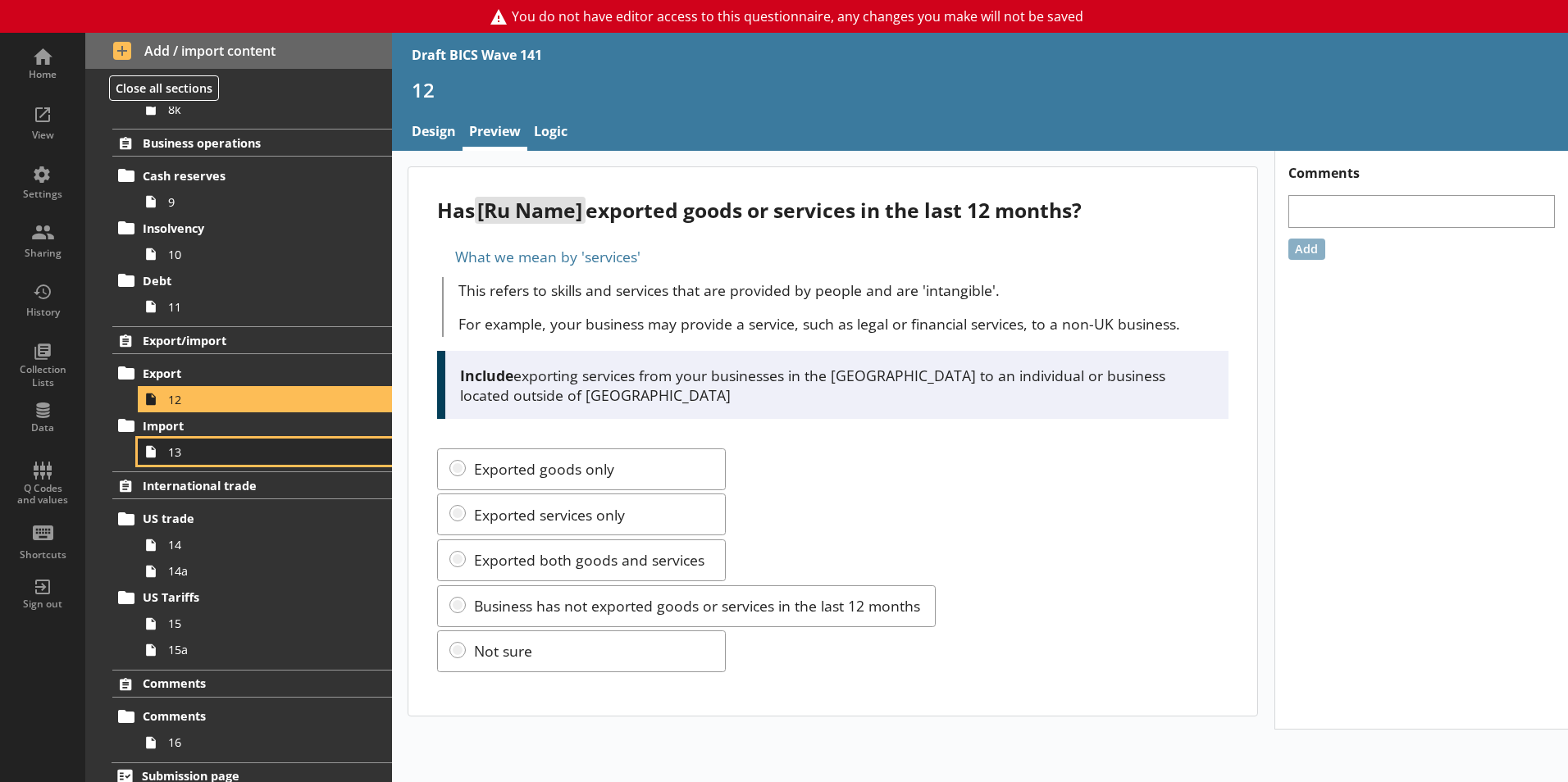
click at [209, 462] on link "13" at bounding box center [265, 451] width 255 height 26
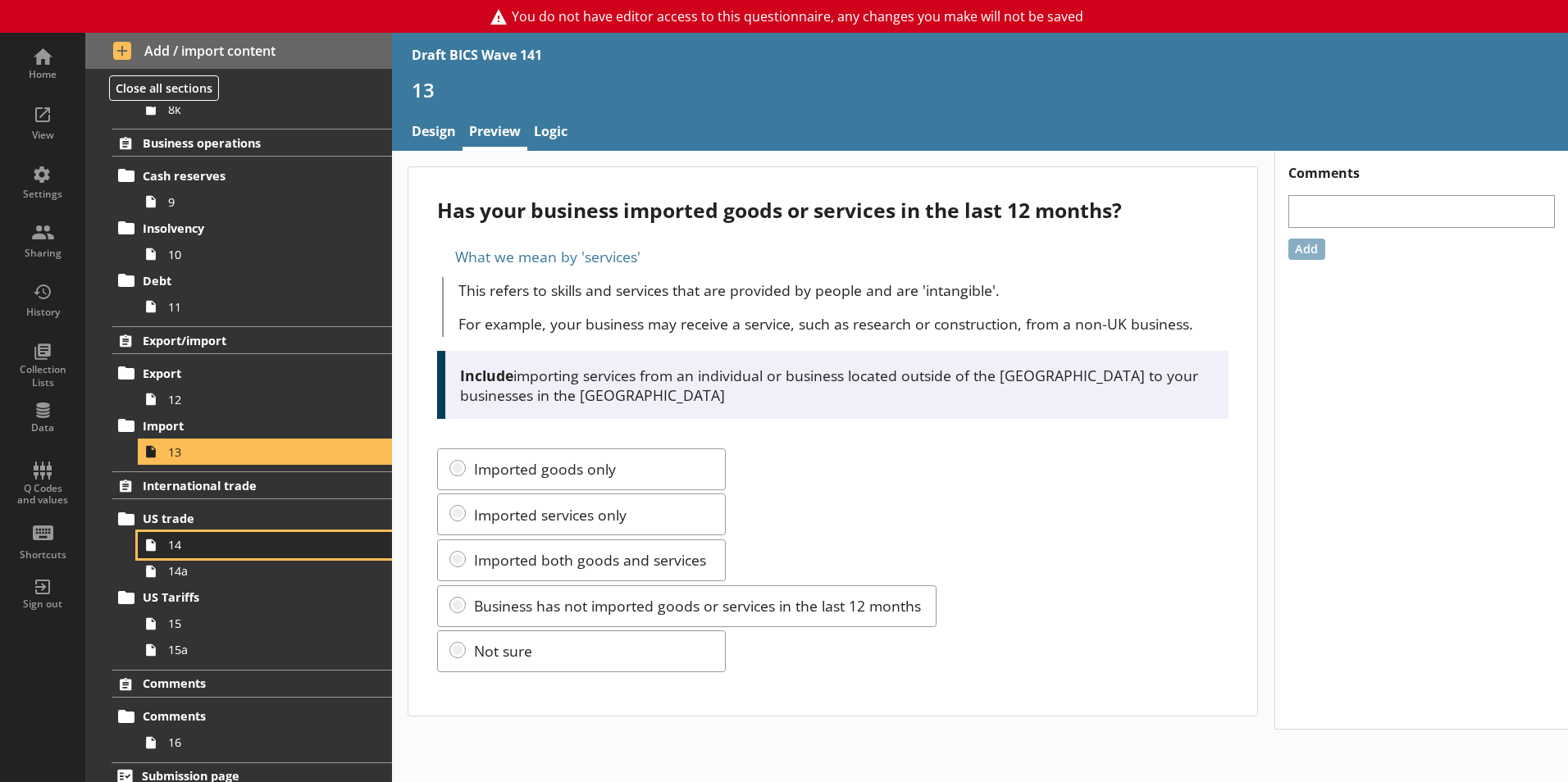
click at [214, 551] on span "14" at bounding box center [259, 545] width 182 height 15
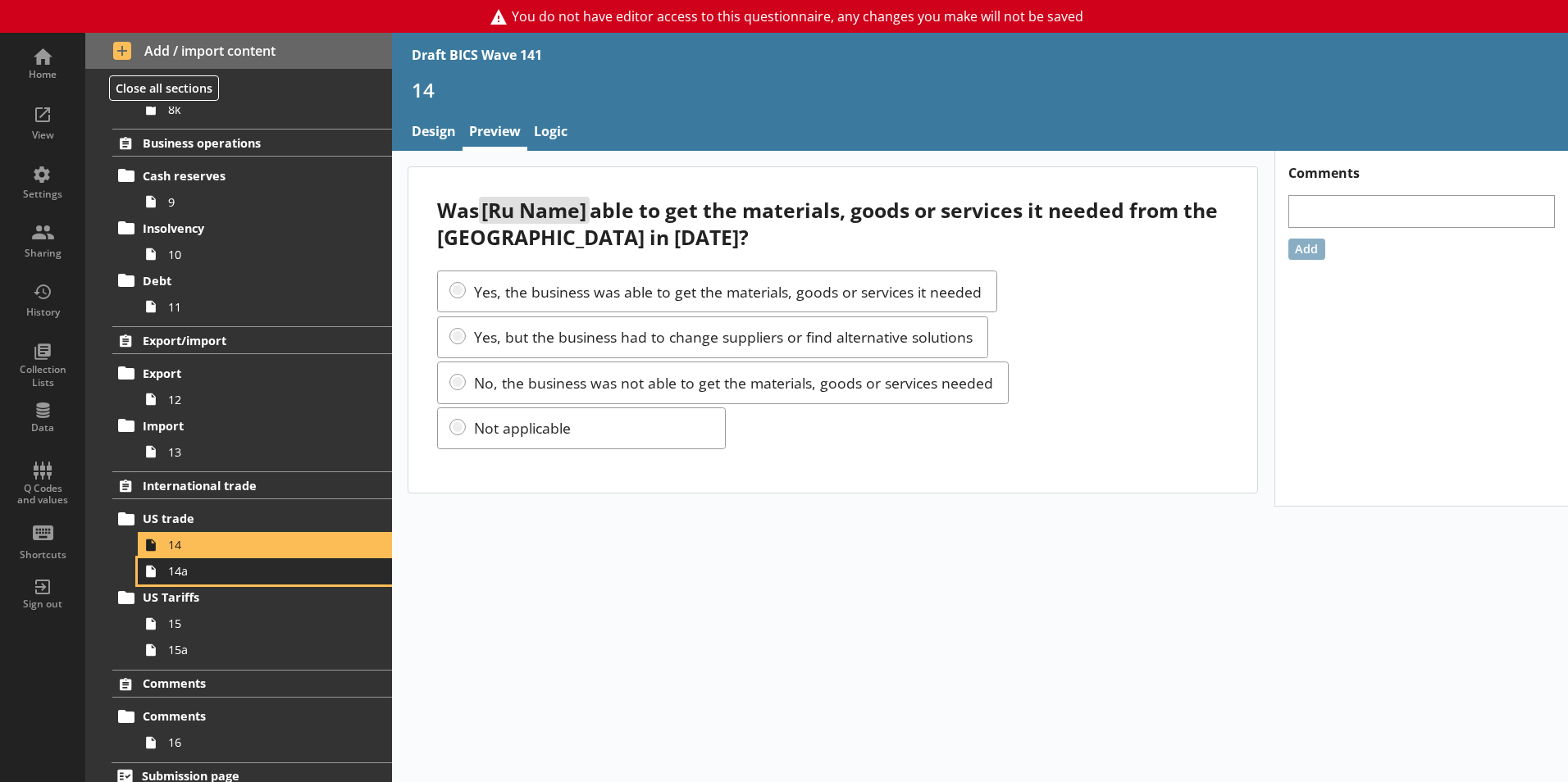
click at [222, 573] on span "14a" at bounding box center [259, 571] width 182 height 15
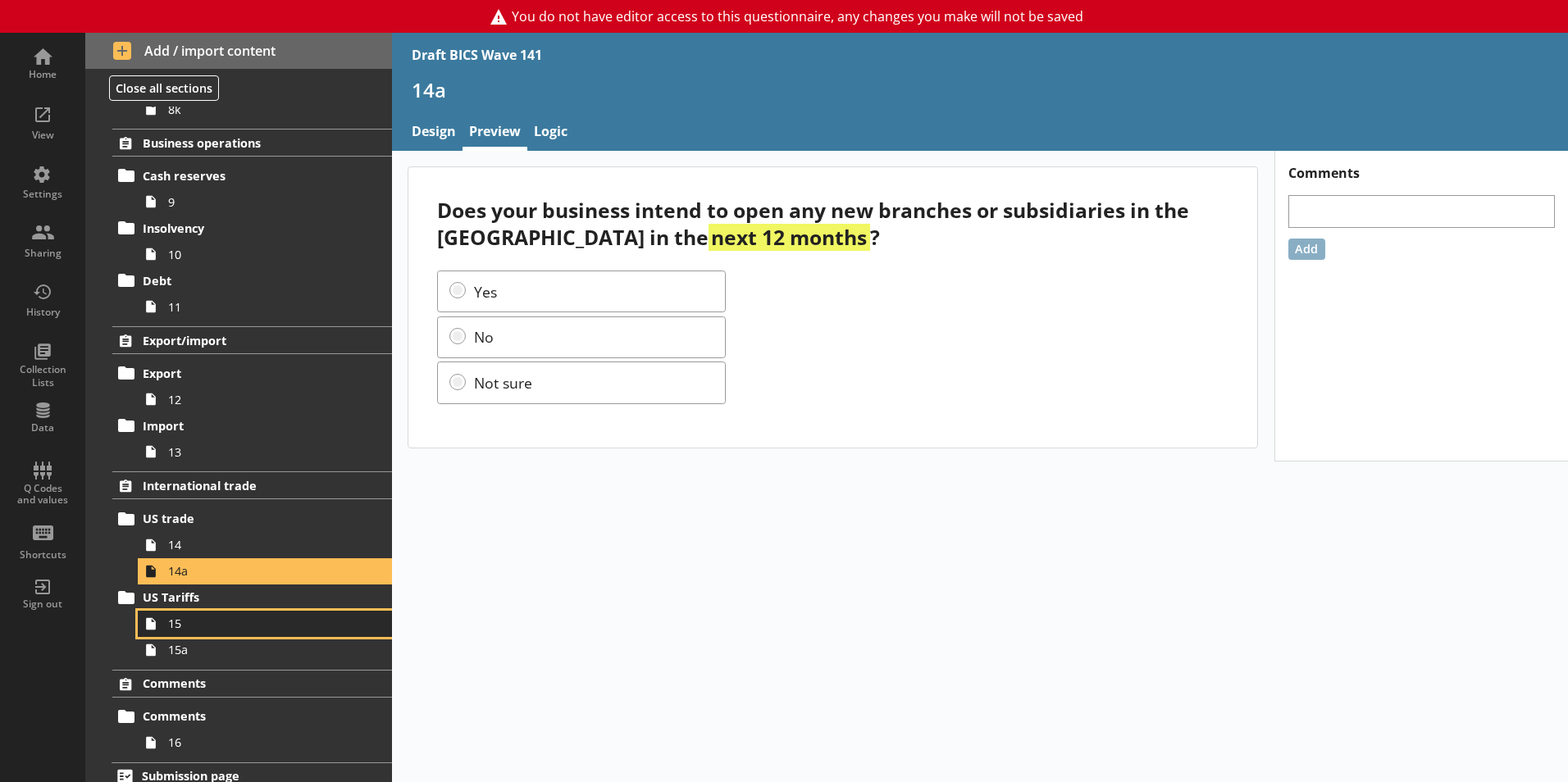
click at [203, 631] on span "15" at bounding box center [259, 623] width 182 height 15
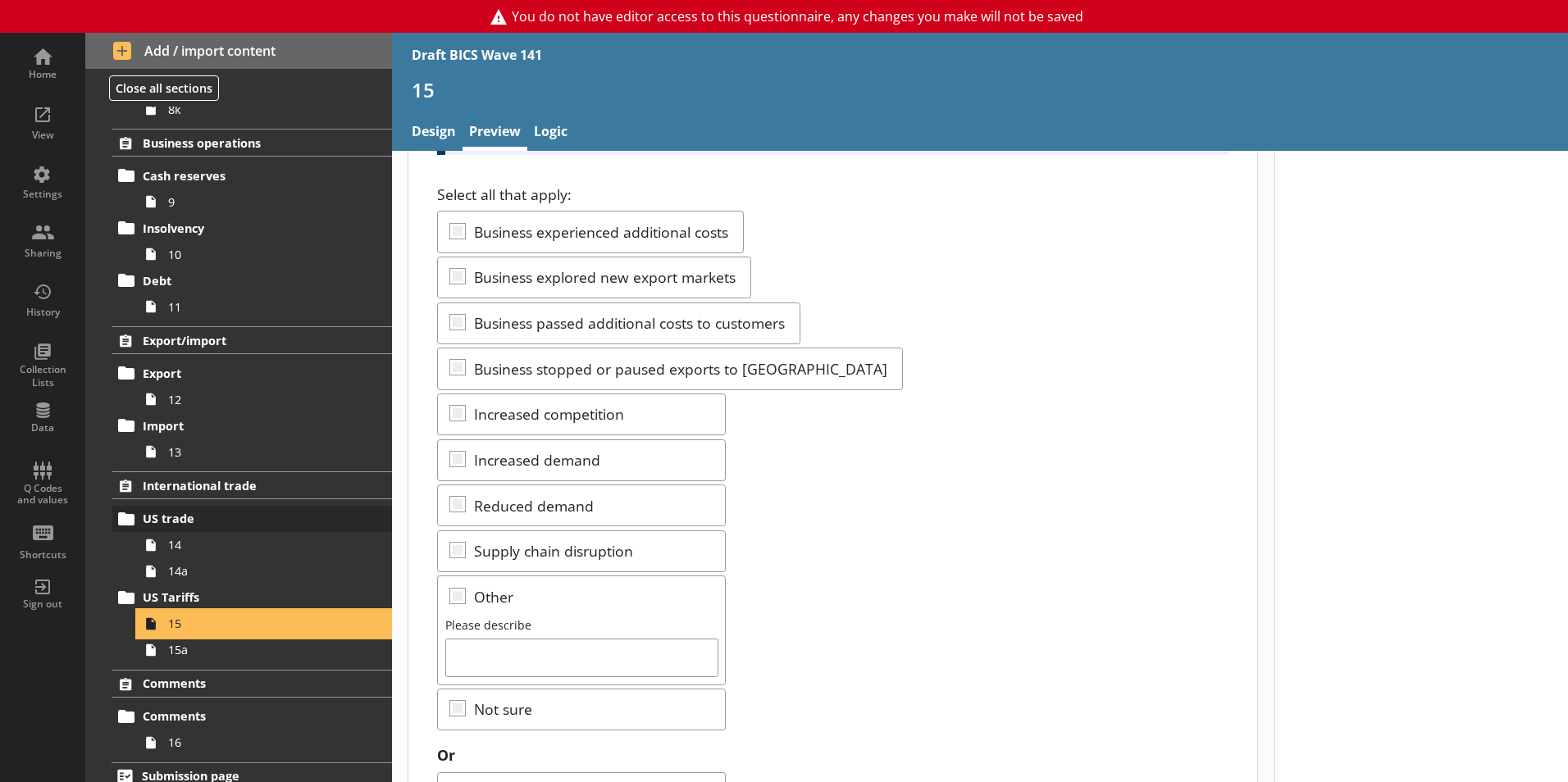
scroll to position [1081, 0]
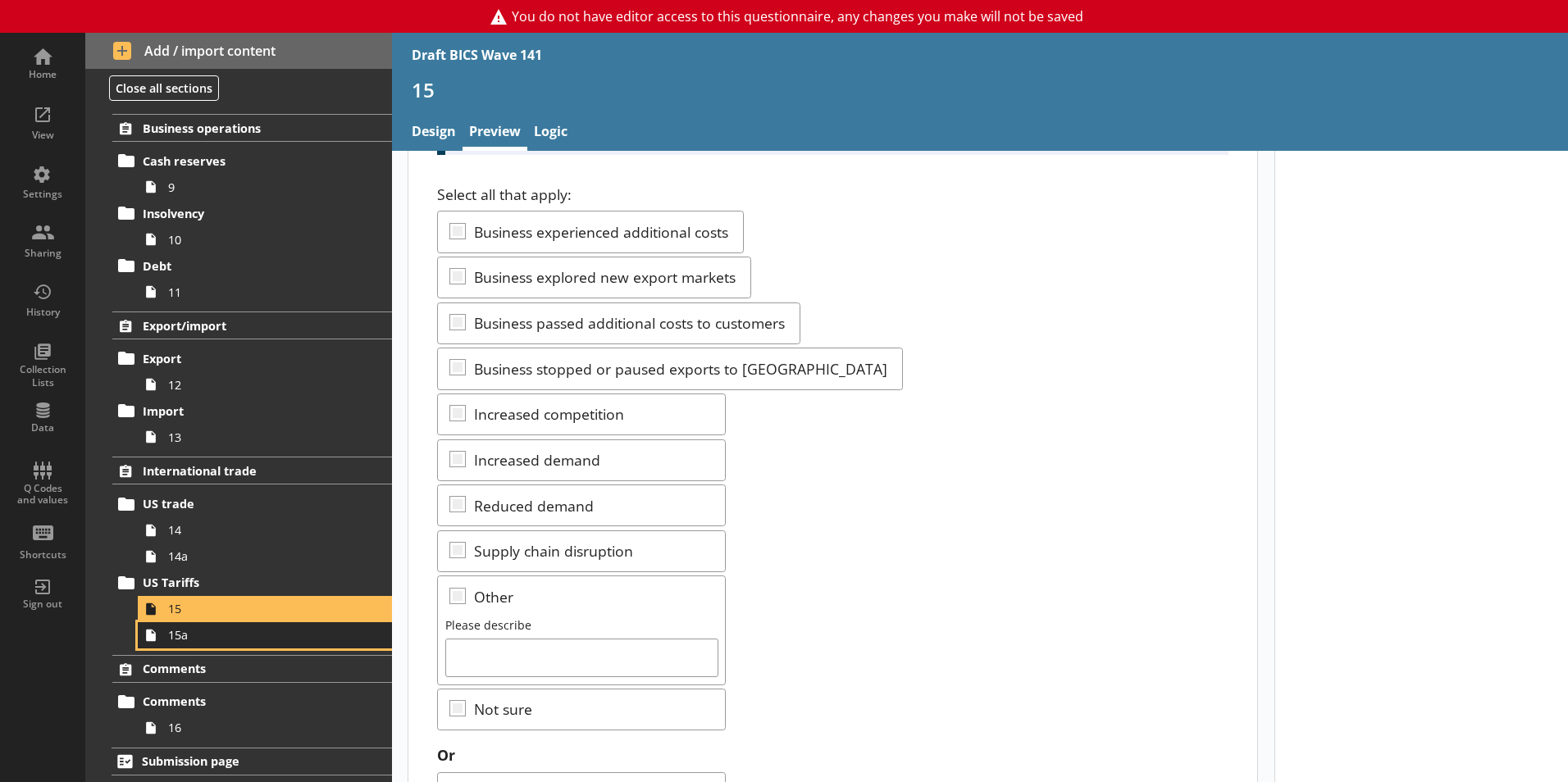
click at [199, 643] on link "15a" at bounding box center [265, 635] width 255 height 26
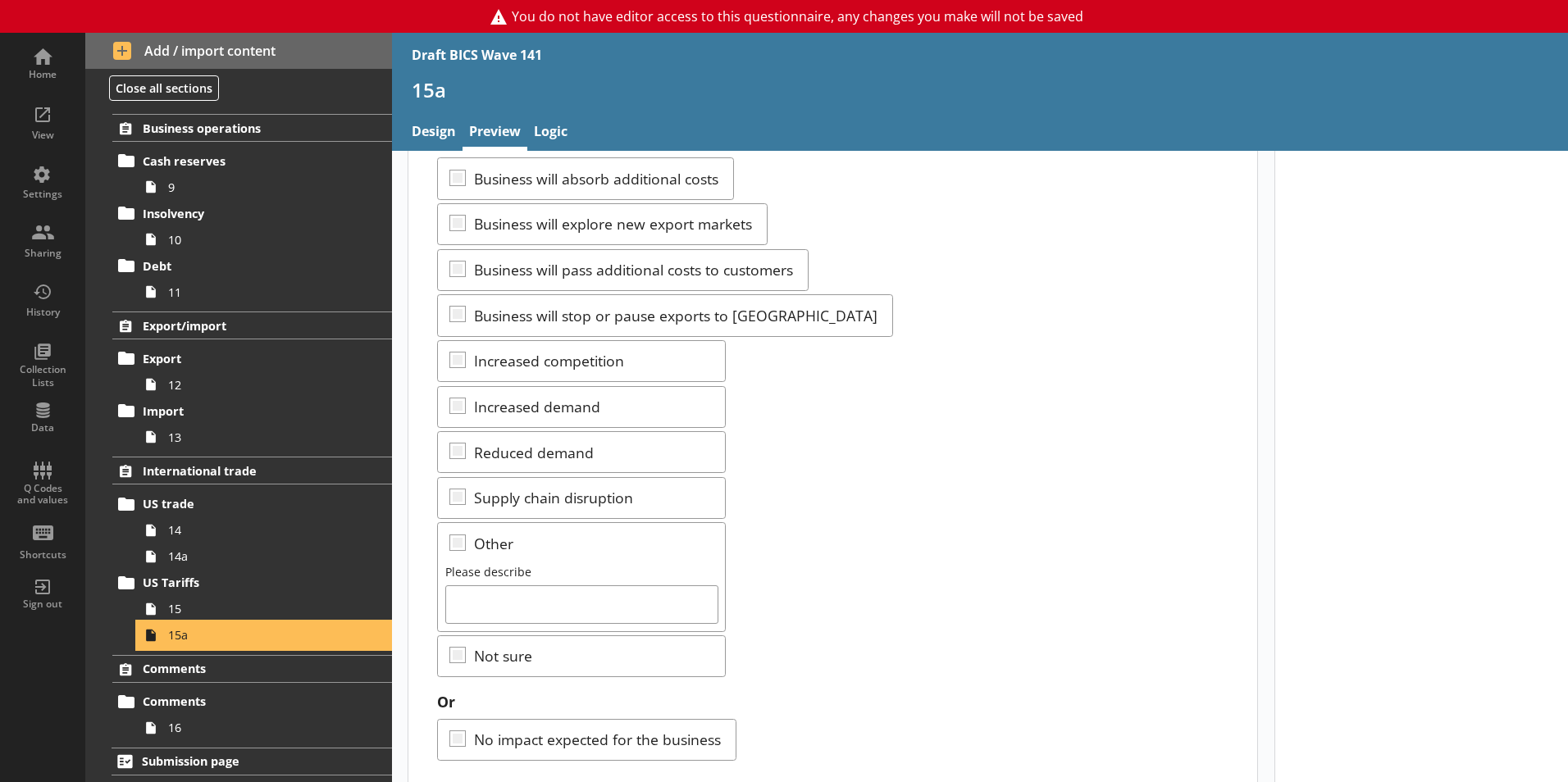
scroll to position [246, 0]
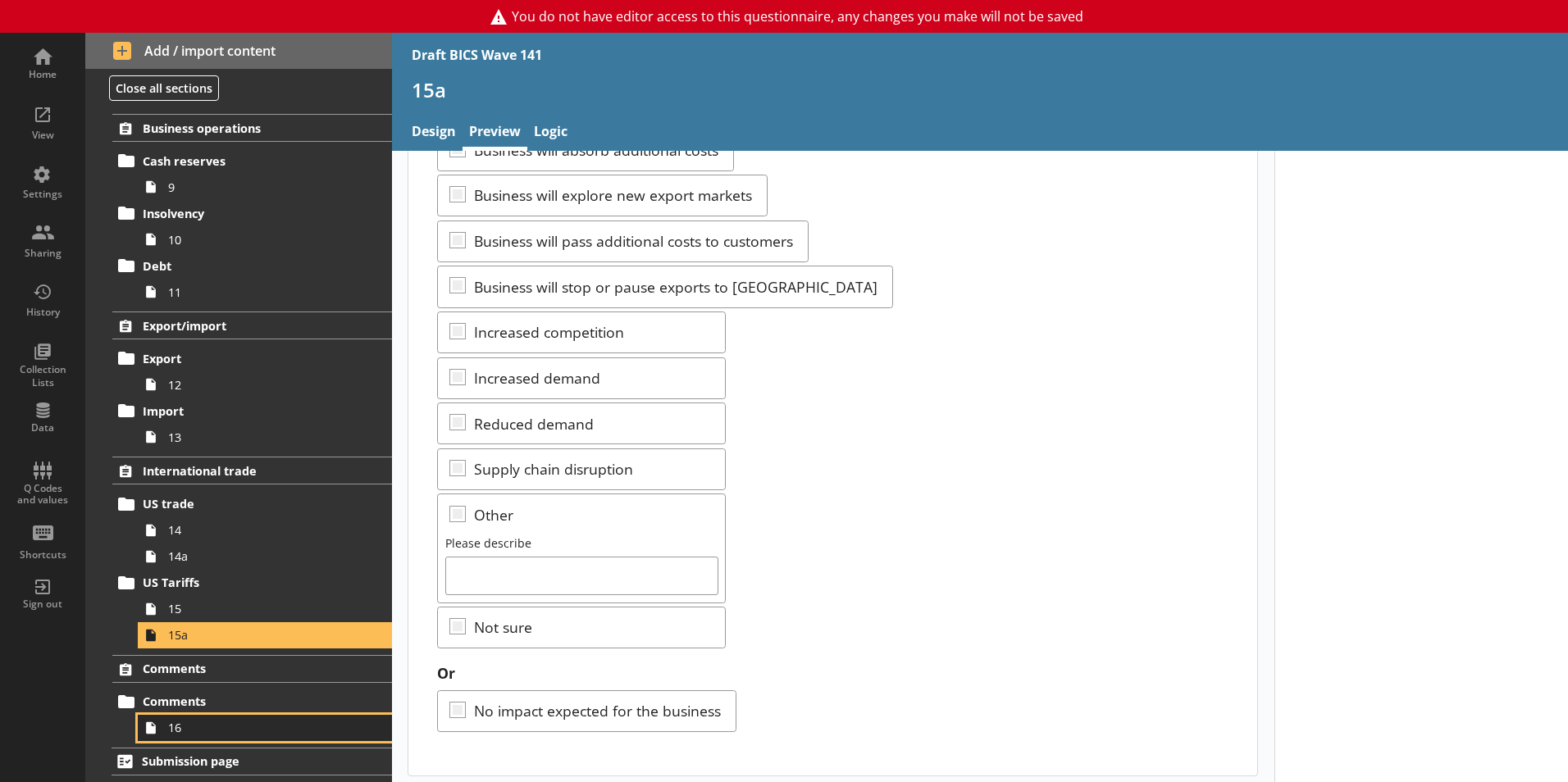
click at [208, 732] on span "16" at bounding box center [259, 728] width 182 height 15
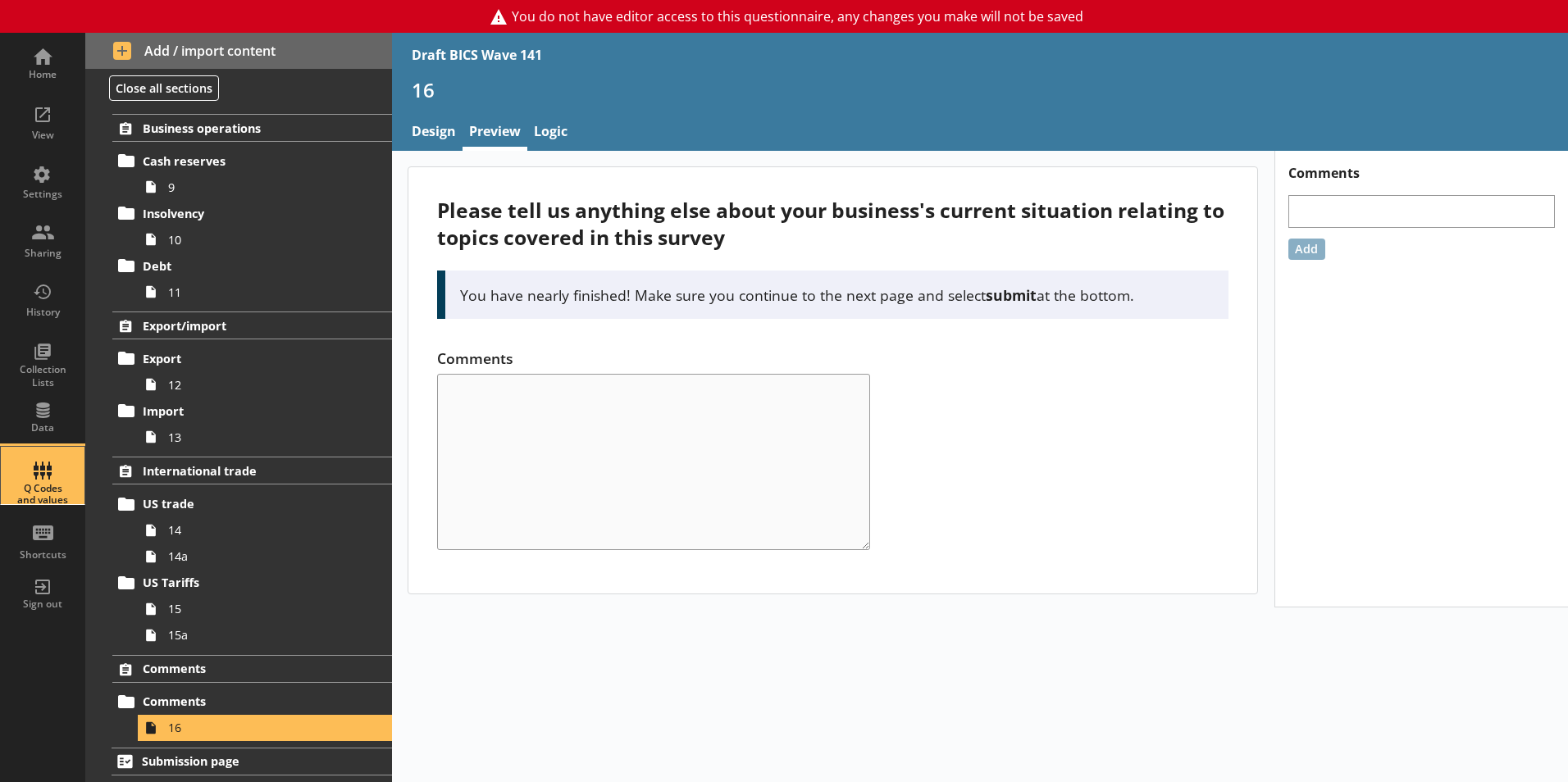
click at [32, 492] on div "Q Codes and values" at bounding box center [42, 494] width 57 height 24
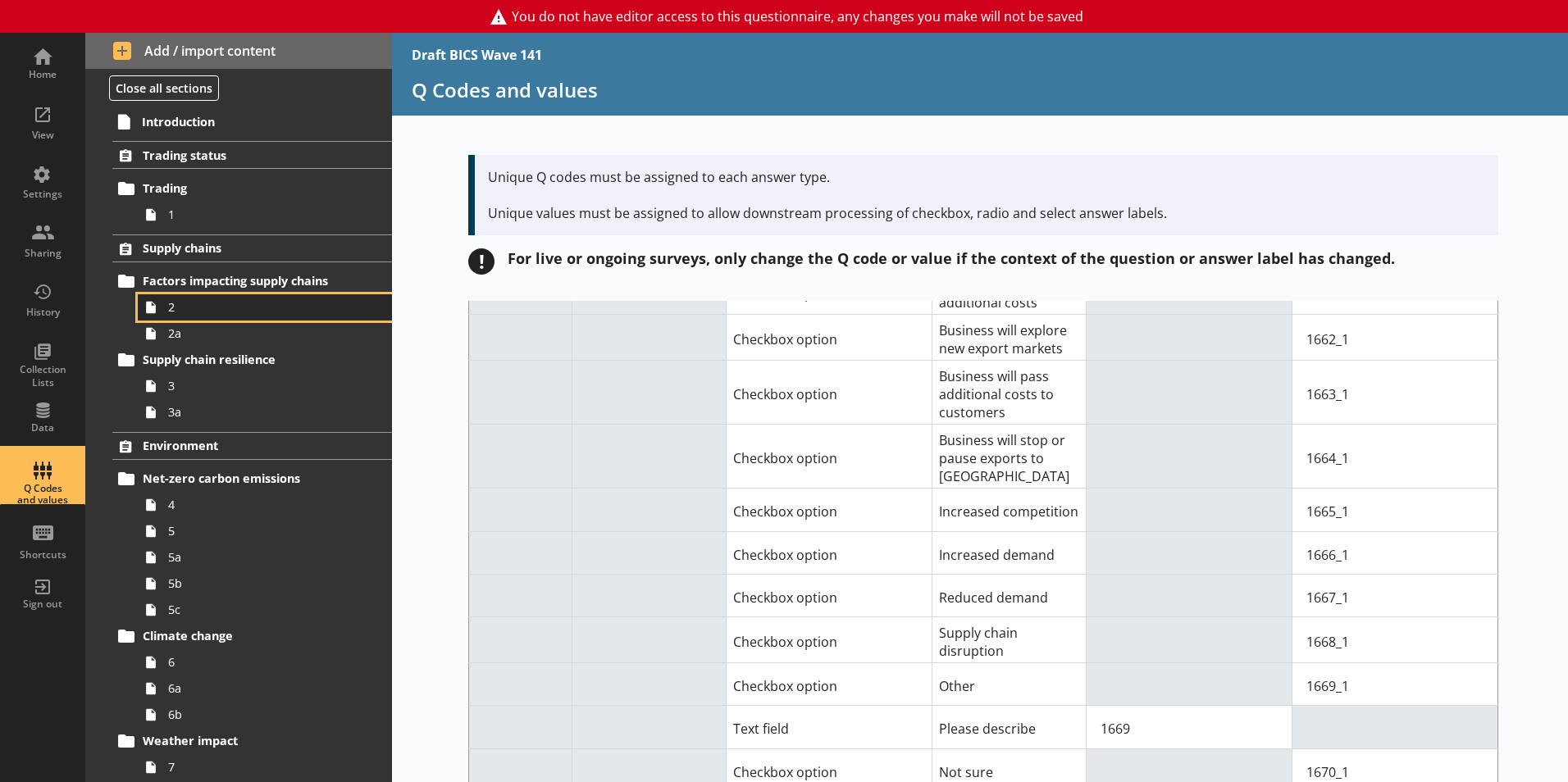
click at [248, 305] on span "2" at bounding box center [259, 307] width 182 height 15
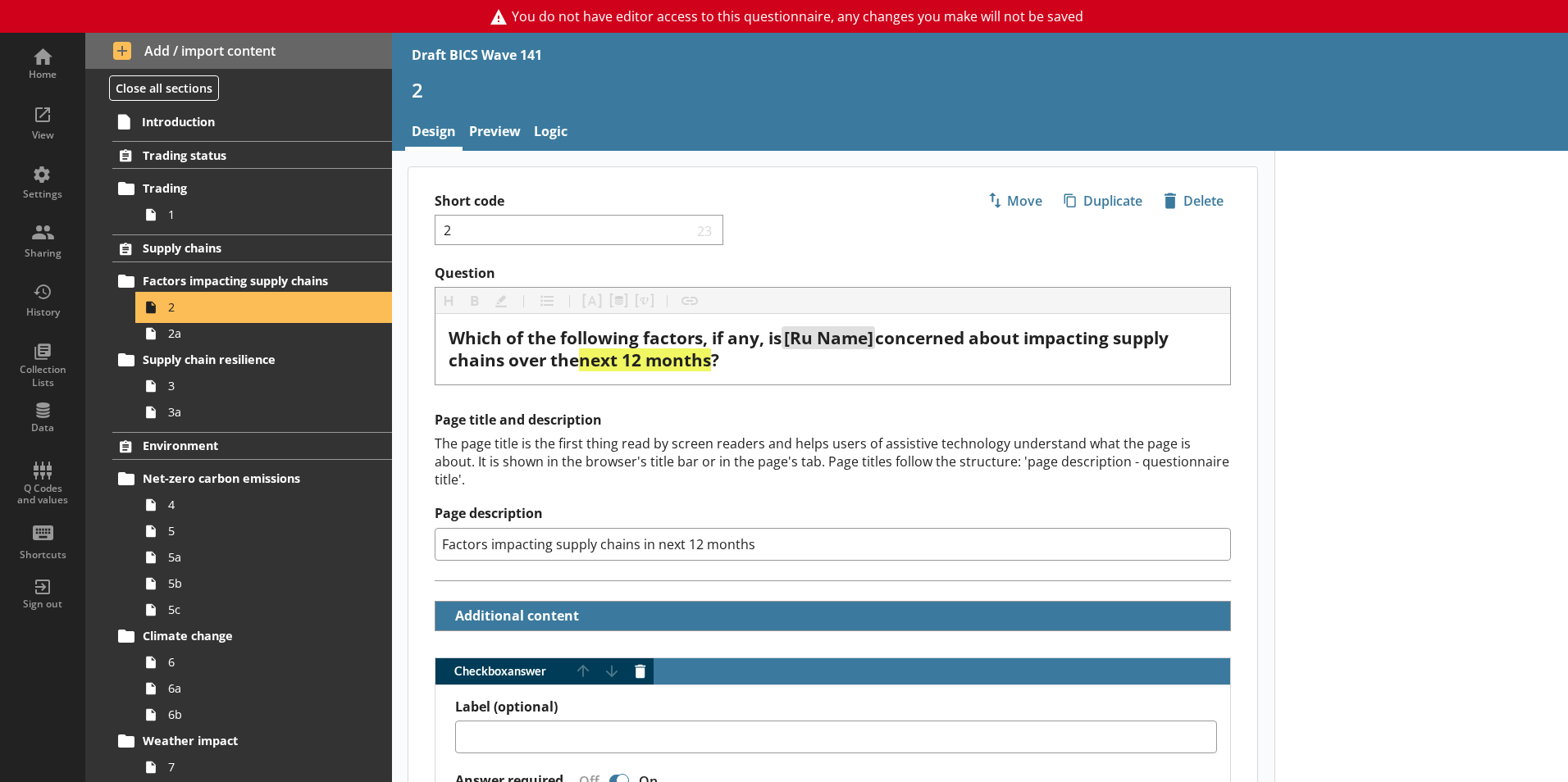
type textarea "x"
click at [564, 130] on link "Logic" at bounding box center [550, 133] width 47 height 35
